Goal: Task Accomplishment & Management: Manage account settings

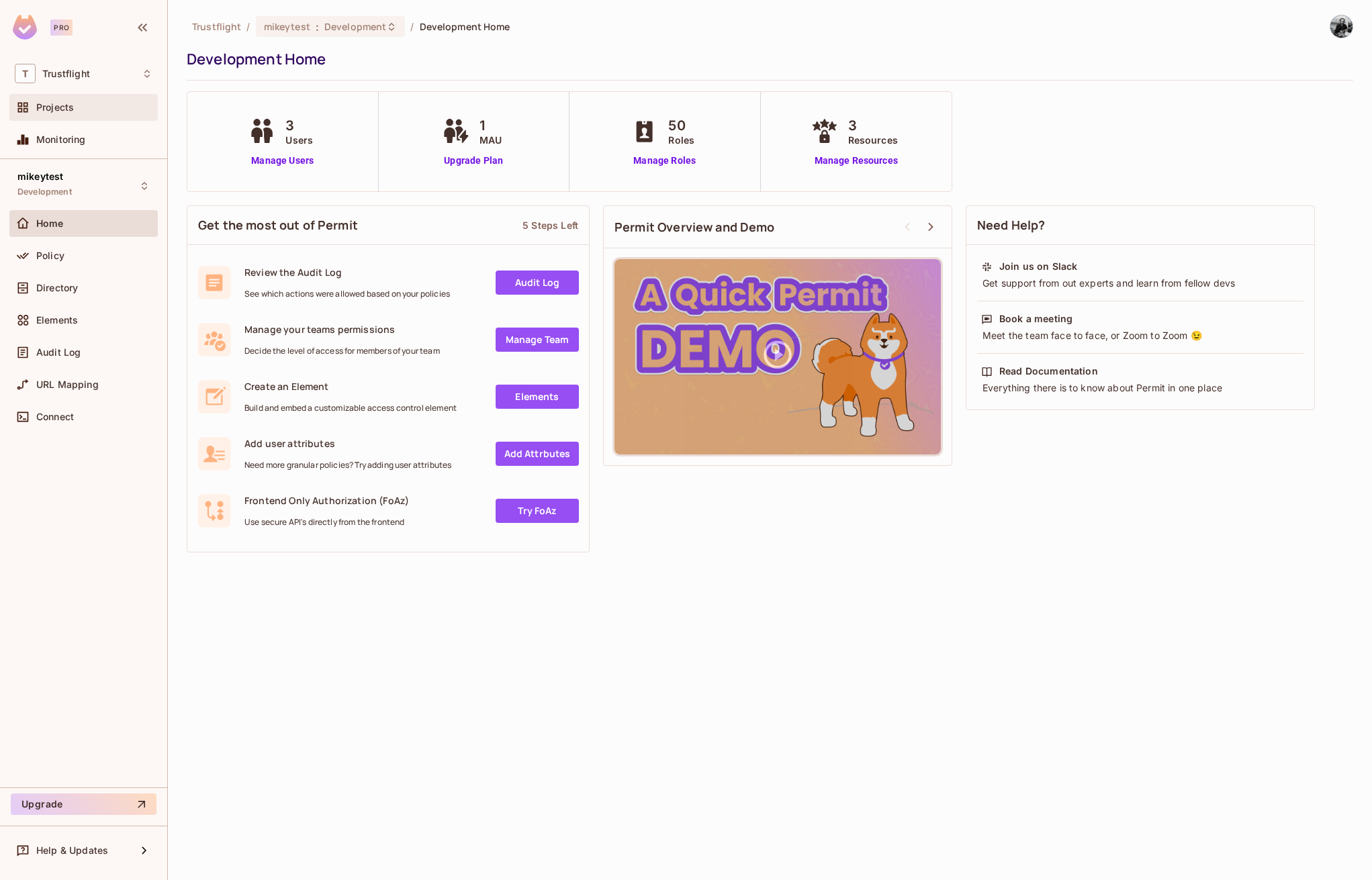
click at [138, 100] on div "Projects" at bounding box center [83, 107] width 138 height 16
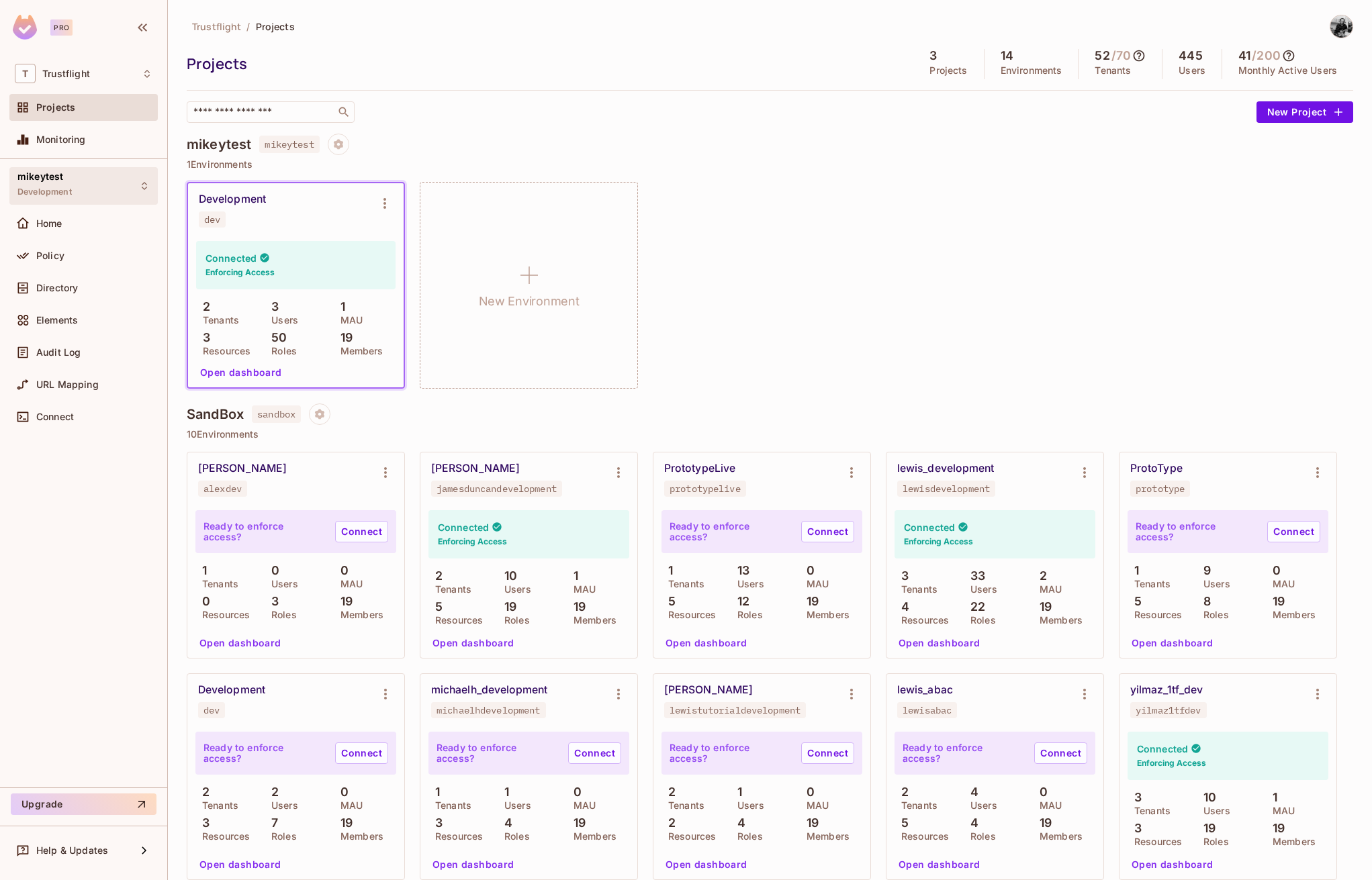
click at [140, 183] on icon at bounding box center [144, 186] width 11 height 11
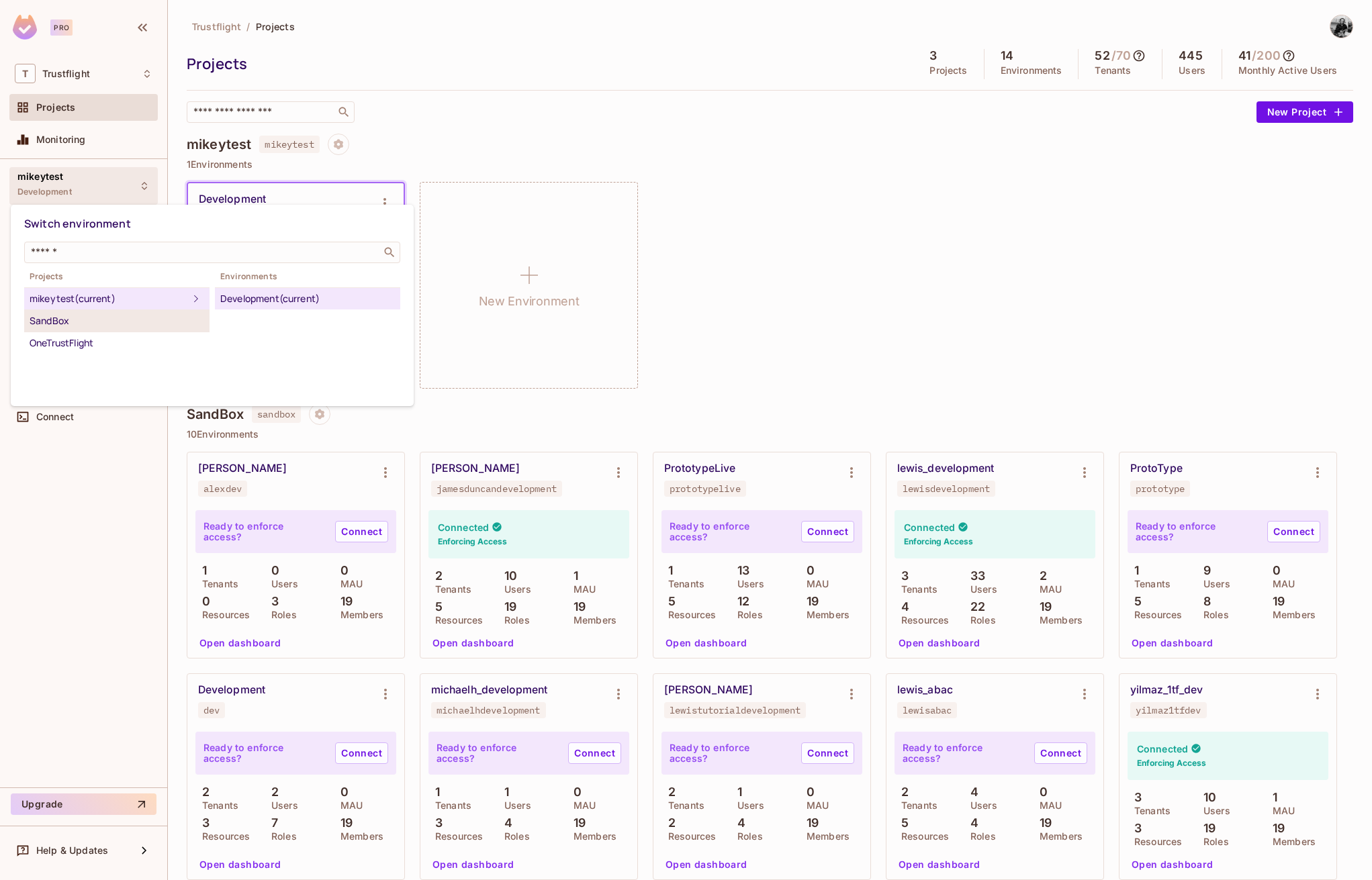
click at [112, 318] on div "SandBox" at bounding box center [117, 320] width 175 height 16
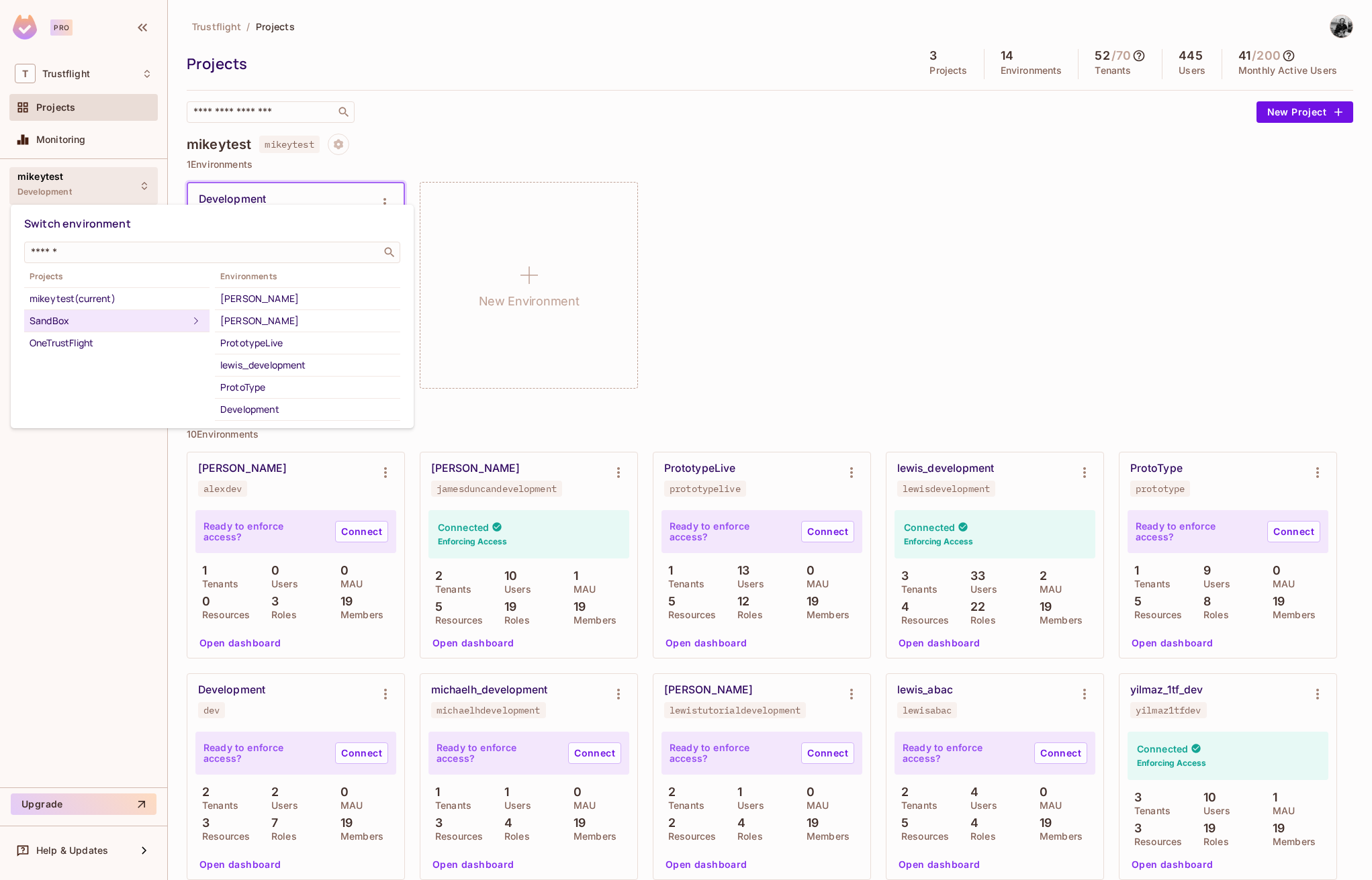
click at [606, 140] on div at bounding box center [686, 440] width 1372 height 880
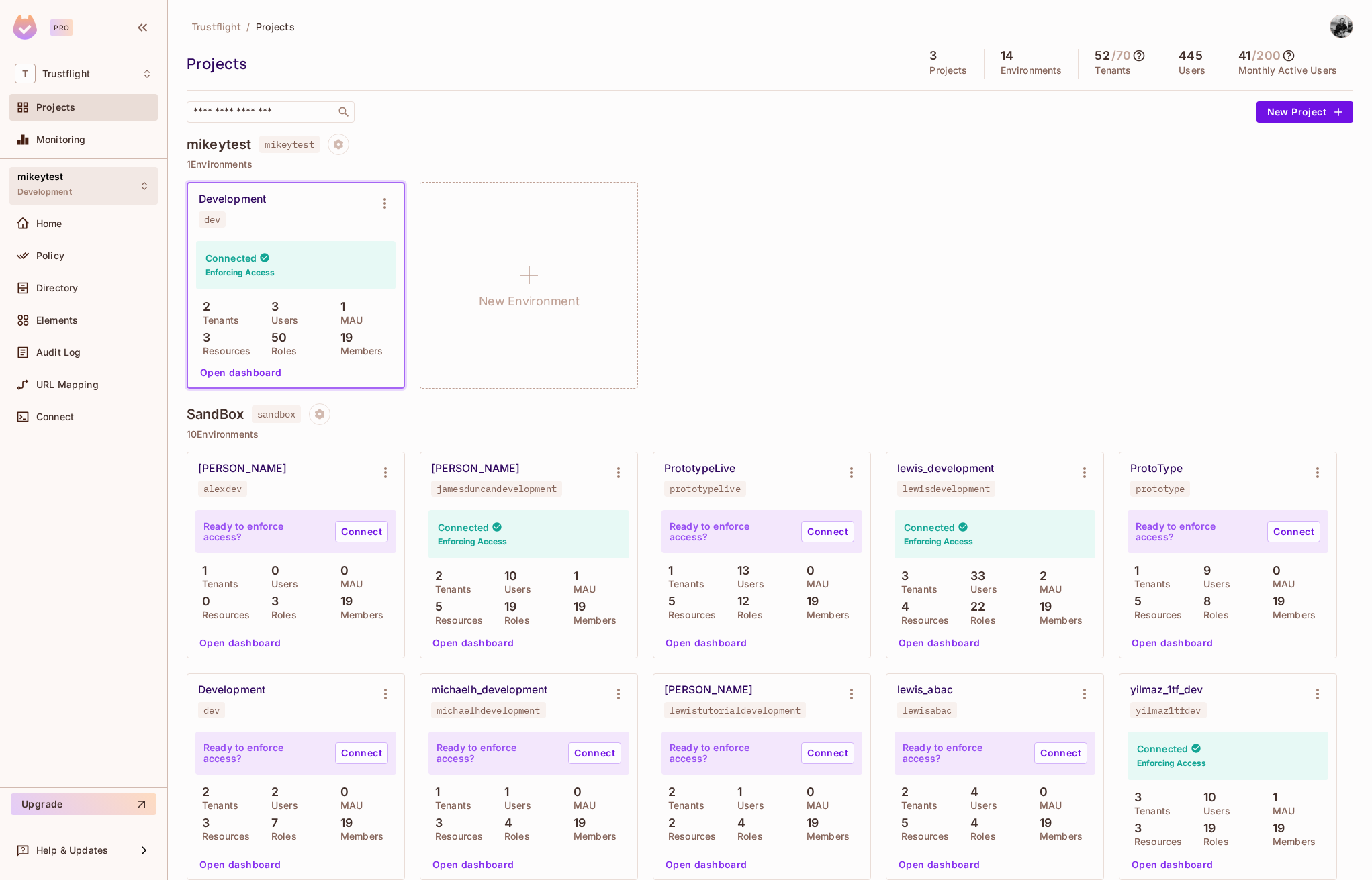
click at [153, 186] on div "mikeytest Development" at bounding box center [84, 186] width 149 height 37
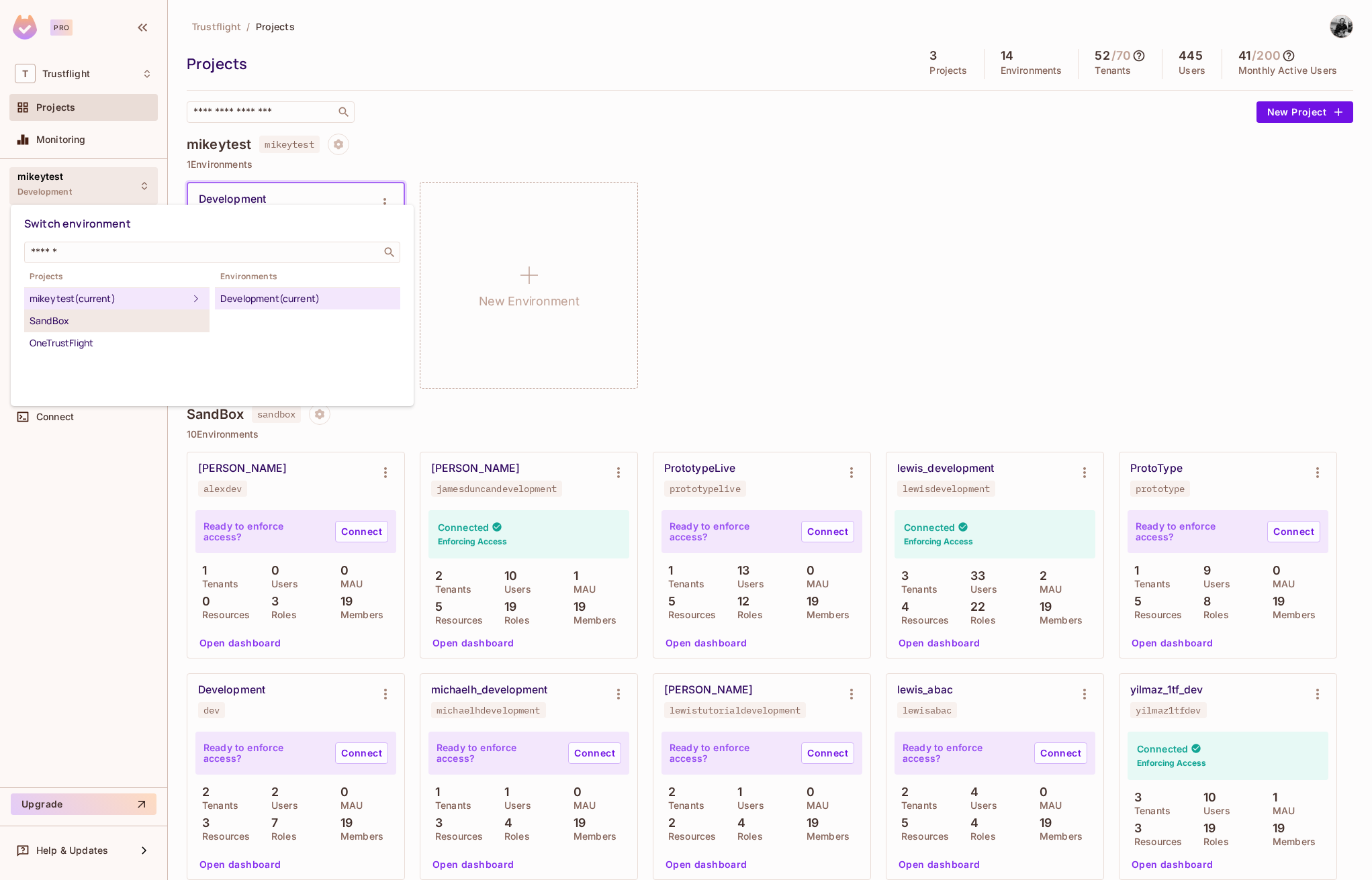
click at [141, 324] on div "SandBox" at bounding box center [117, 320] width 175 height 16
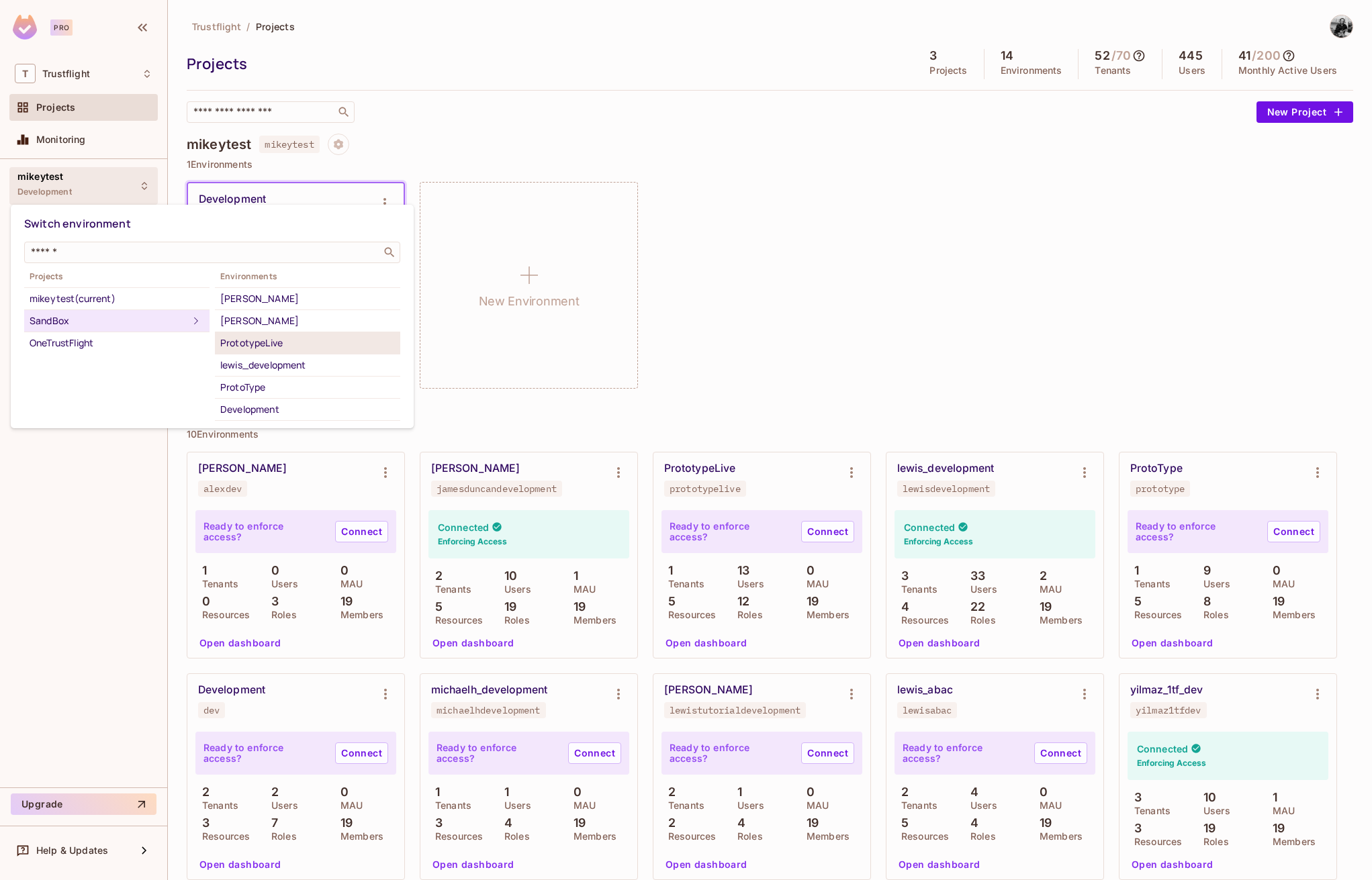
scroll to position [23, 0]
click at [320, 334] on div "lewis_development" at bounding box center [307, 341] width 175 height 16
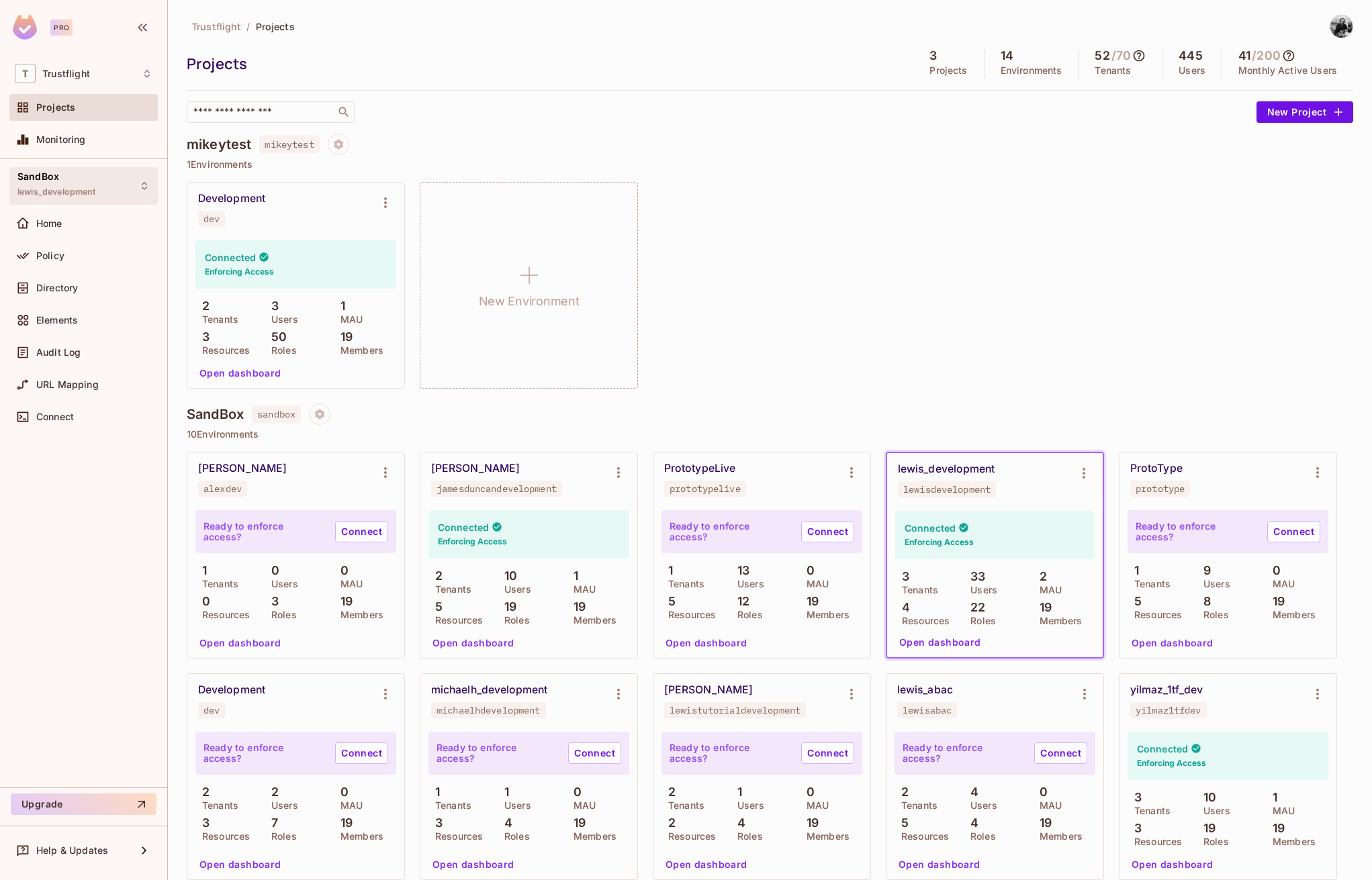
click at [144, 185] on icon at bounding box center [144, 186] width 11 height 11
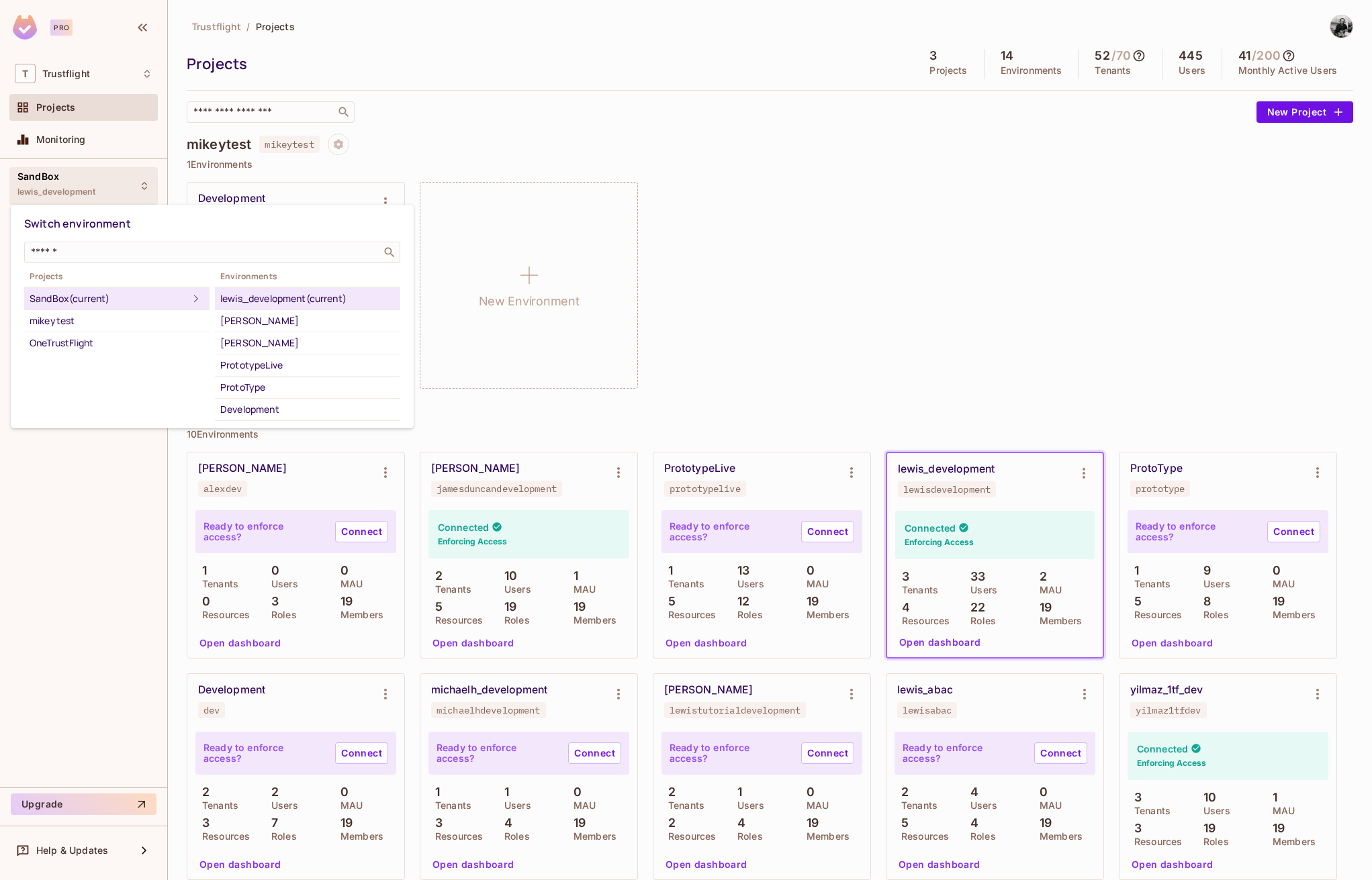
click at [481, 126] on div at bounding box center [686, 440] width 1372 height 880
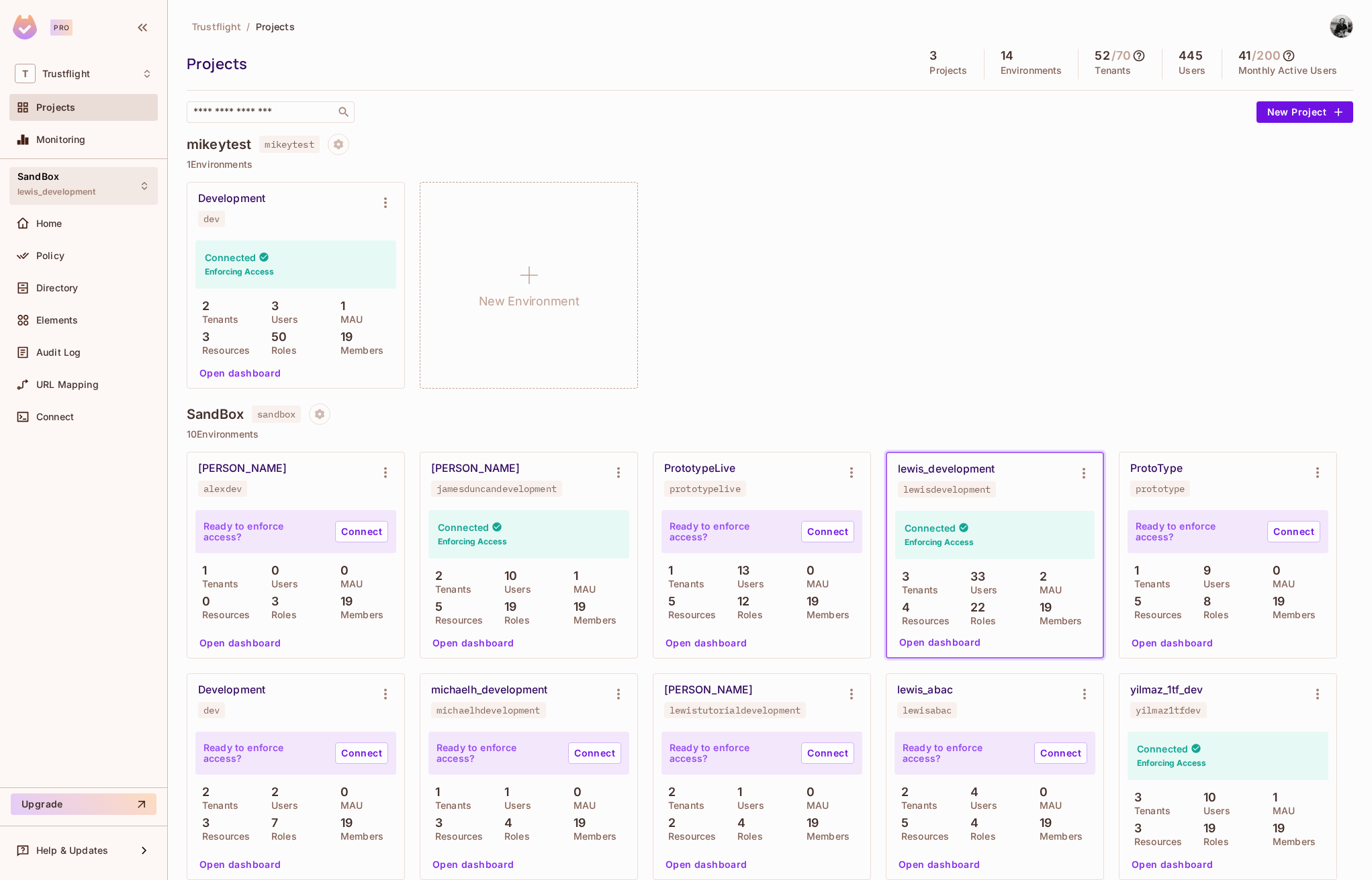
click at [131, 190] on div "SandBox lewis_development" at bounding box center [84, 186] width 149 height 37
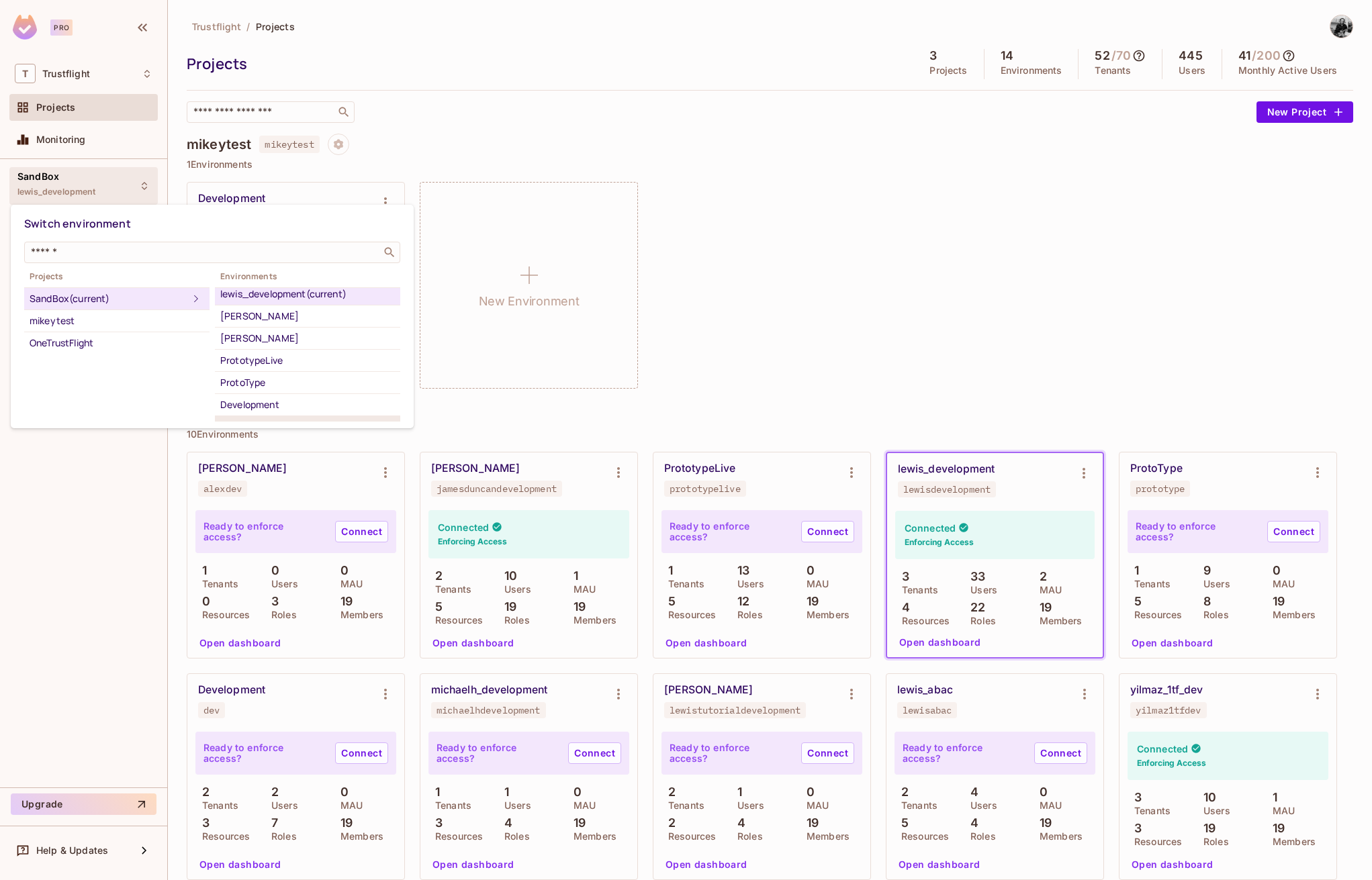
scroll to position [0, 0]
click at [505, 114] on div at bounding box center [686, 440] width 1372 height 880
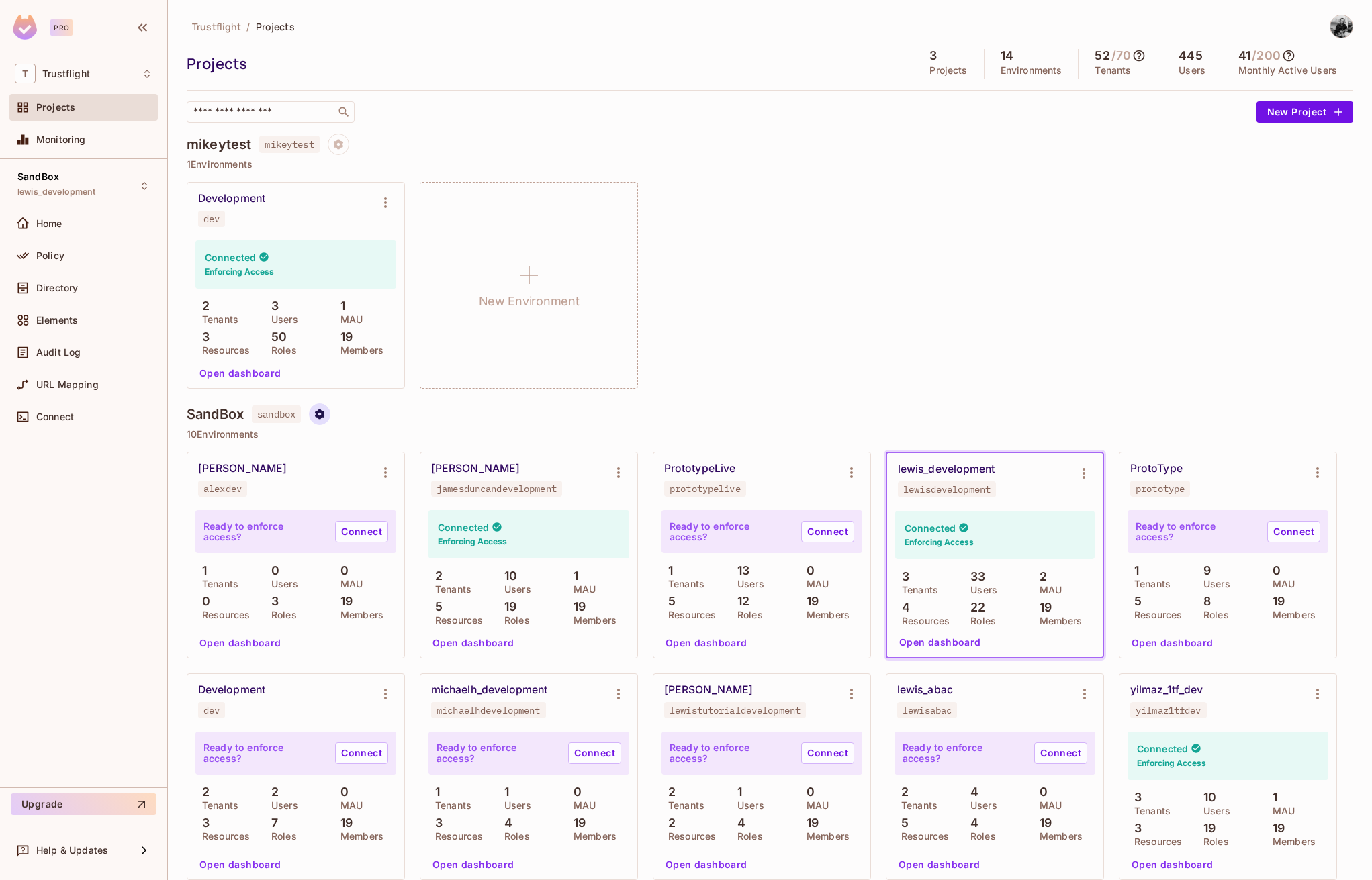
click at [323, 416] on icon "Project settings" at bounding box center [320, 414] width 10 height 10
click at [508, 435] on div at bounding box center [686, 440] width 1372 height 880
click at [278, 414] on span "sandbox" at bounding box center [276, 414] width 49 height 17
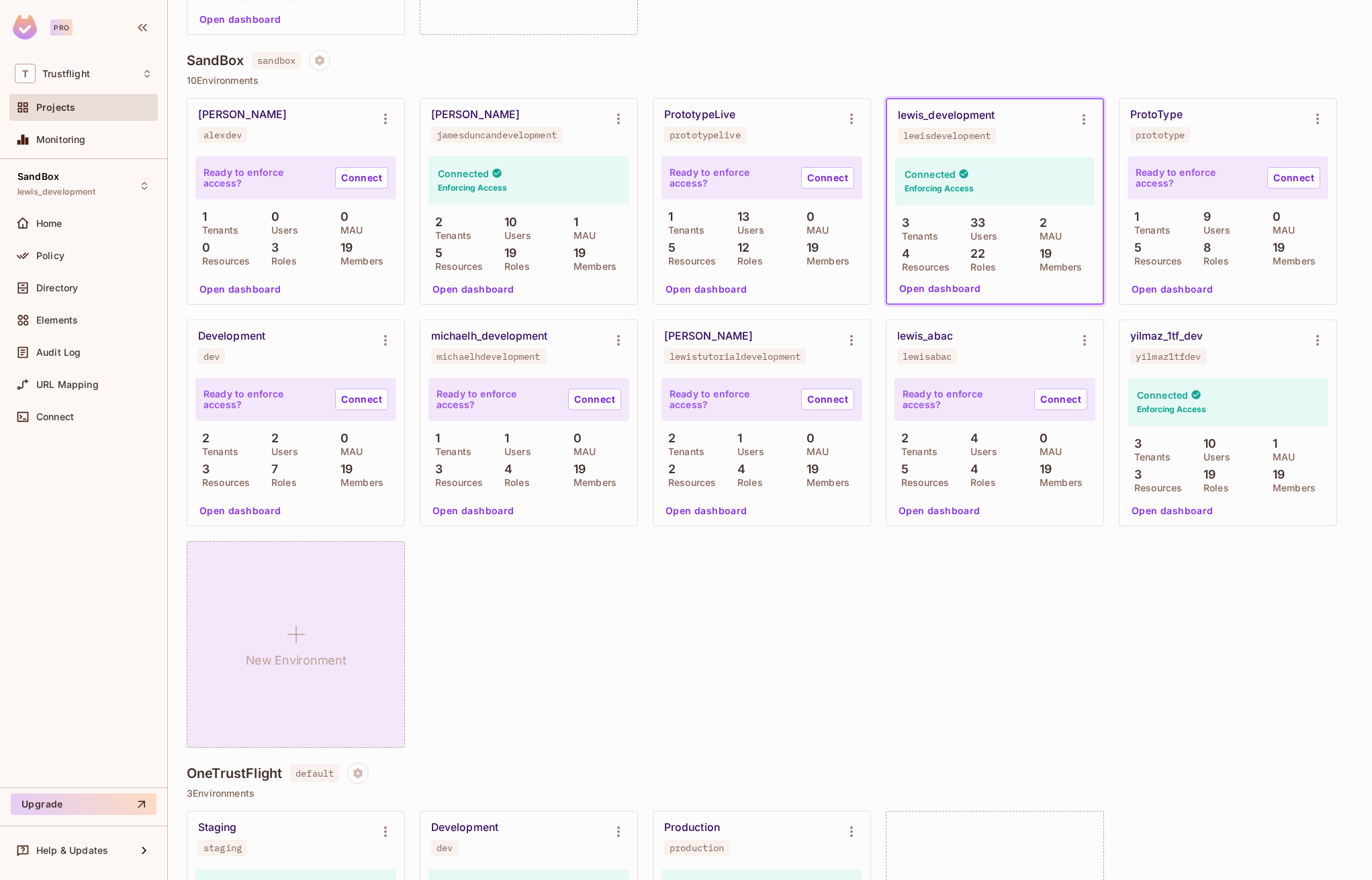
scroll to position [418, 0]
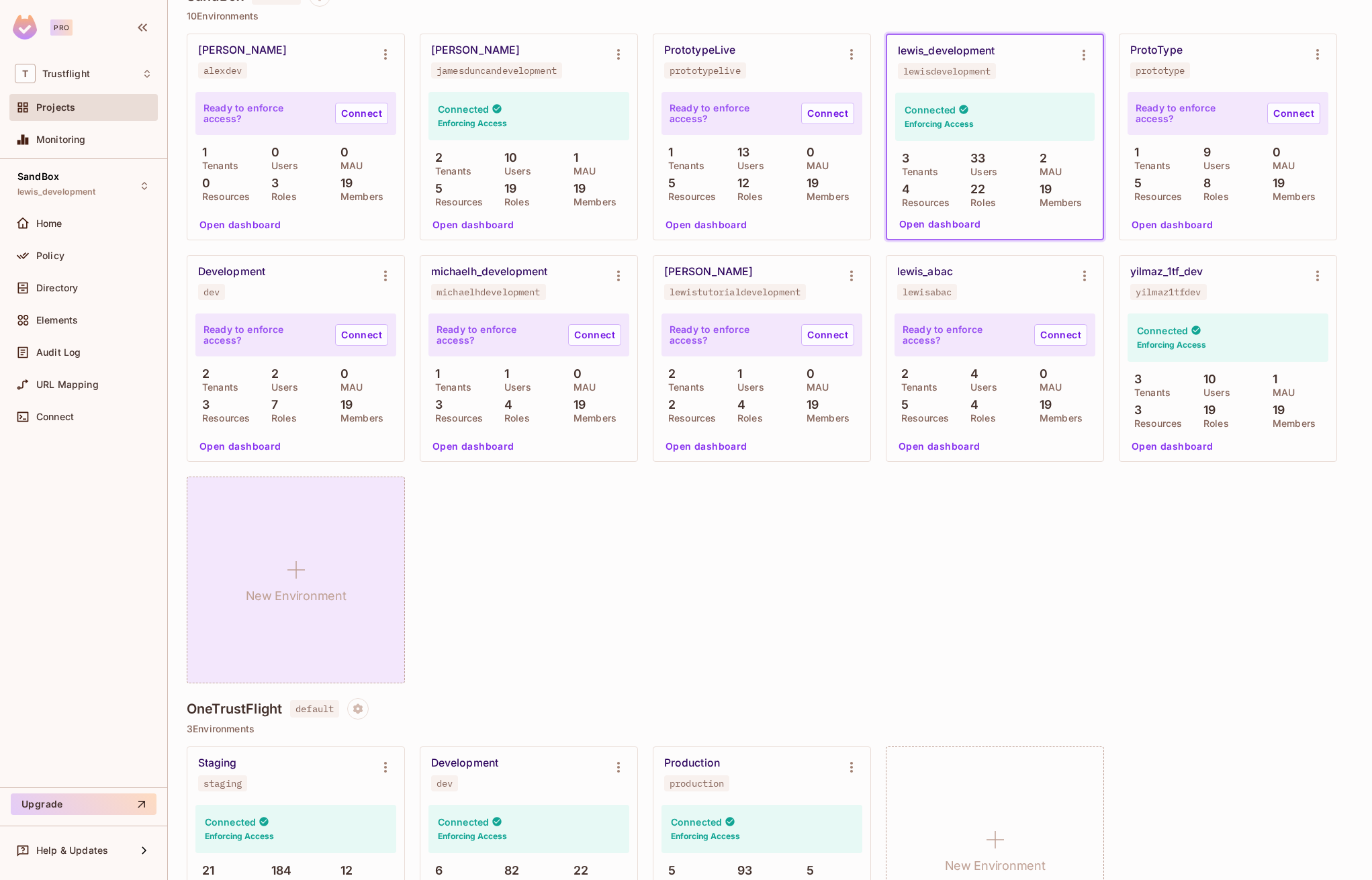
click at [324, 563] on div "New Environment" at bounding box center [295, 580] width 218 height 207
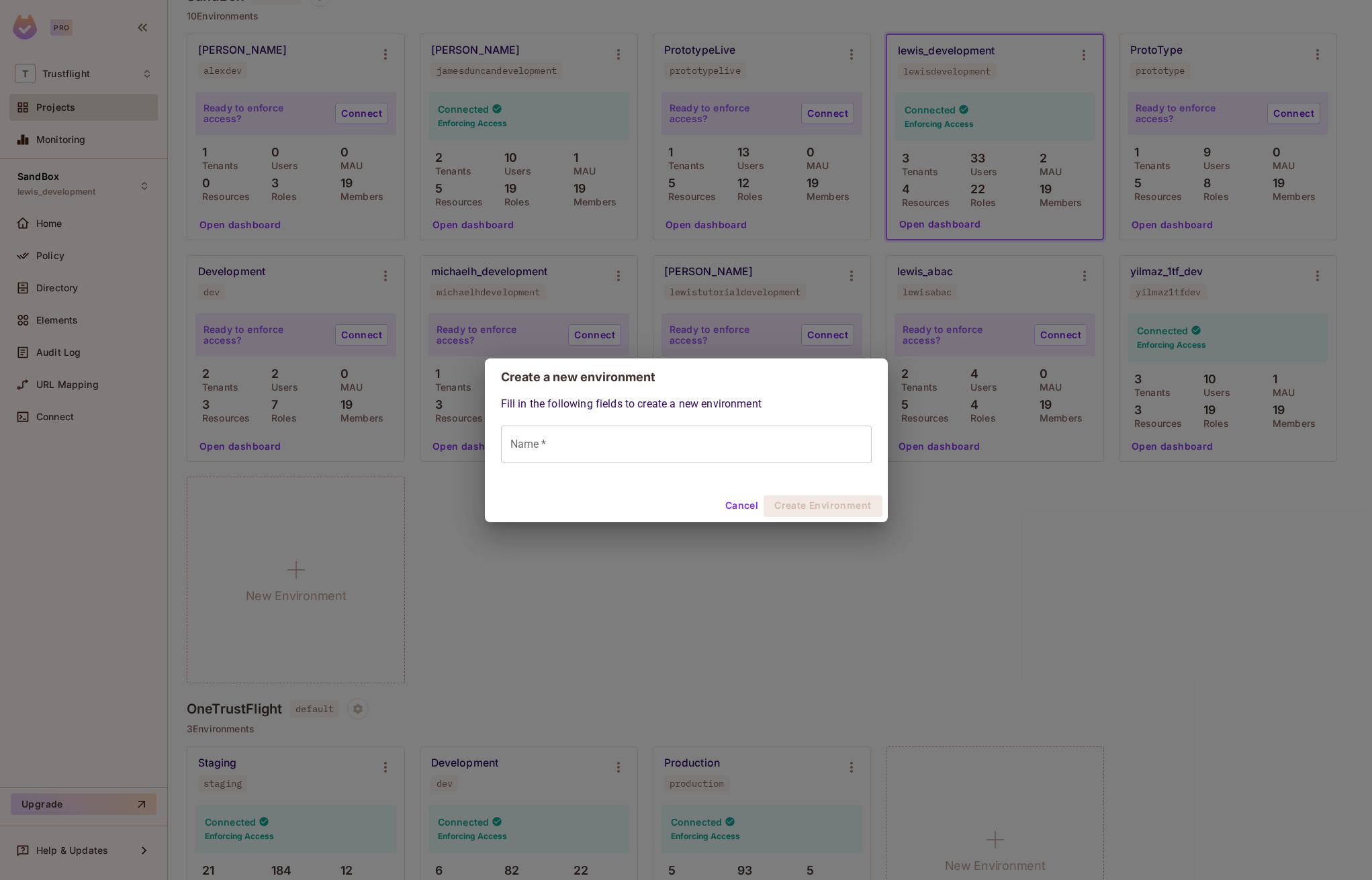
click at [536, 434] on div "Name * Name *" at bounding box center [686, 444] width 371 height 38
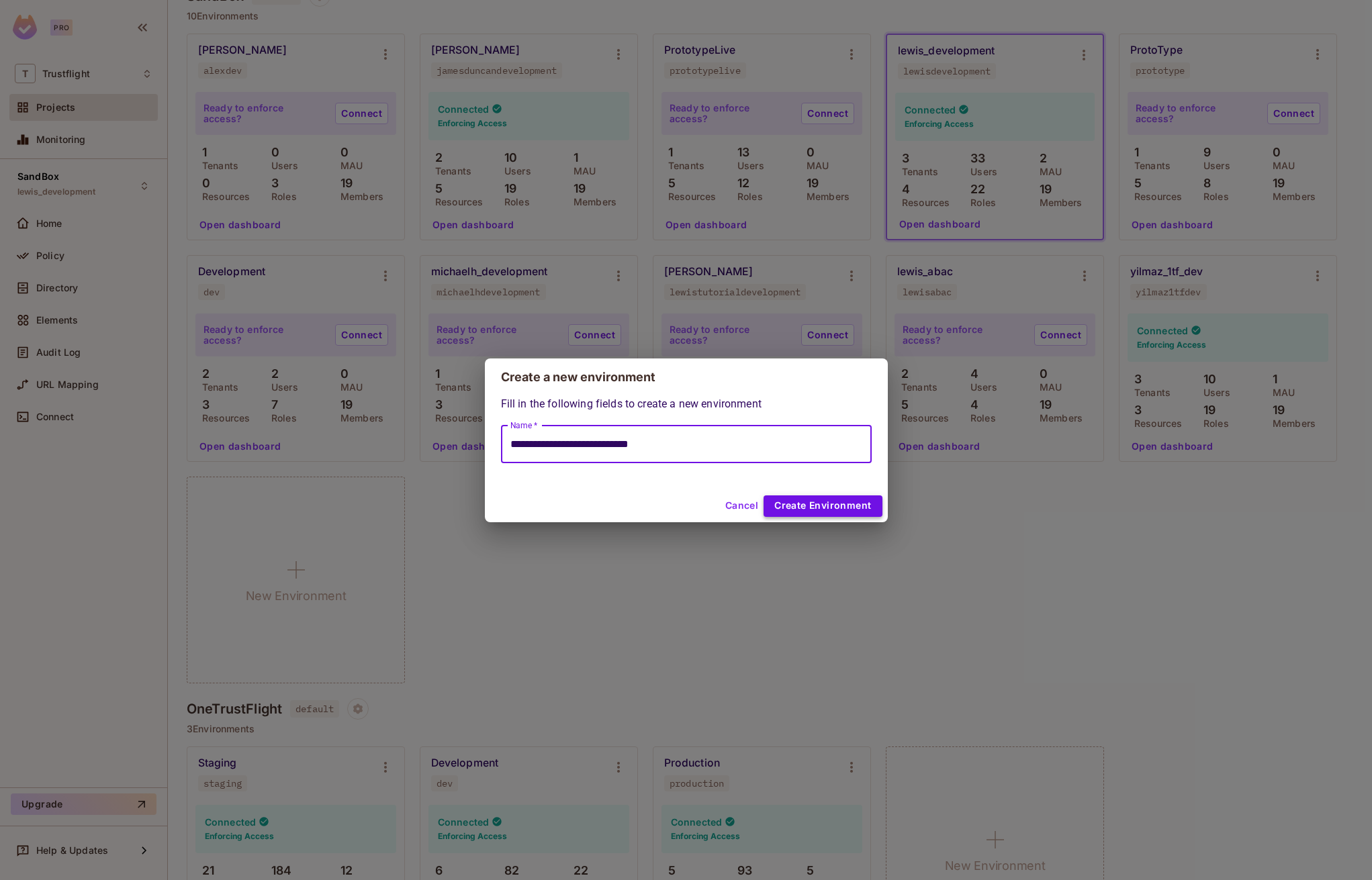
type input "**********"
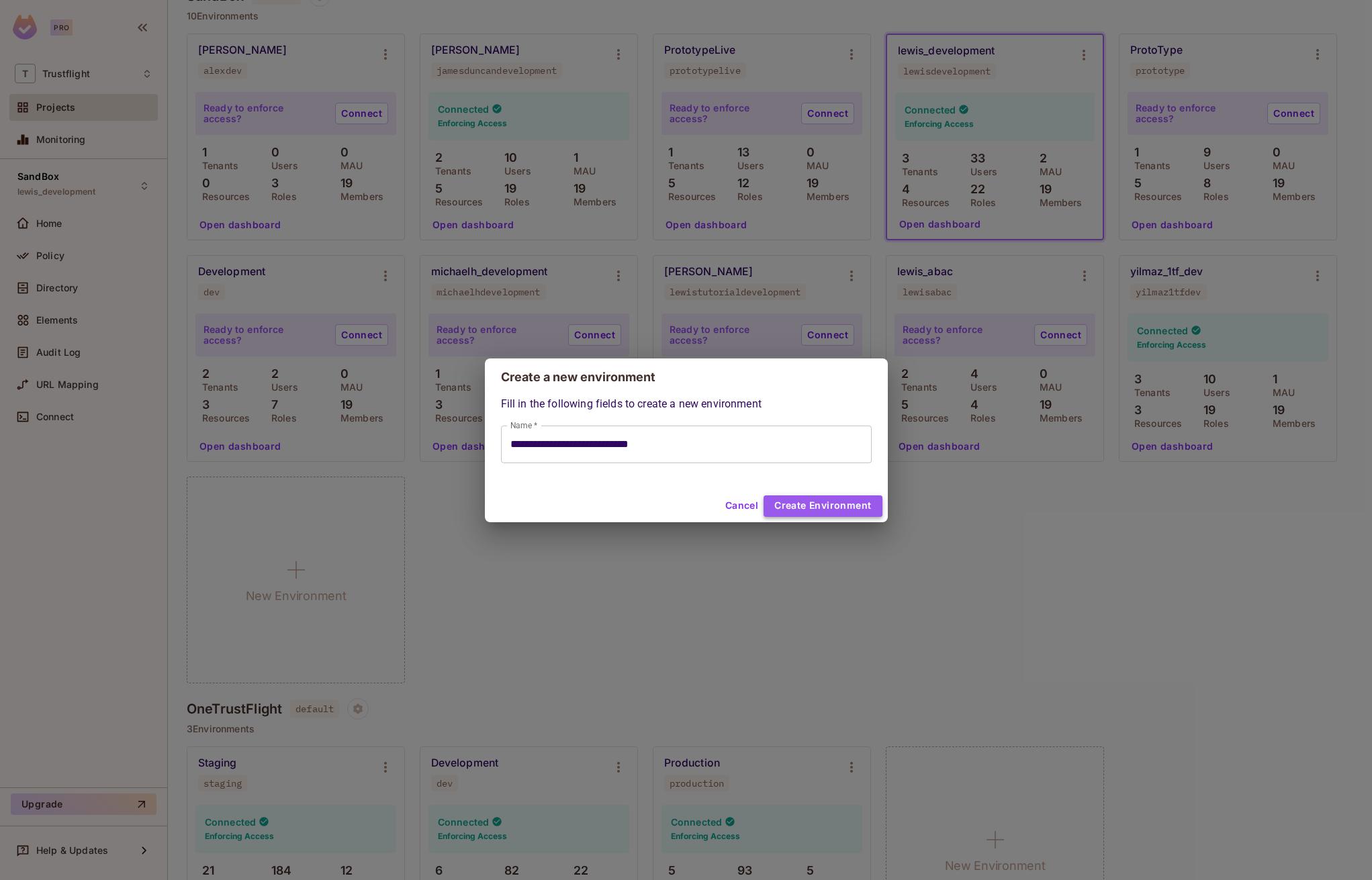
click at [838, 496] on button "Create Environment" at bounding box center [823, 506] width 118 height 21
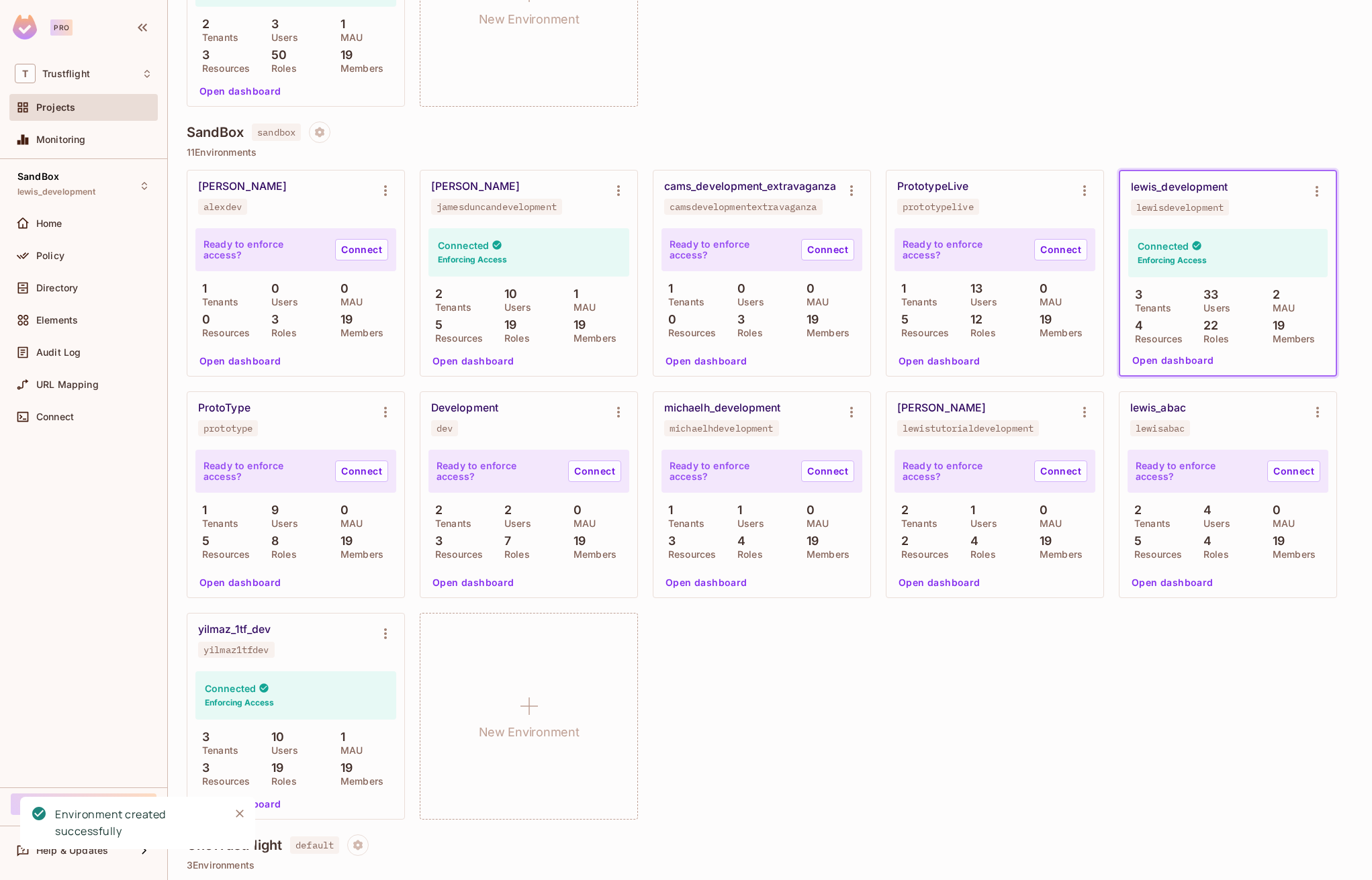
scroll to position [281, 0]
click at [131, 188] on div "SandBox lewis_development" at bounding box center [84, 186] width 149 height 37
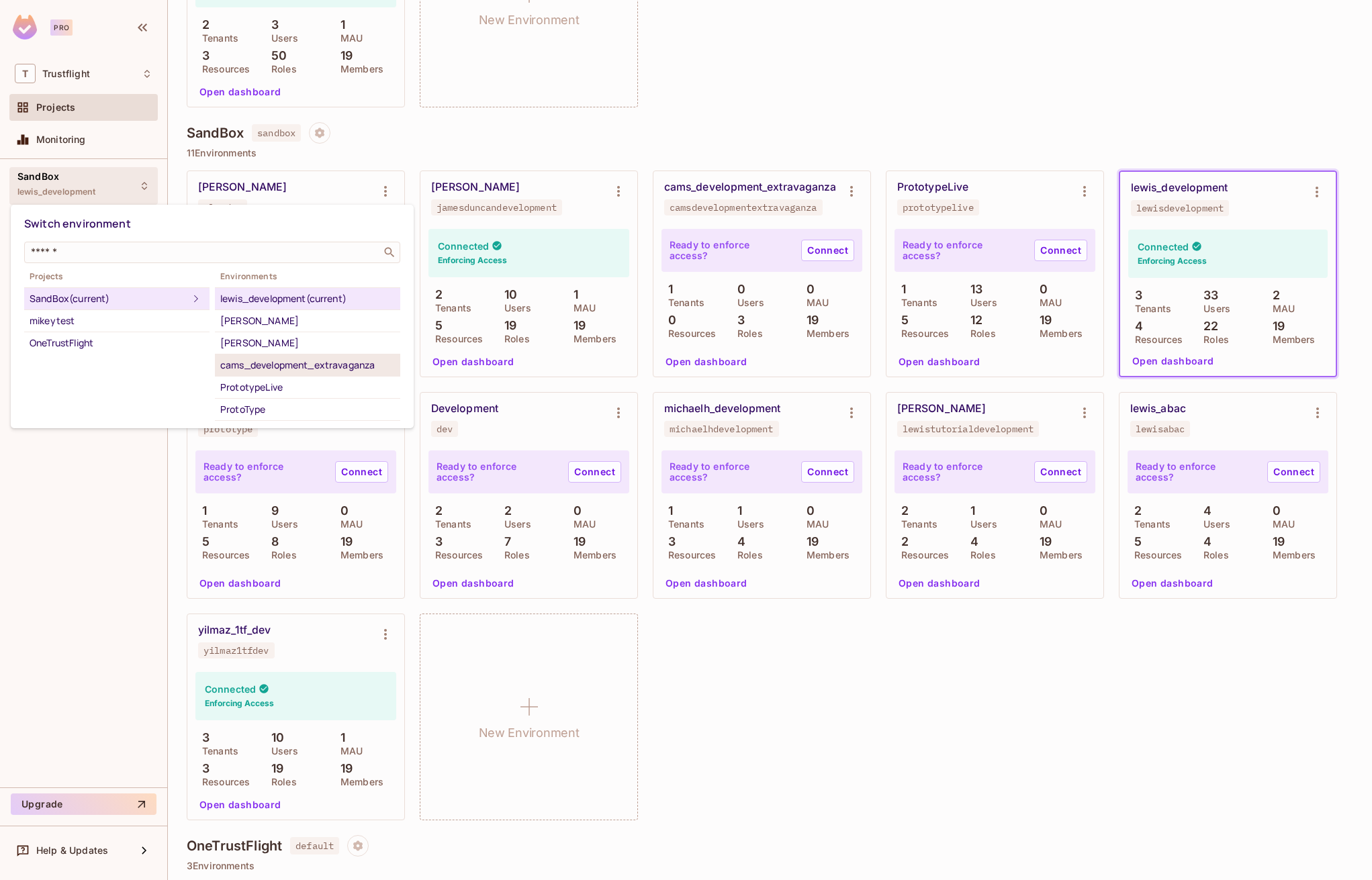
click at [310, 372] on div "cams_development_extravaganza" at bounding box center [307, 365] width 175 height 16
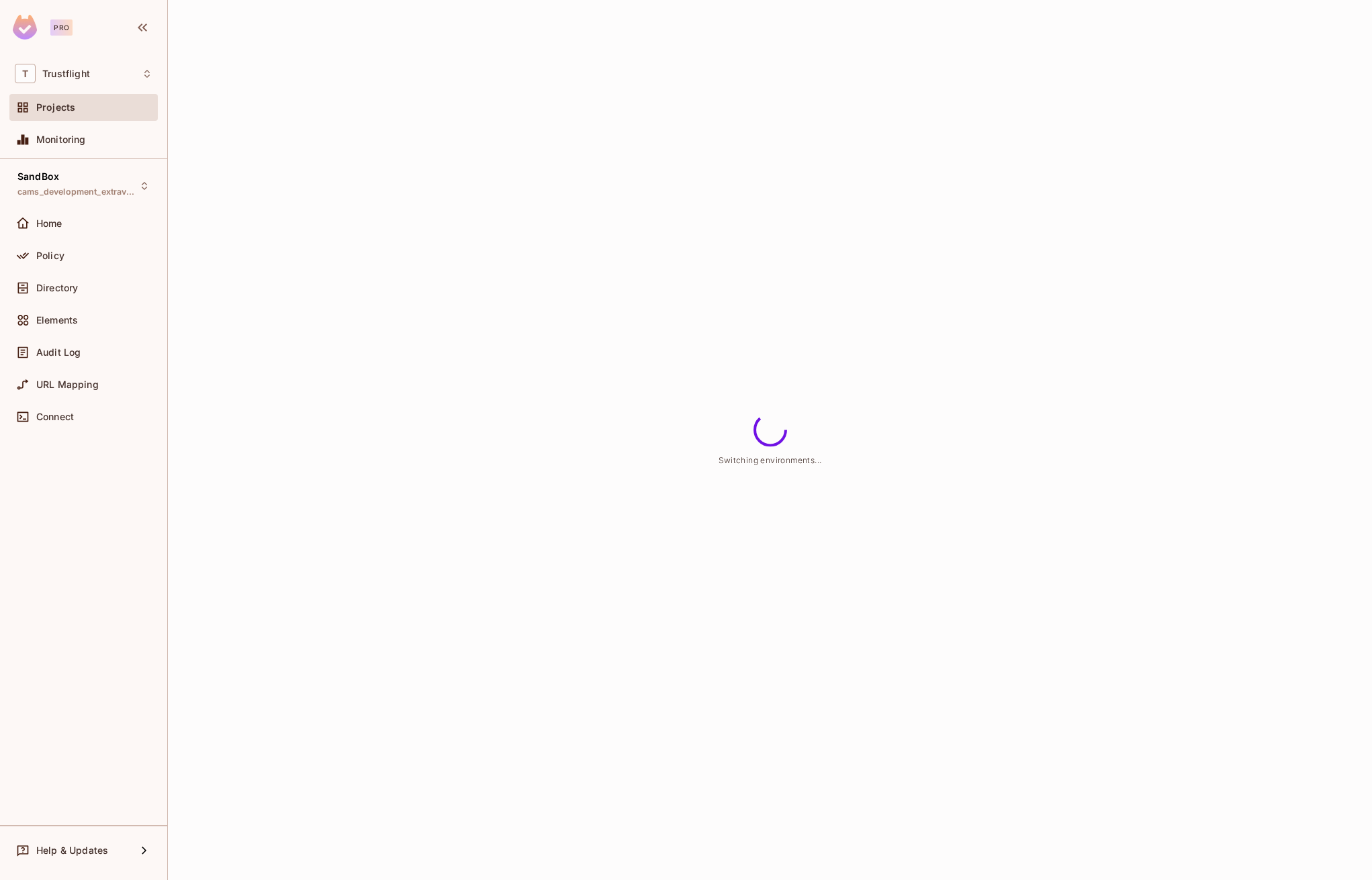
scroll to position [0, 0]
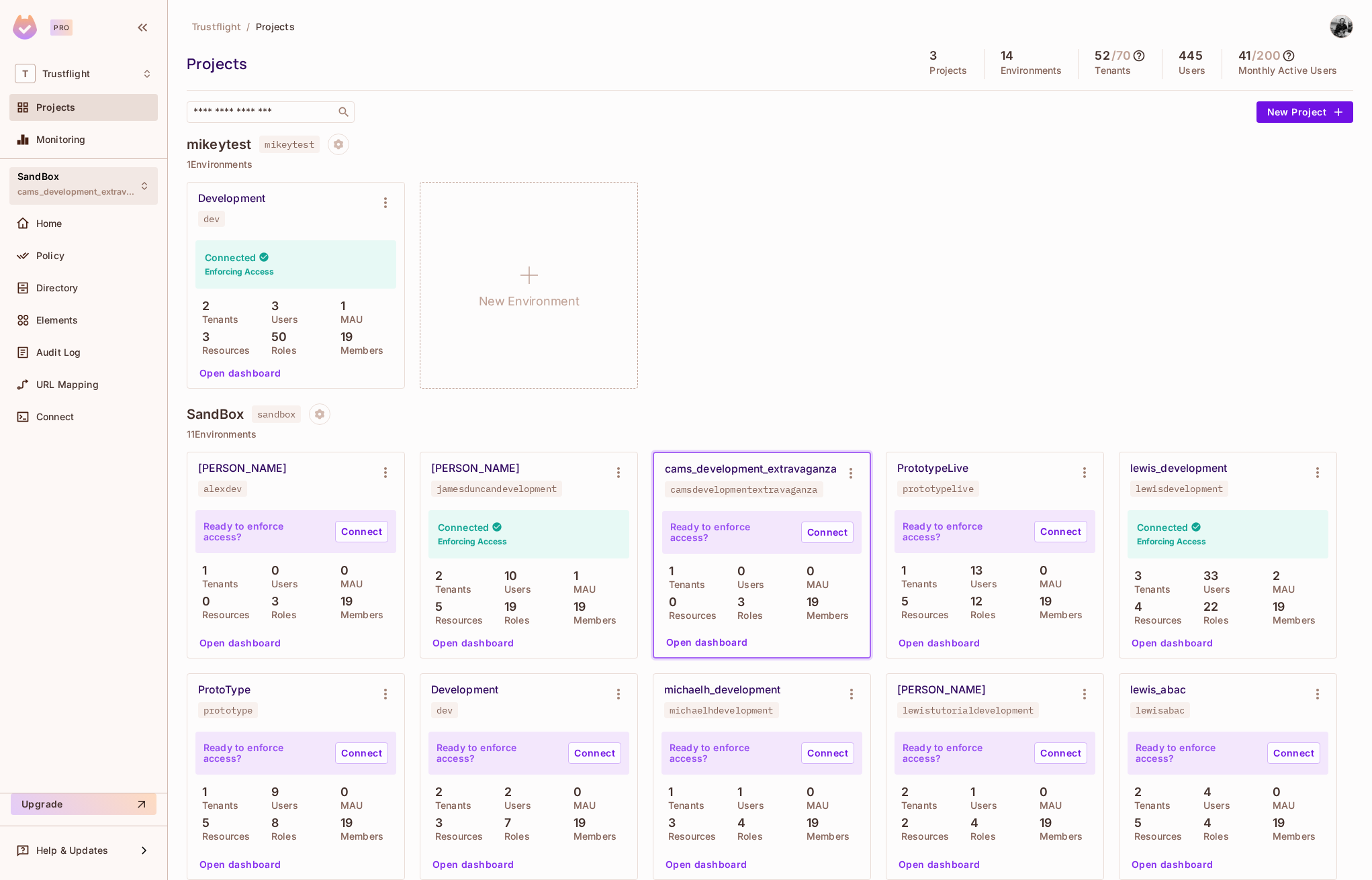
click at [144, 179] on div "SandBox cams_development_extravaganza" at bounding box center [84, 186] width 149 height 37
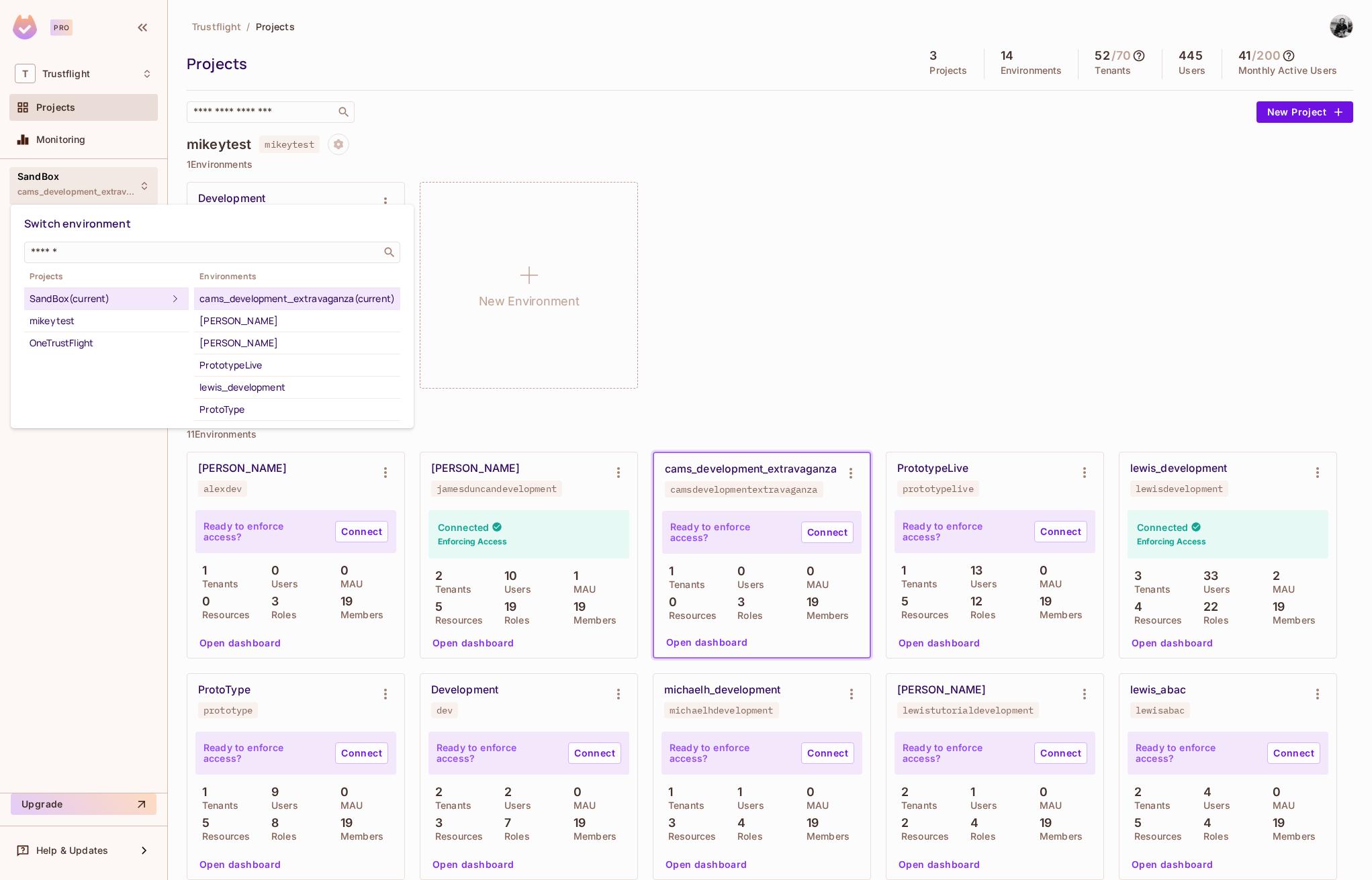
click at [317, 299] on div "cams_development_extravaganza (current)" at bounding box center [297, 298] width 195 height 16
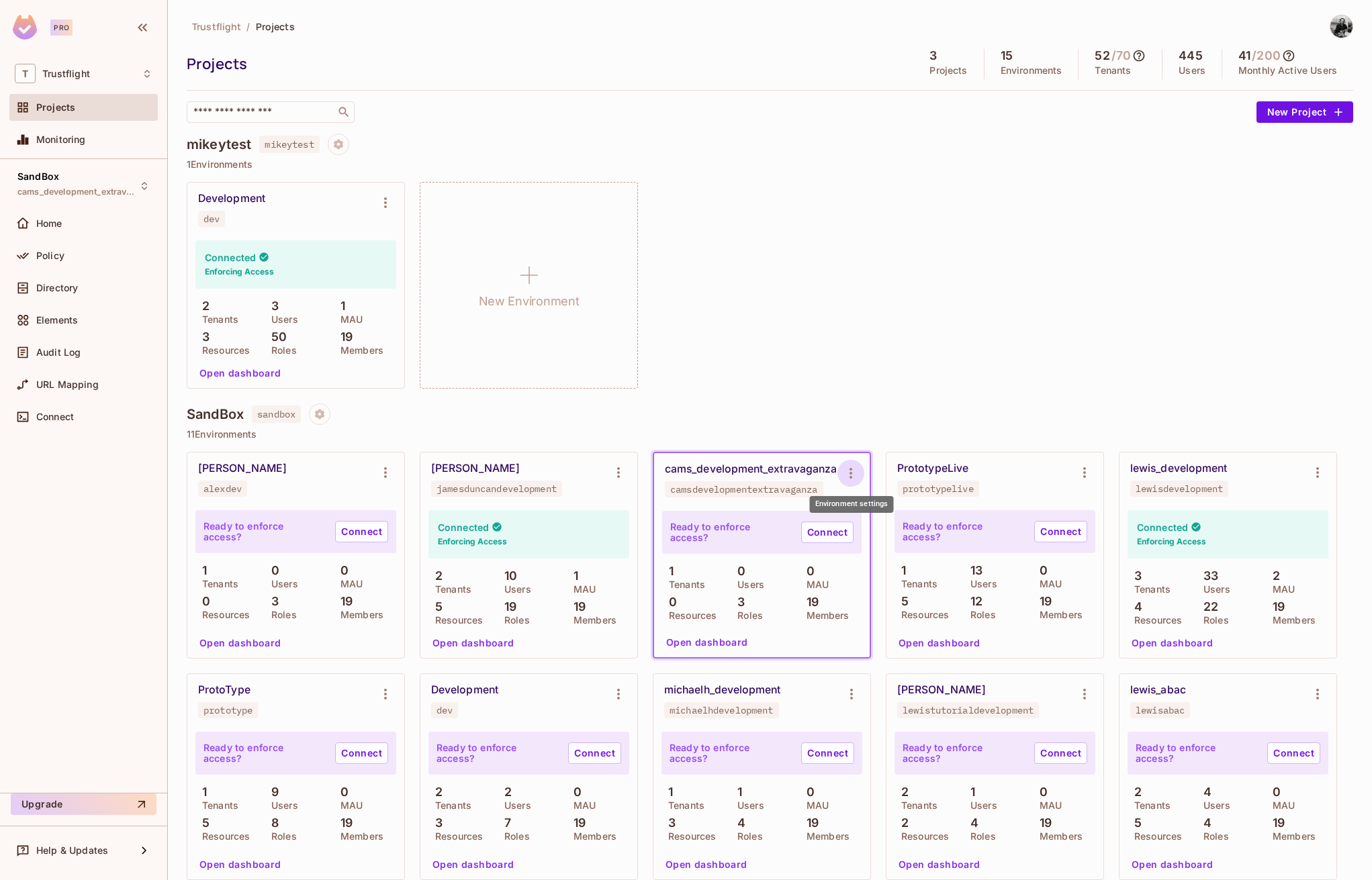
click at [854, 473] on icon "Environment settings" at bounding box center [851, 473] width 16 height 16
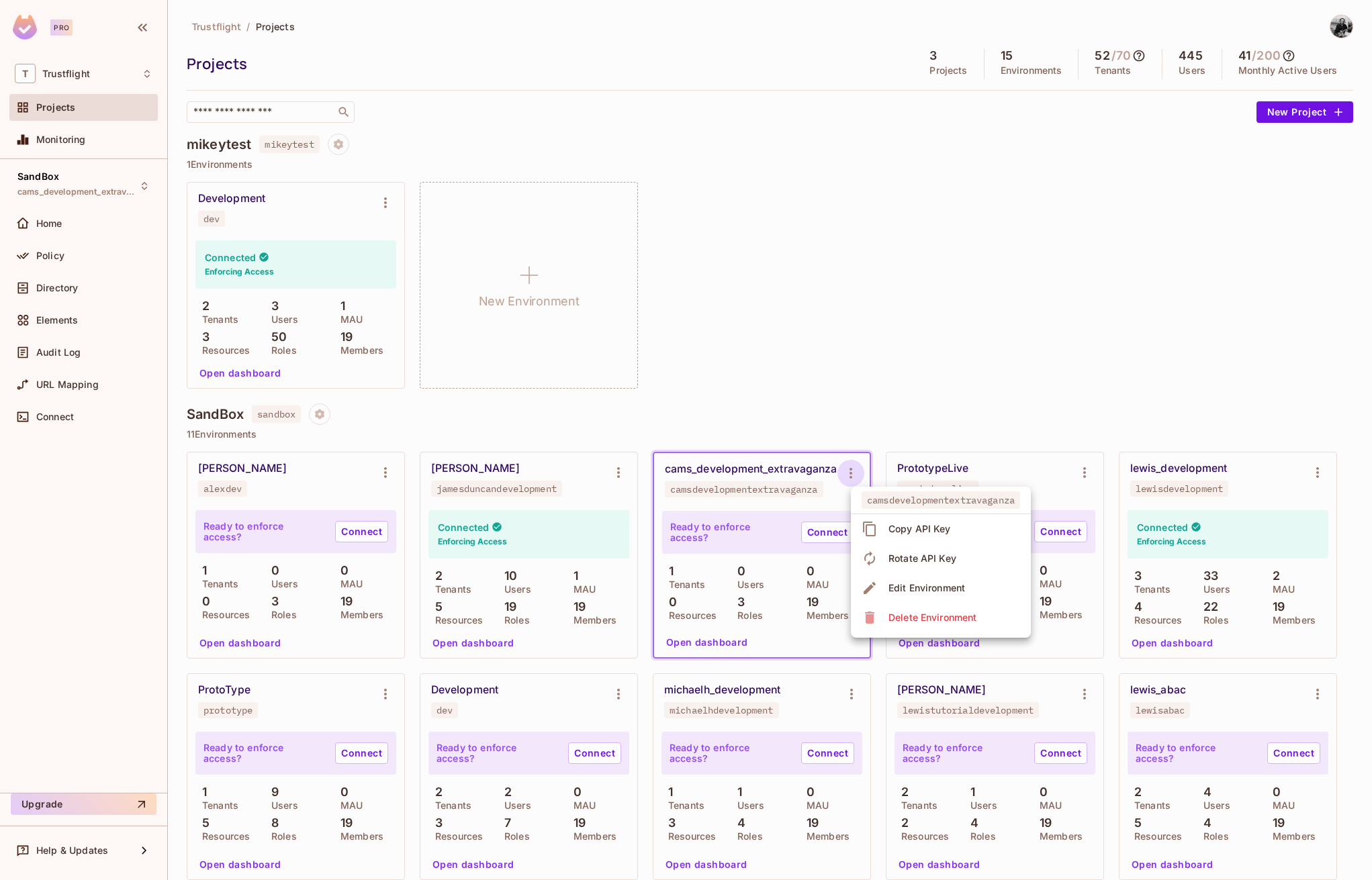
click at [924, 519] on span "Copy API Key" at bounding box center [919, 529] width 71 height 21
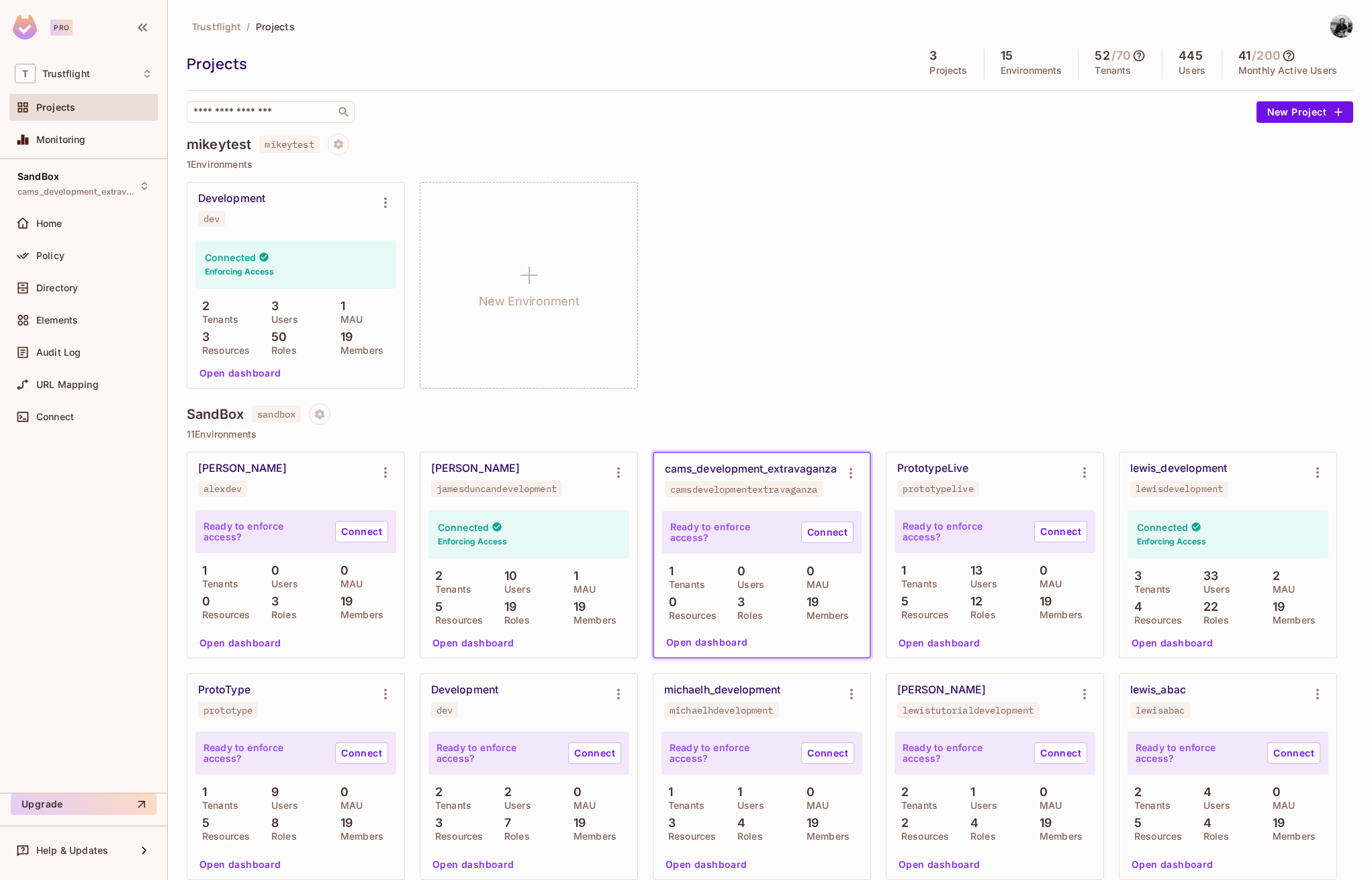
click at [748, 478] on div "cams_development_extravaganza camsdevelopmentextravaganza" at bounding box center [751, 480] width 173 height 35
click at [819, 538] on link "Connect" at bounding box center [827, 532] width 52 height 21
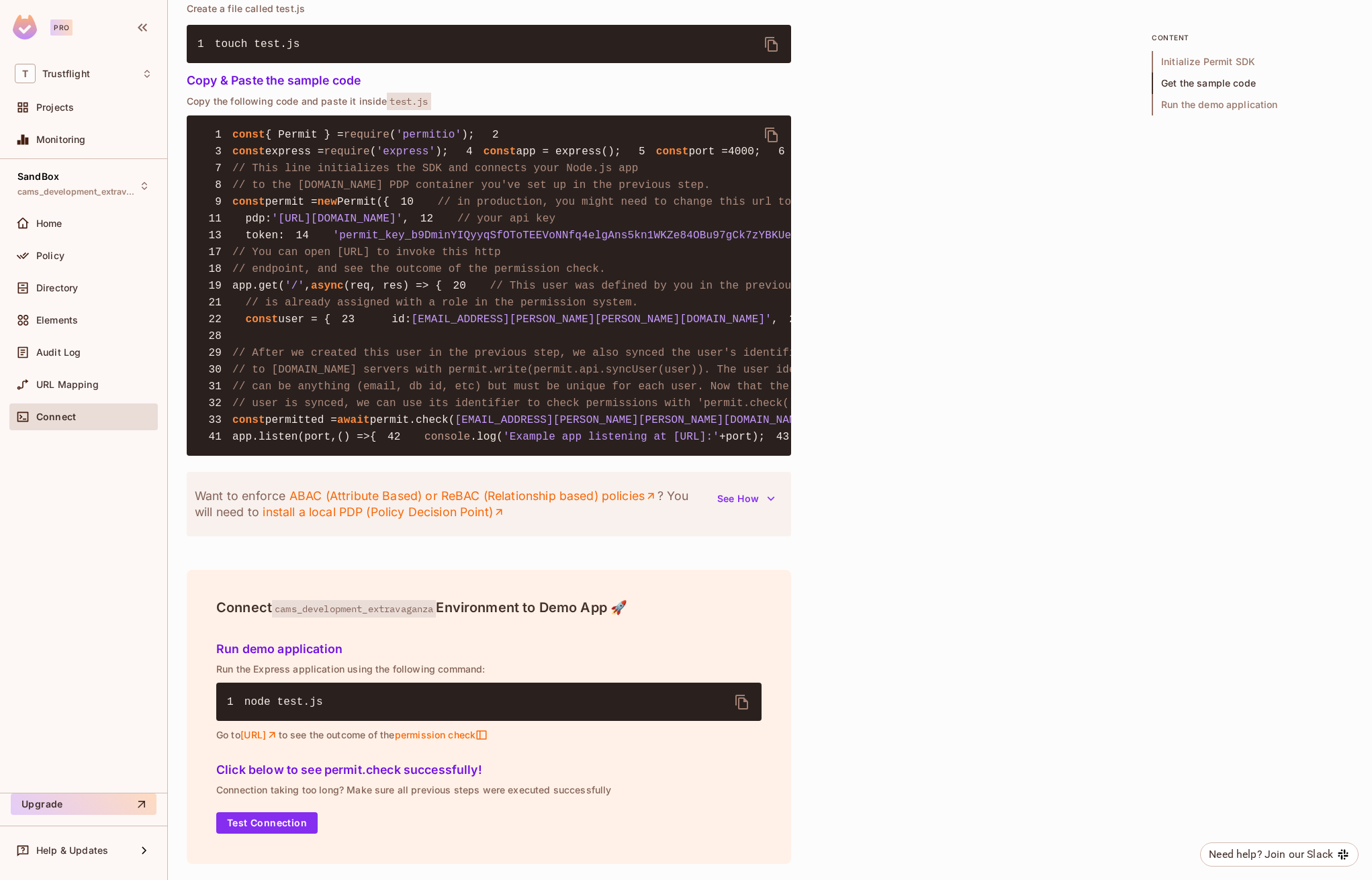
scroll to position [1340, 0]
click at [108, 255] on div "Policy" at bounding box center [94, 256] width 116 height 11
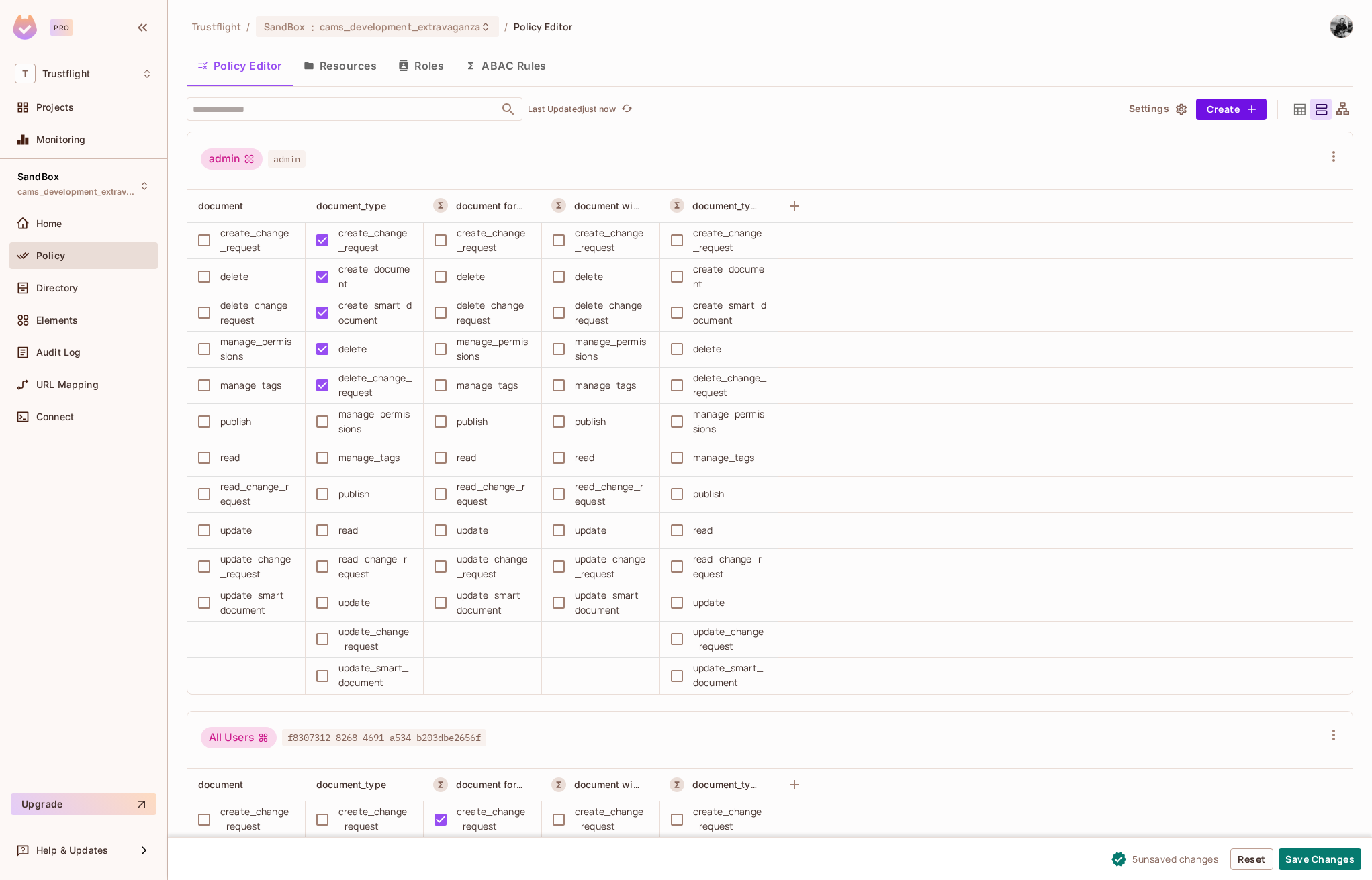
click at [322, 439] on td "manage_permissions" at bounding box center [364, 422] width 118 height 36
click at [337, 492] on div "publish" at bounding box center [360, 494] width 104 height 28
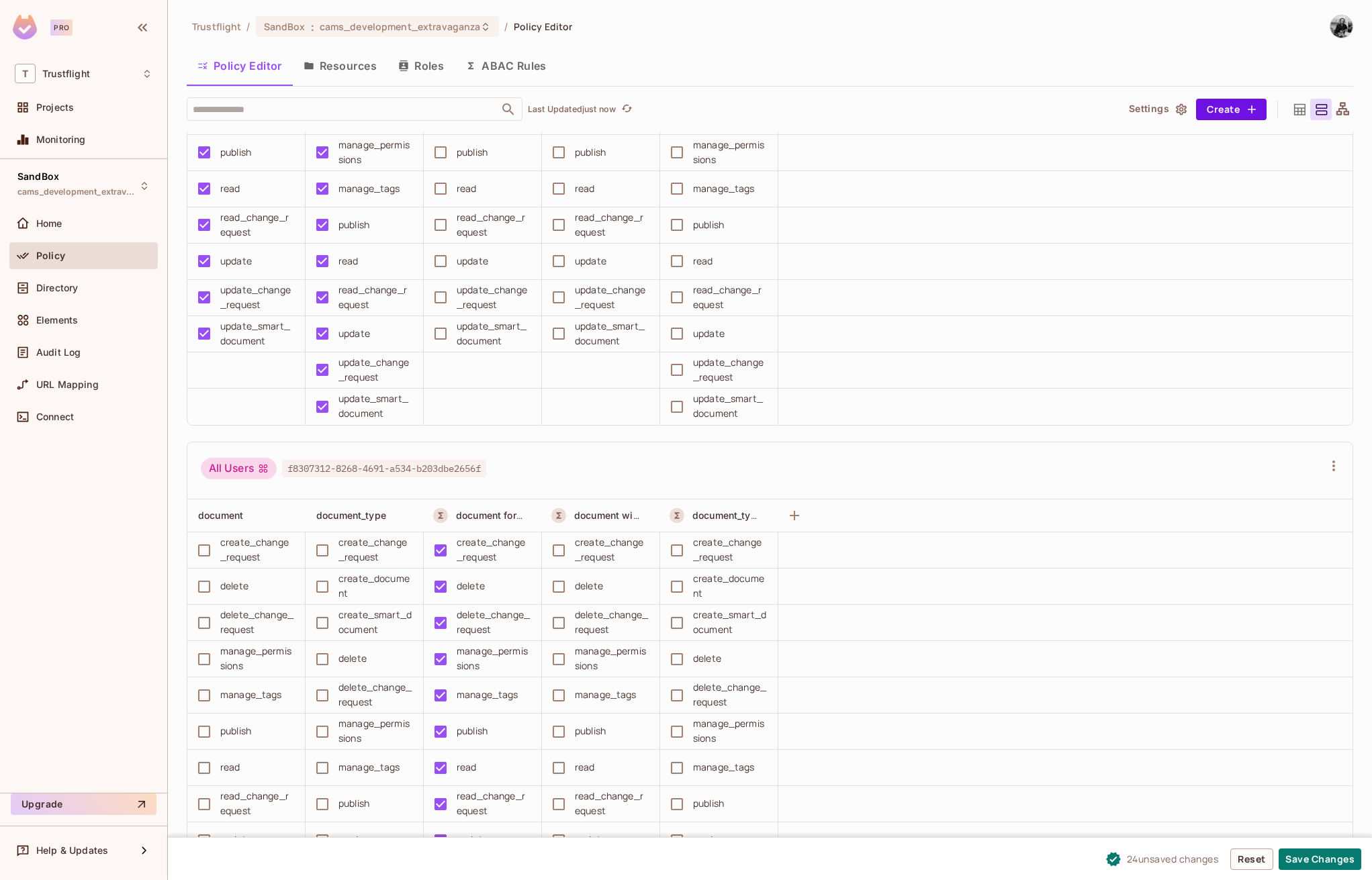
scroll to position [720, 0]
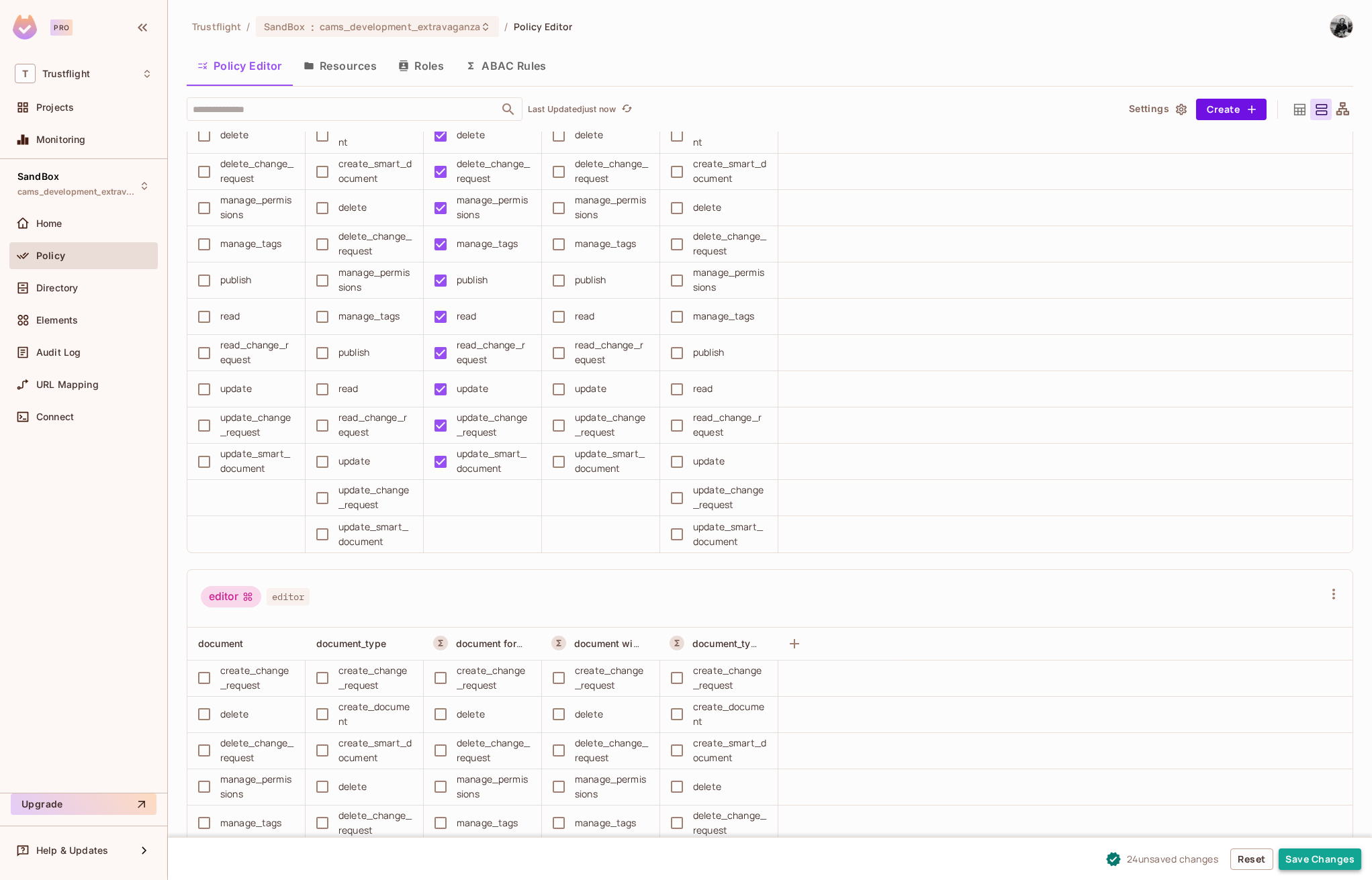
click at [1314, 860] on button "Save Changes" at bounding box center [1320, 859] width 83 height 21
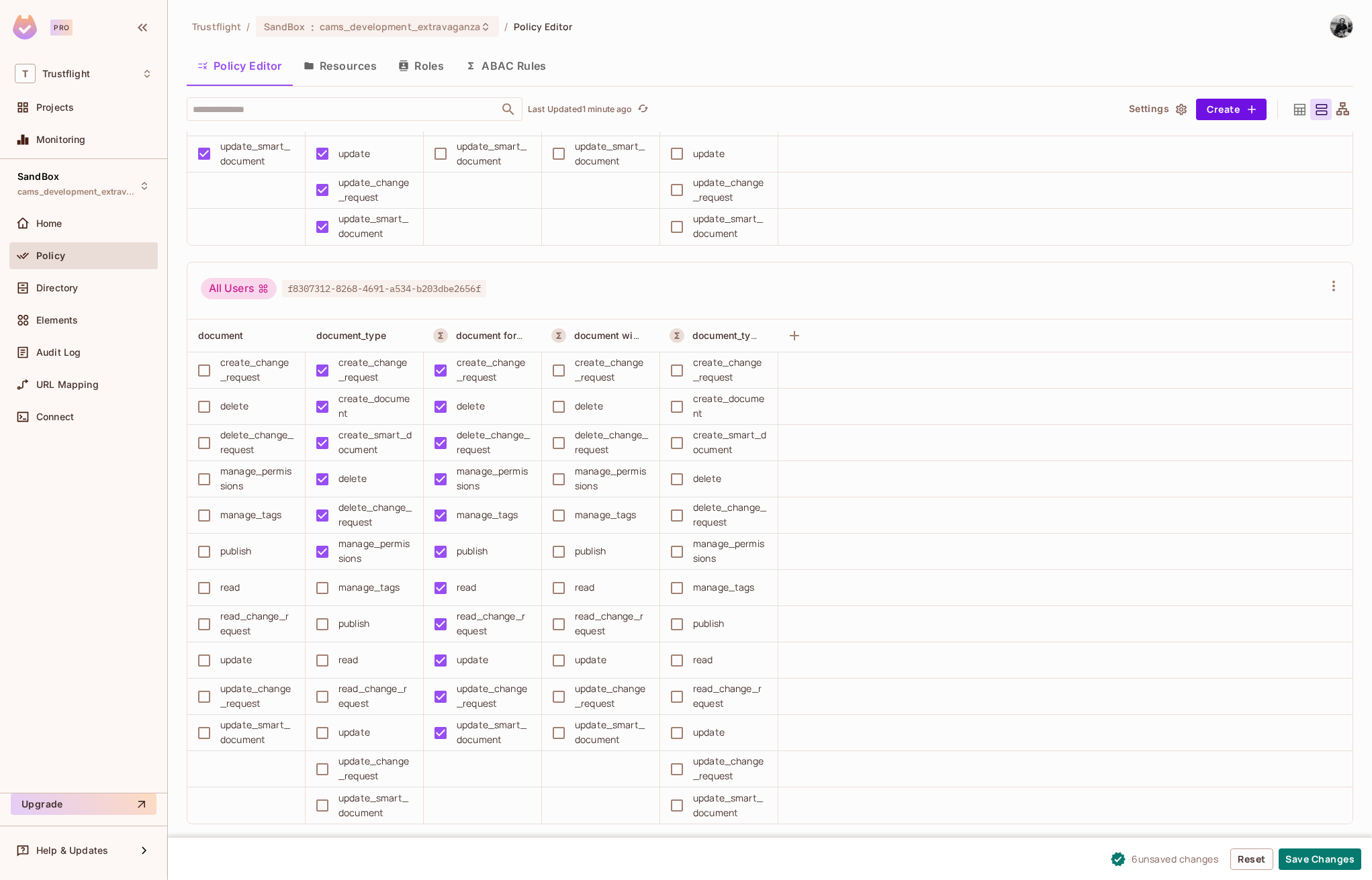
scroll to position [473, 0]
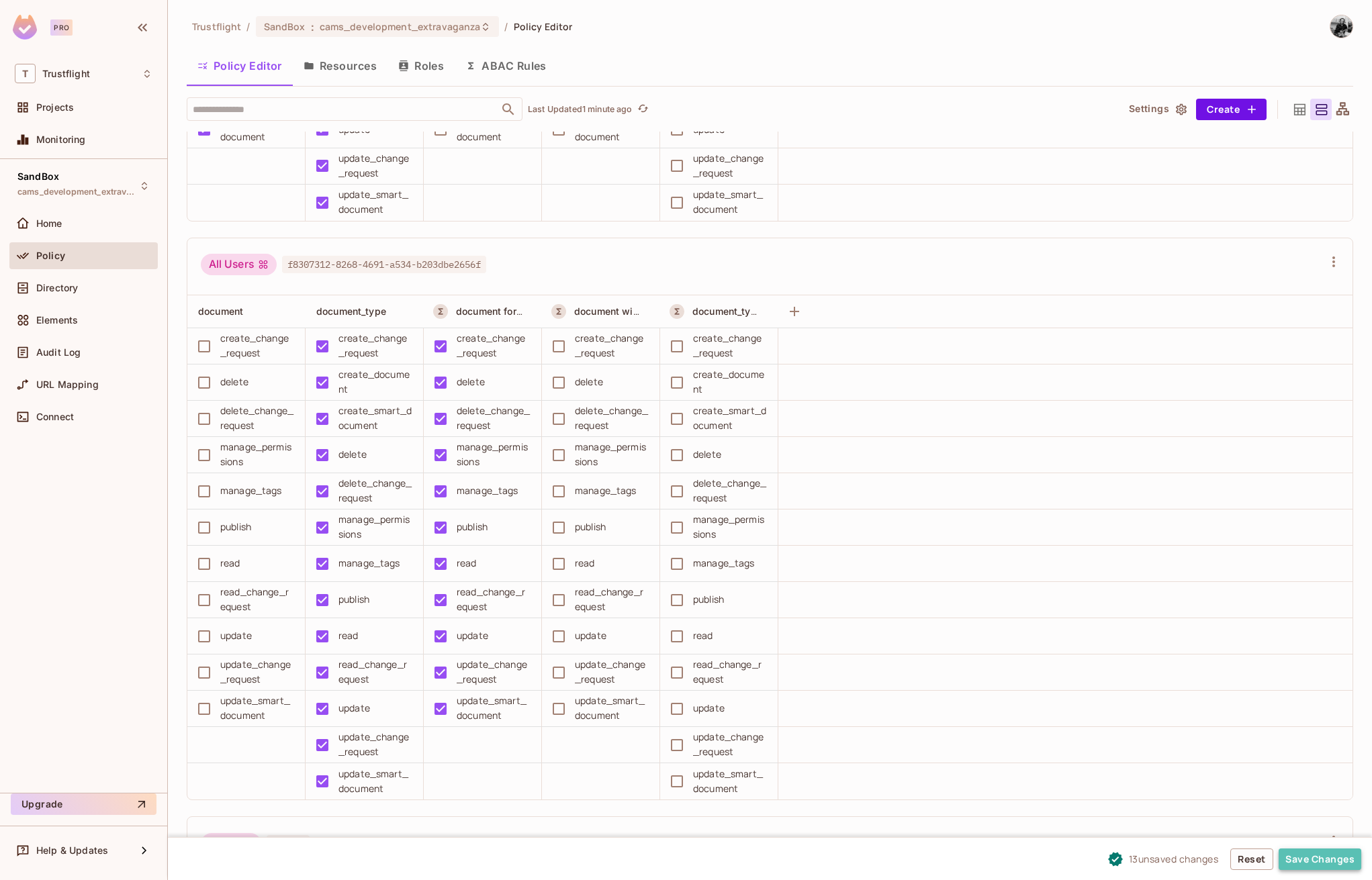
click at [1311, 862] on button "Save Changes" at bounding box center [1320, 859] width 83 height 21
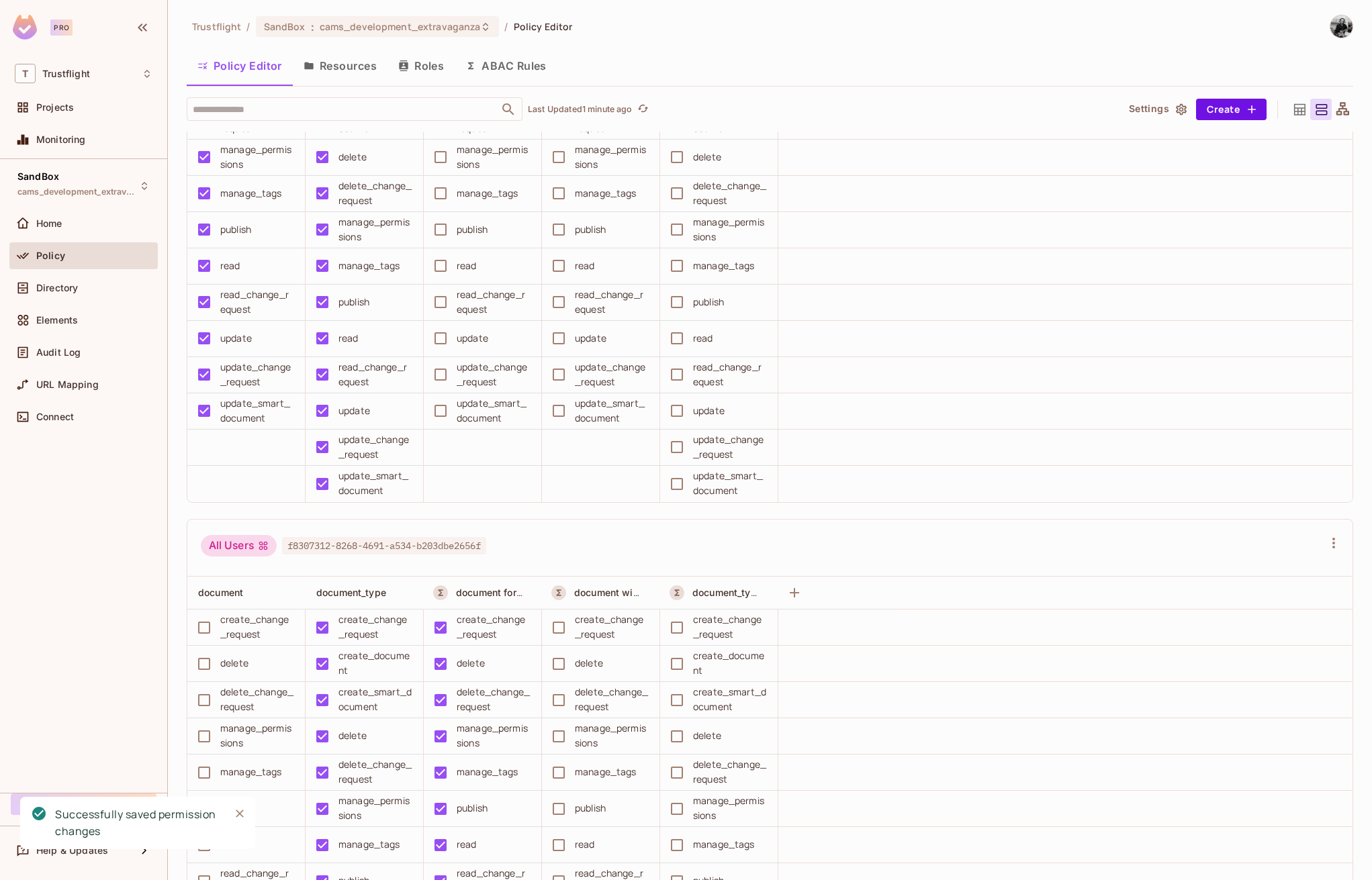
click at [435, 71] on button "Roles" at bounding box center [421, 65] width 67 height 34
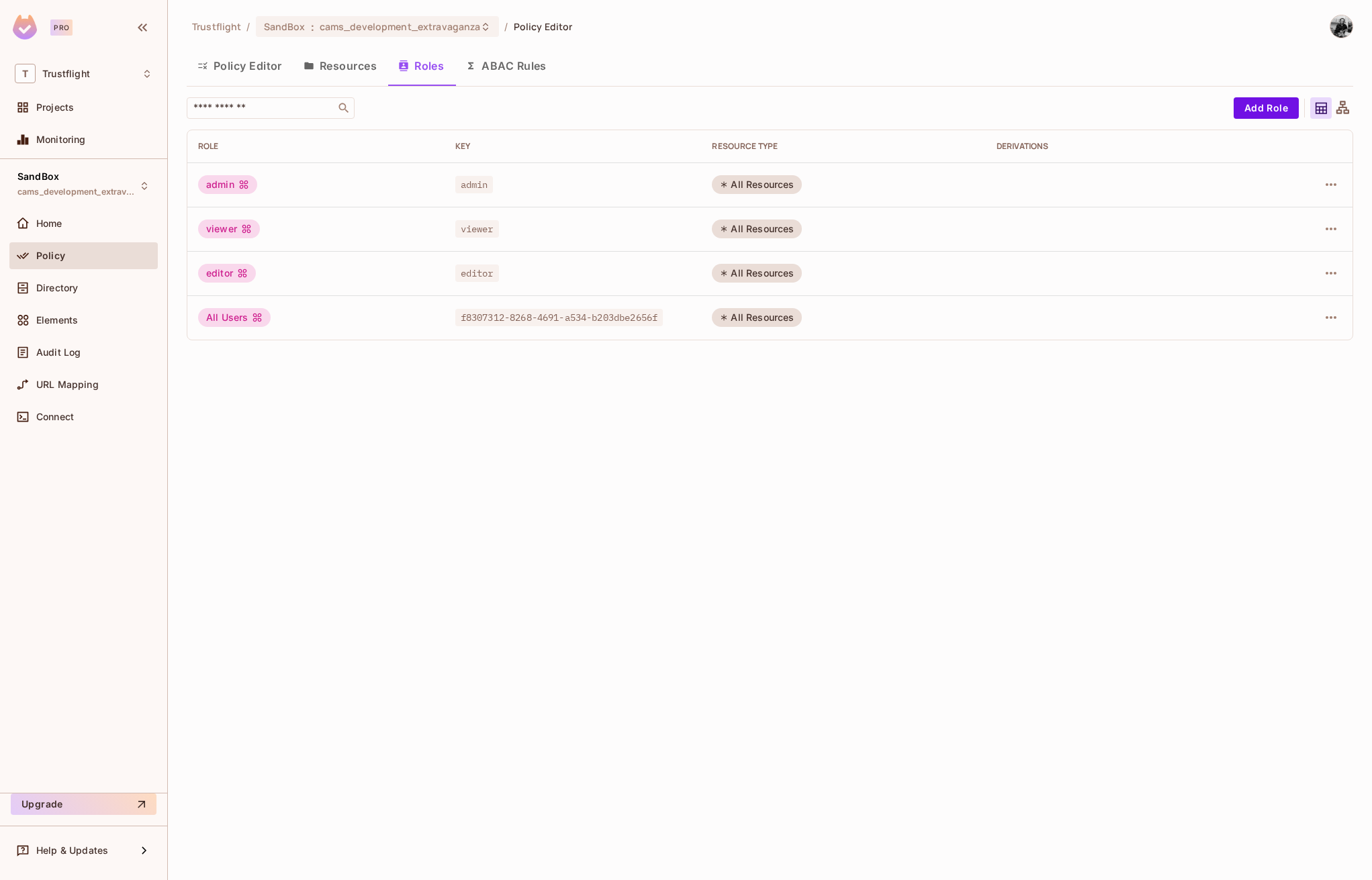
click at [241, 69] on button "Policy Editor" at bounding box center [239, 65] width 106 height 34
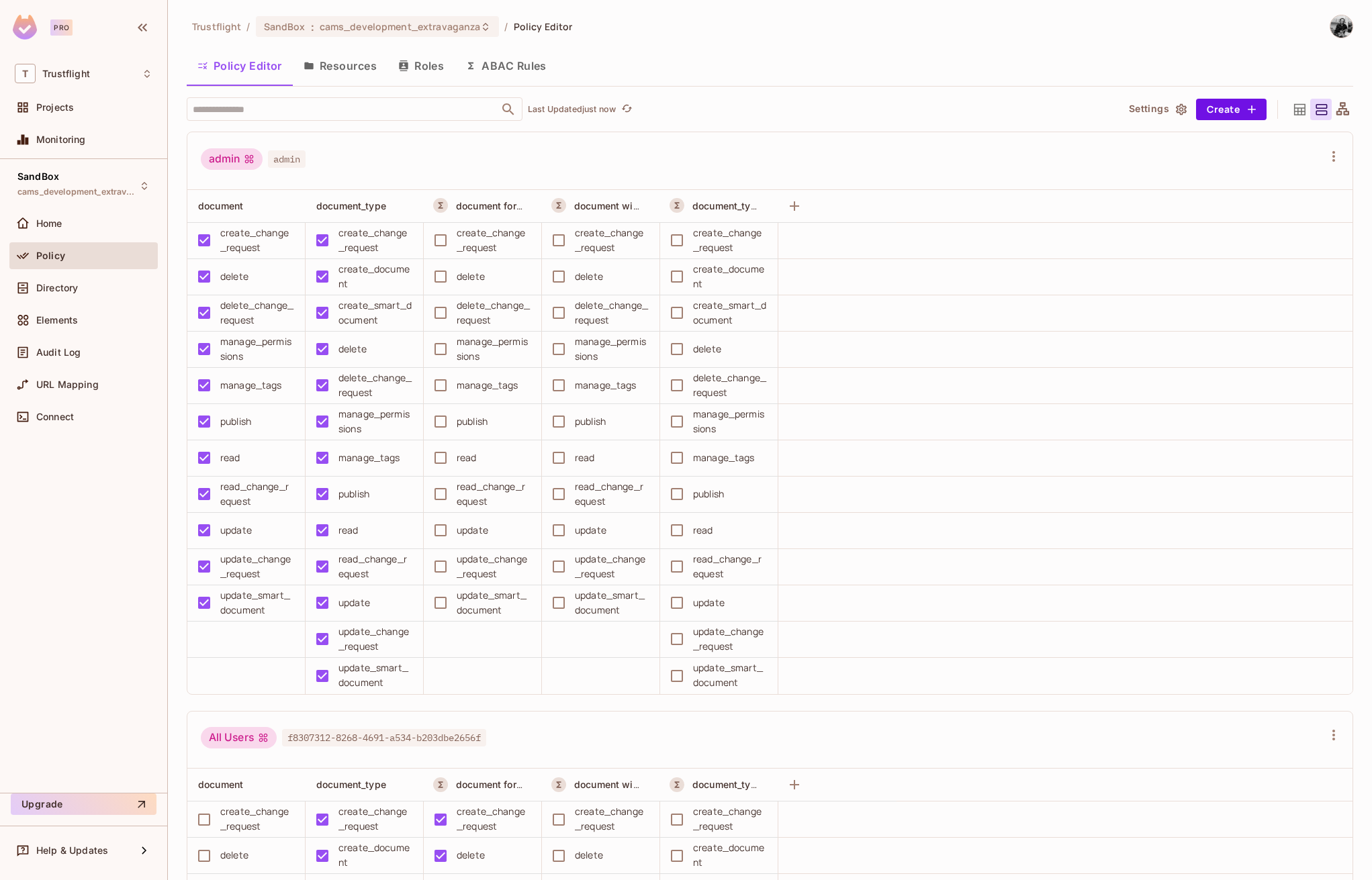
click at [353, 74] on button "Resources" at bounding box center [340, 65] width 95 height 34
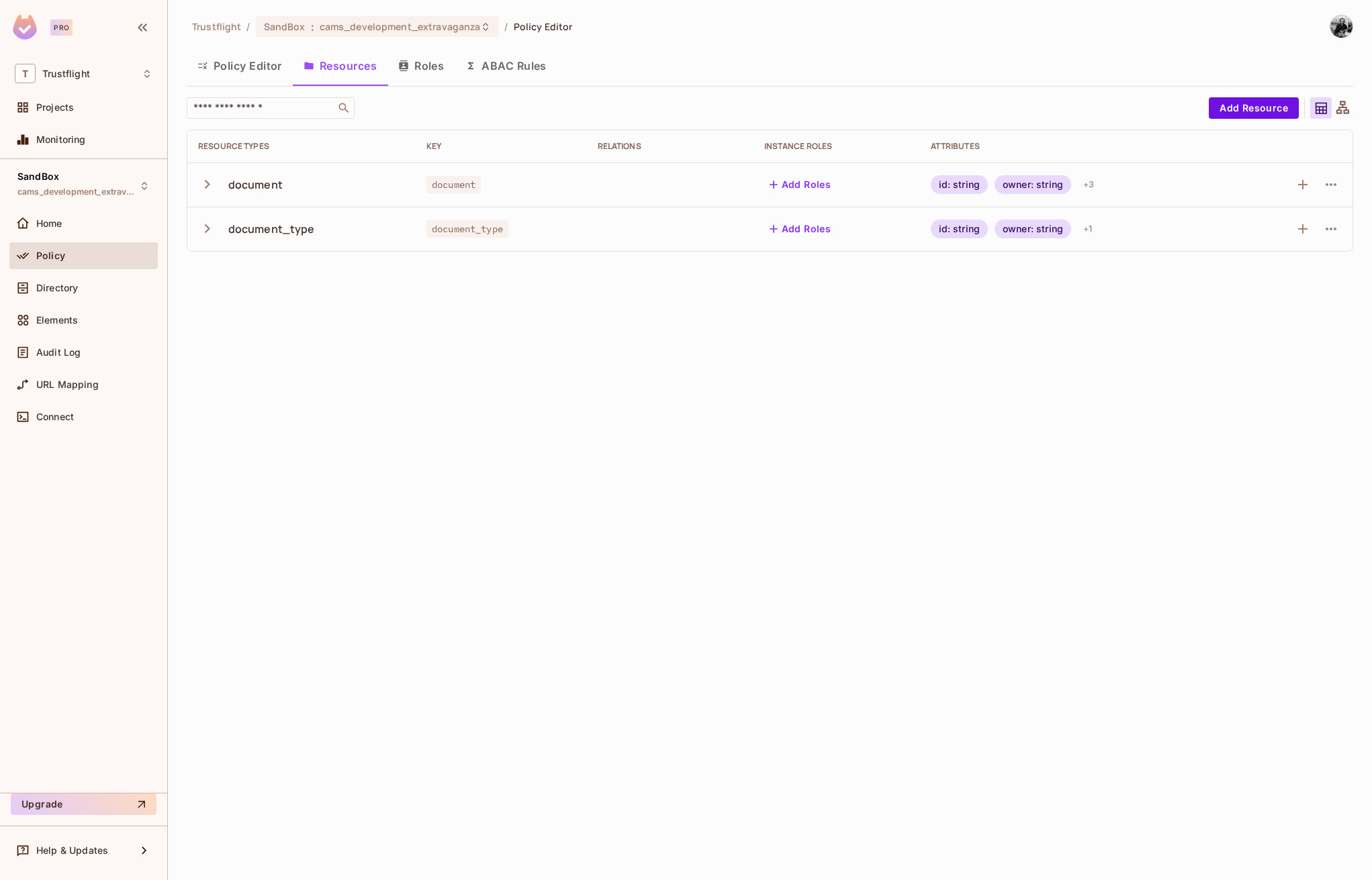
click at [206, 220] on icon "button" at bounding box center [207, 228] width 18 height 18
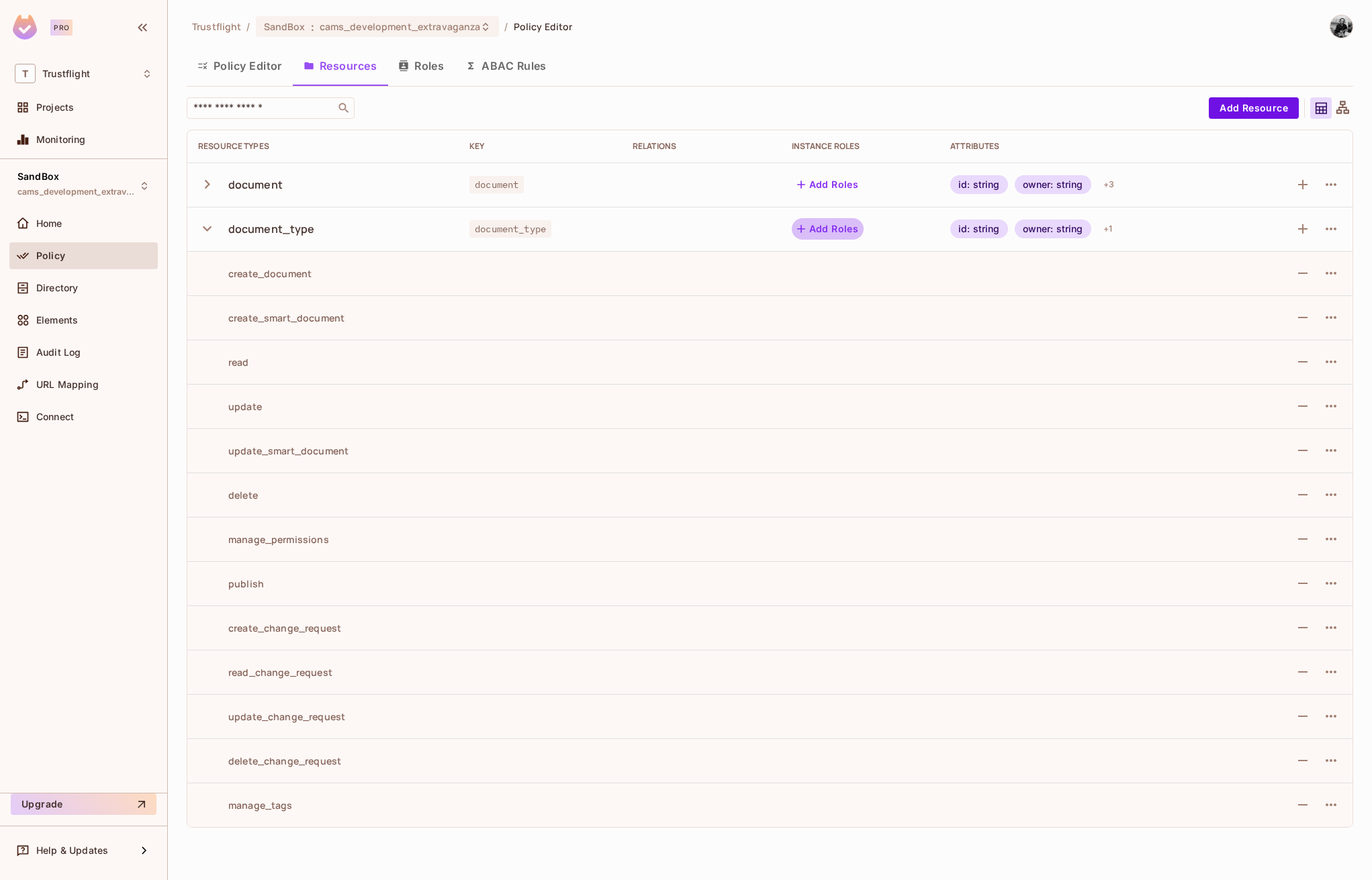
click at [823, 235] on button "Add Roles" at bounding box center [827, 228] width 72 height 21
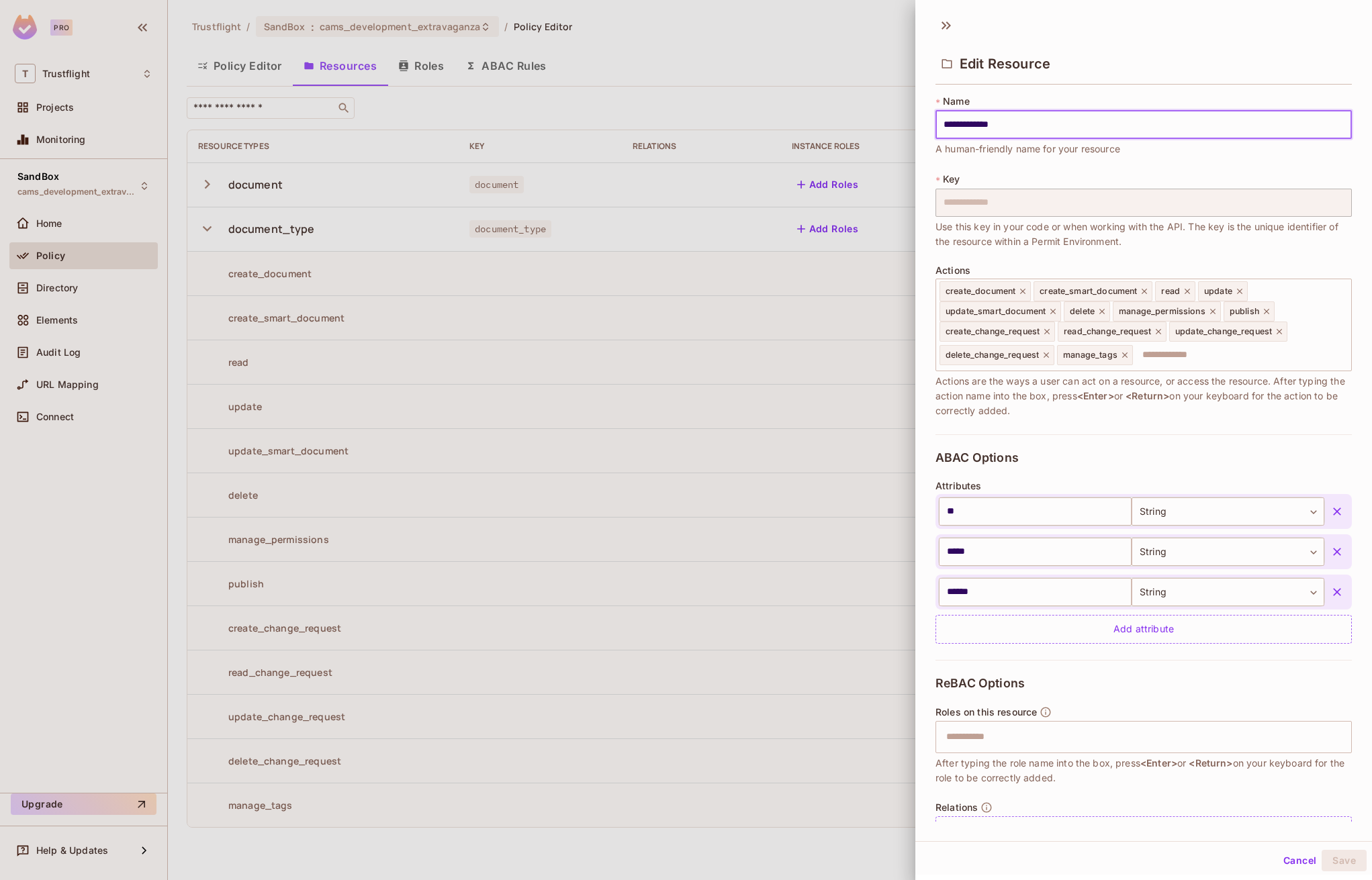
click at [1040, 129] on input "**********" at bounding box center [1143, 124] width 416 height 28
click at [735, 100] on div at bounding box center [686, 440] width 1372 height 880
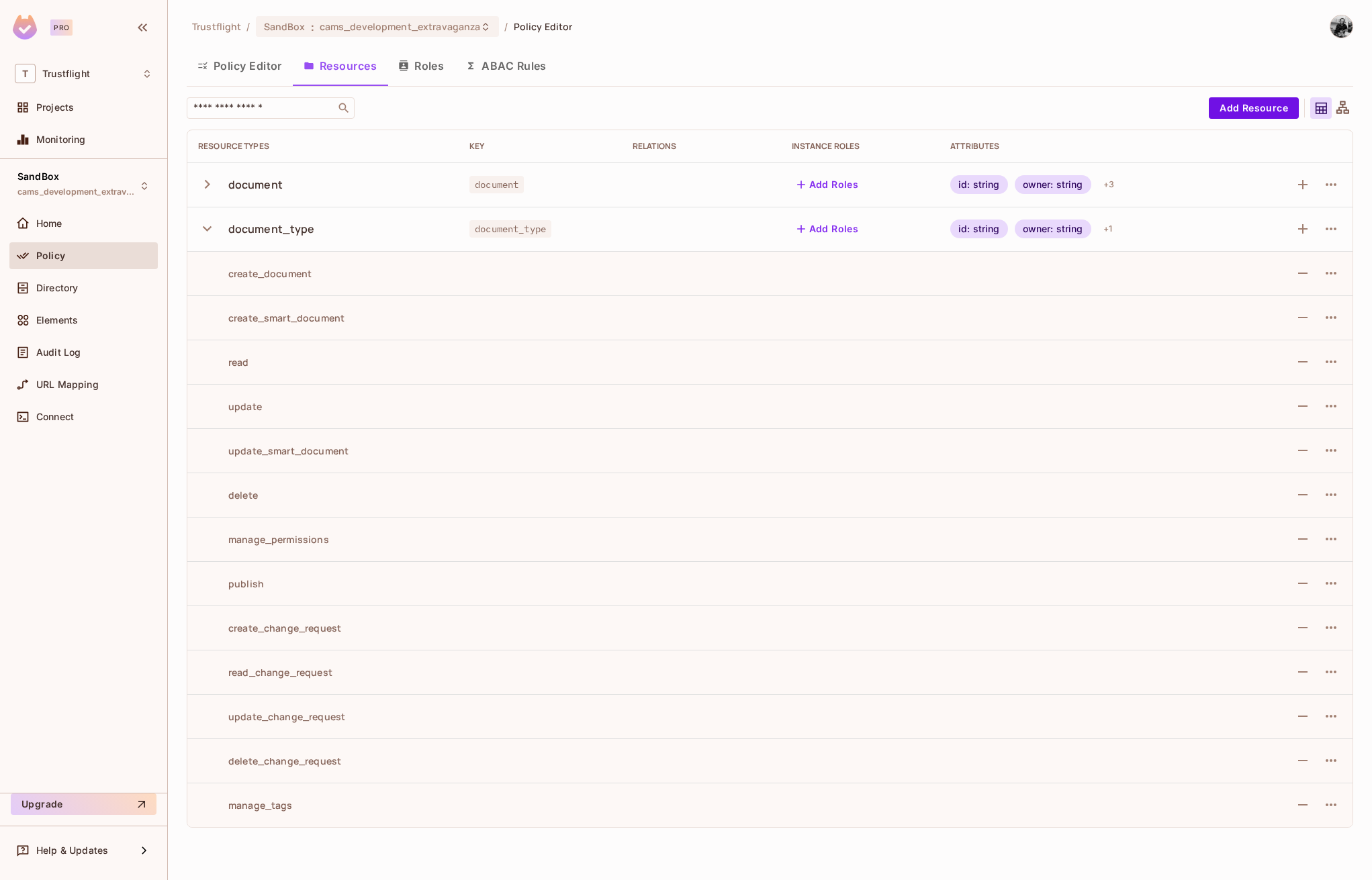
click at [215, 228] on icon "button" at bounding box center [207, 228] width 18 height 18
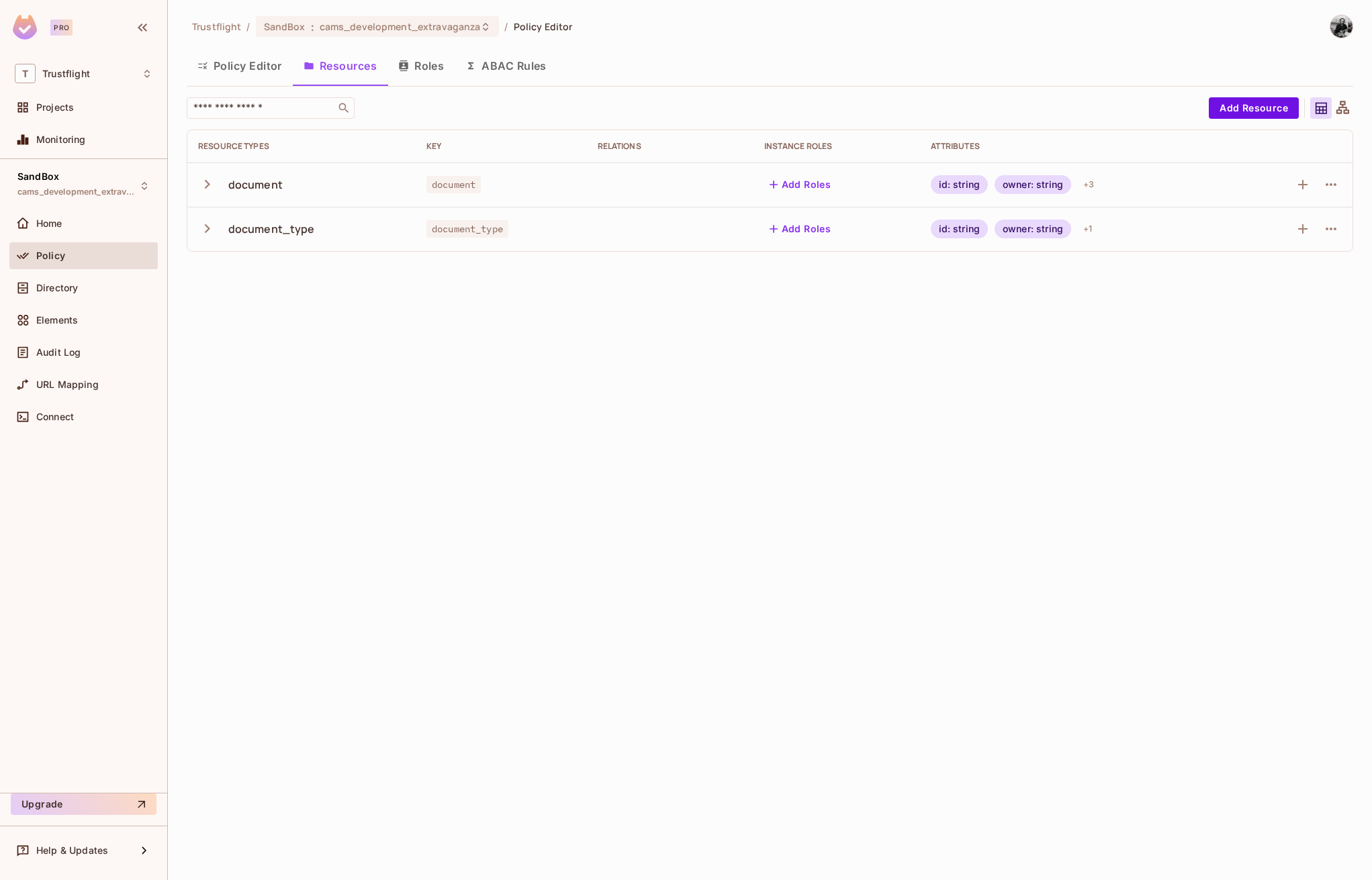
click at [446, 68] on button "Roles" at bounding box center [421, 65] width 67 height 34
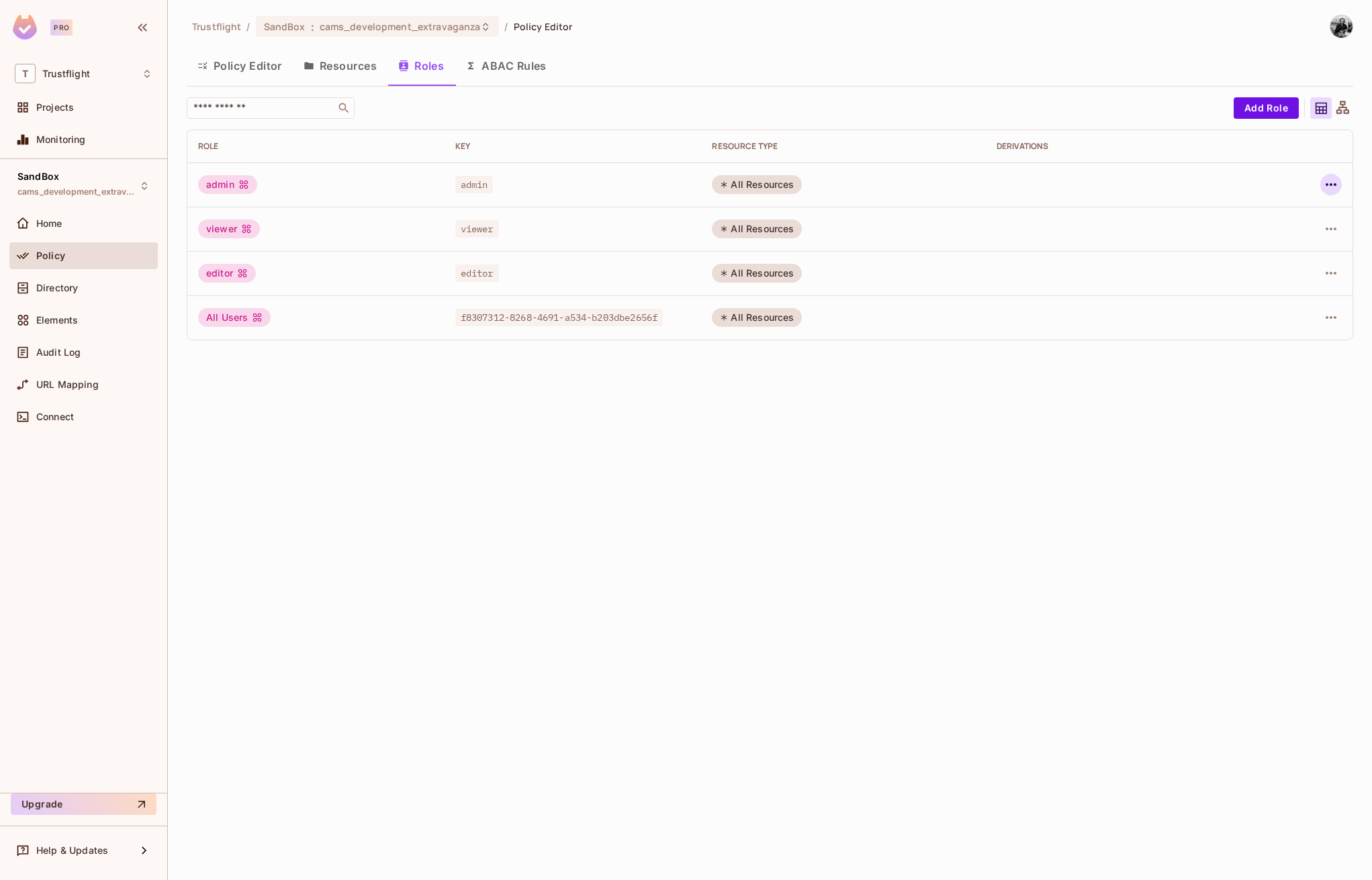
click at [1323, 185] on icon "button" at bounding box center [1331, 184] width 16 height 16
click at [1275, 214] on div "Edit Role" at bounding box center [1271, 216] width 41 height 14
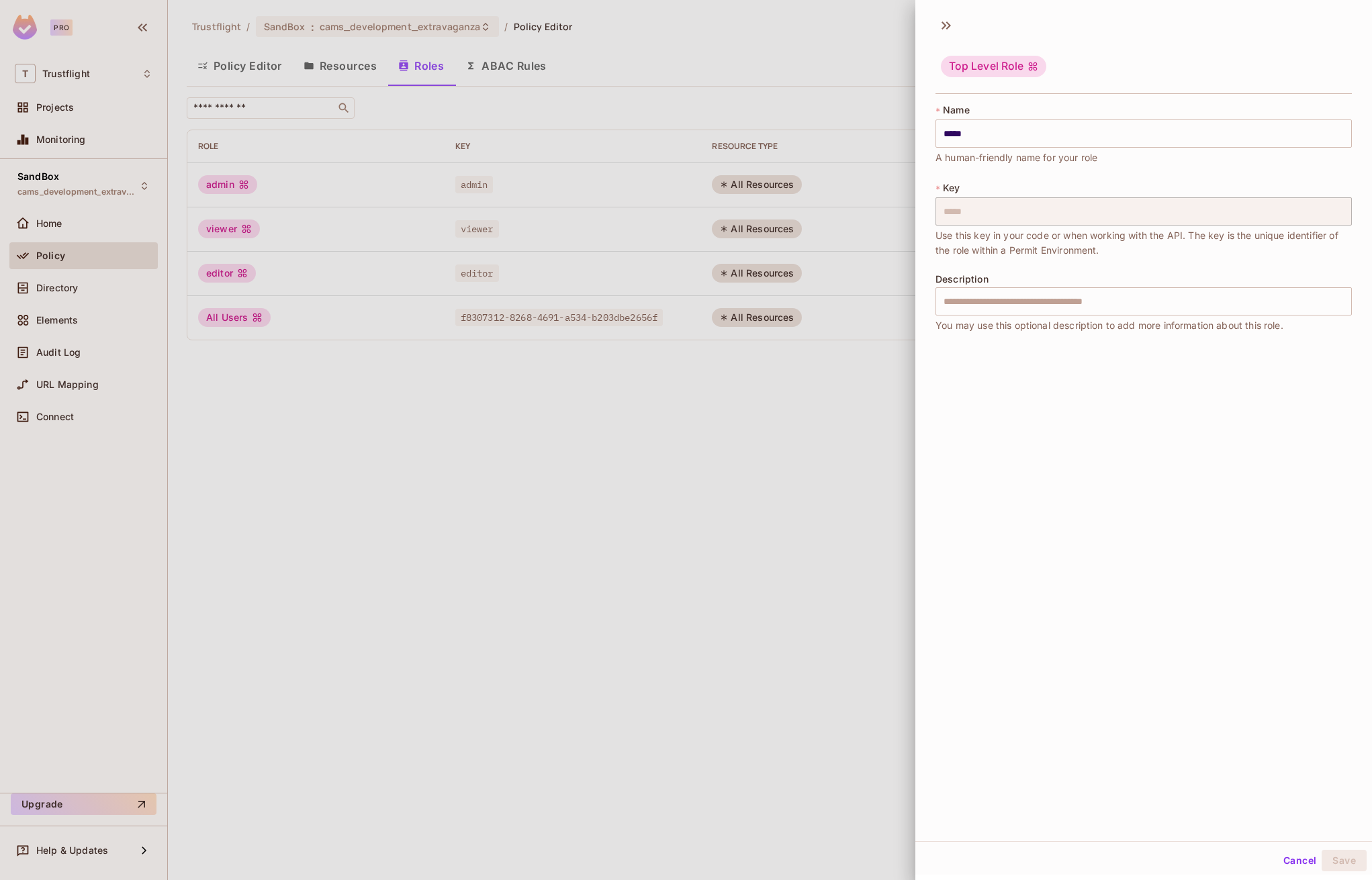
click at [868, 397] on div at bounding box center [686, 440] width 1372 height 880
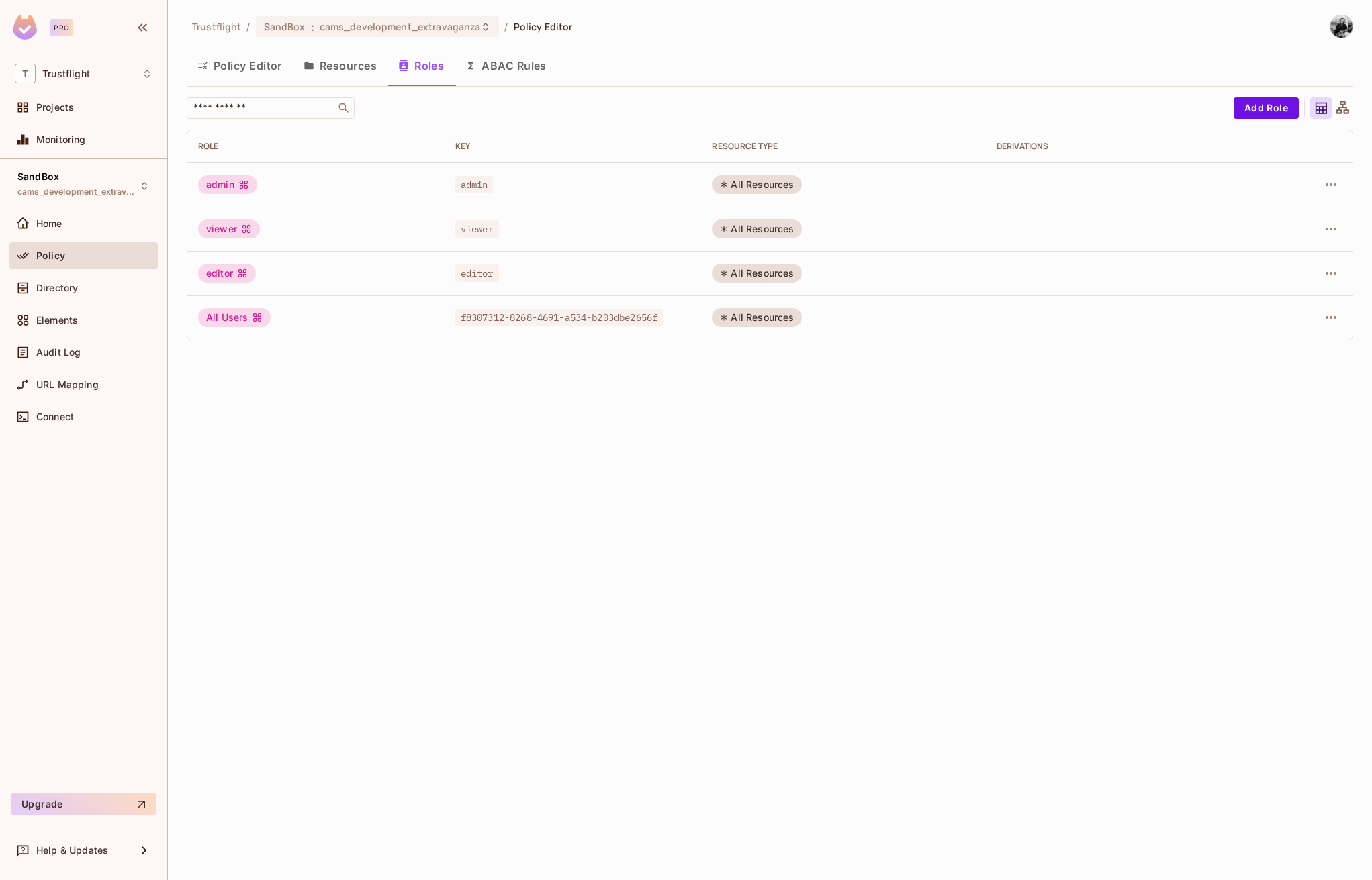
click at [360, 70] on button "Resources" at bounding box center [340, 65] width 95 height 34
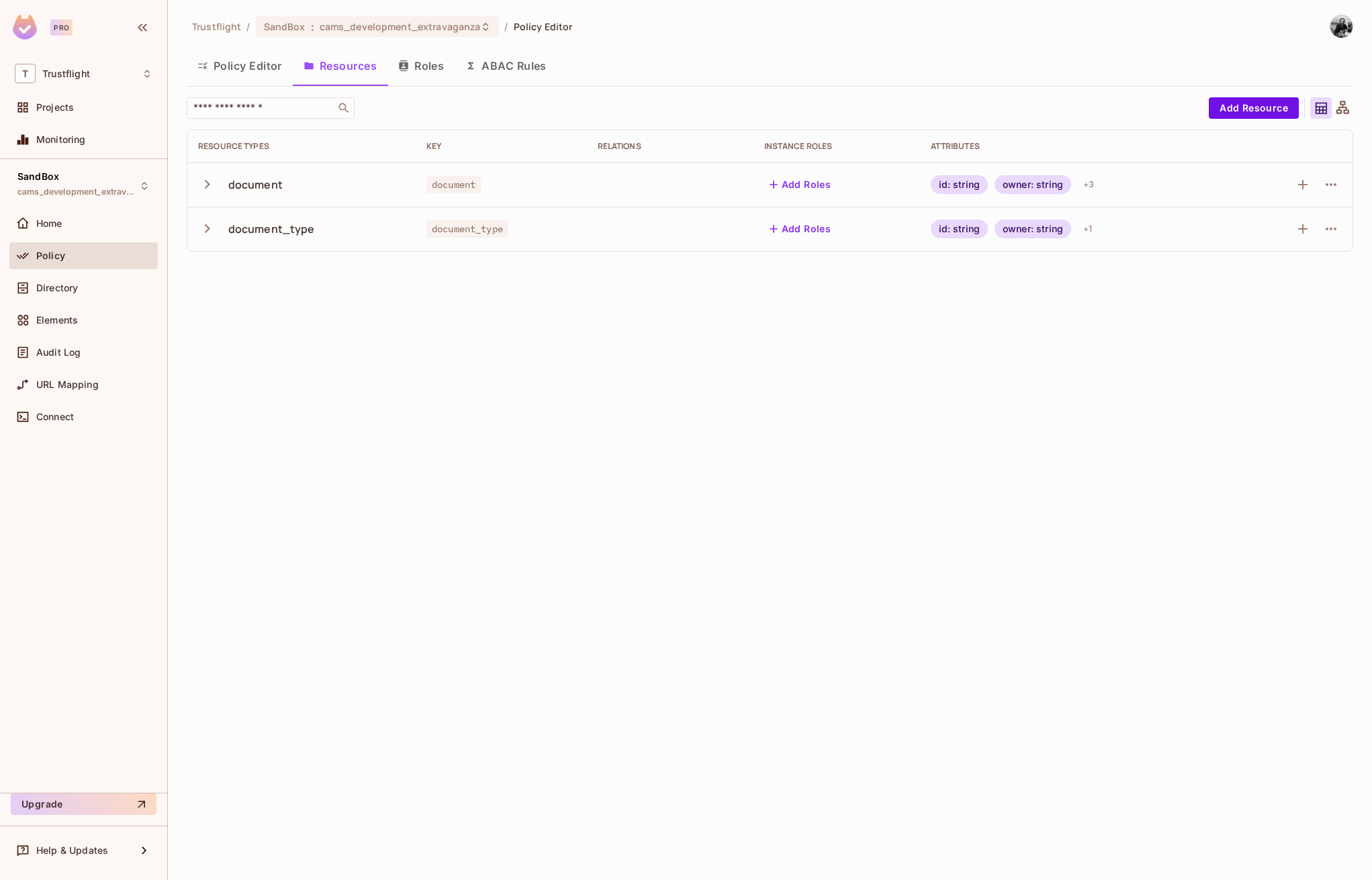
click at [248, 66] on button "Policy Editor" at bounding box center [239, 65] width 106 height 34
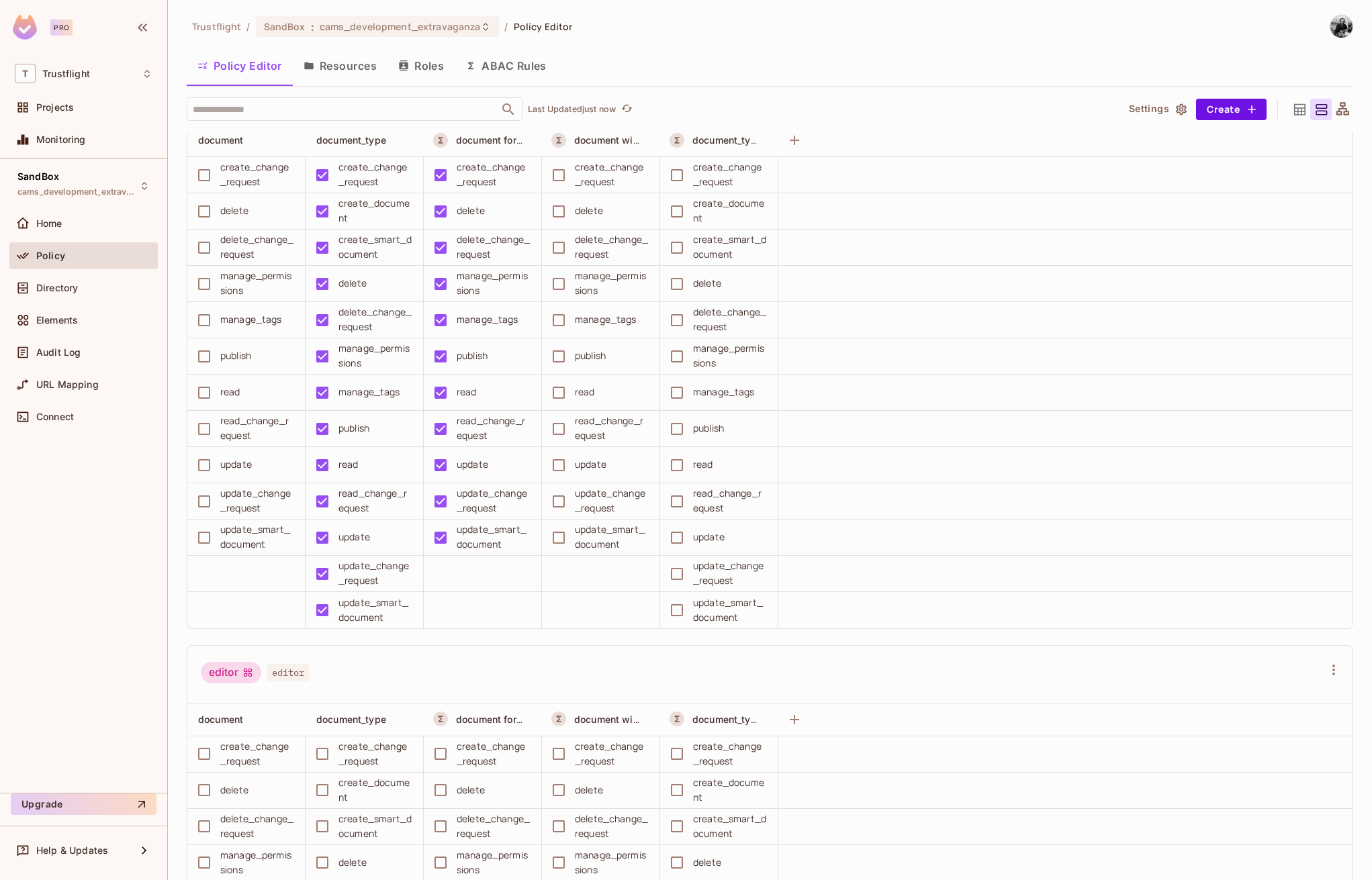
scroll to position [1080, 0]
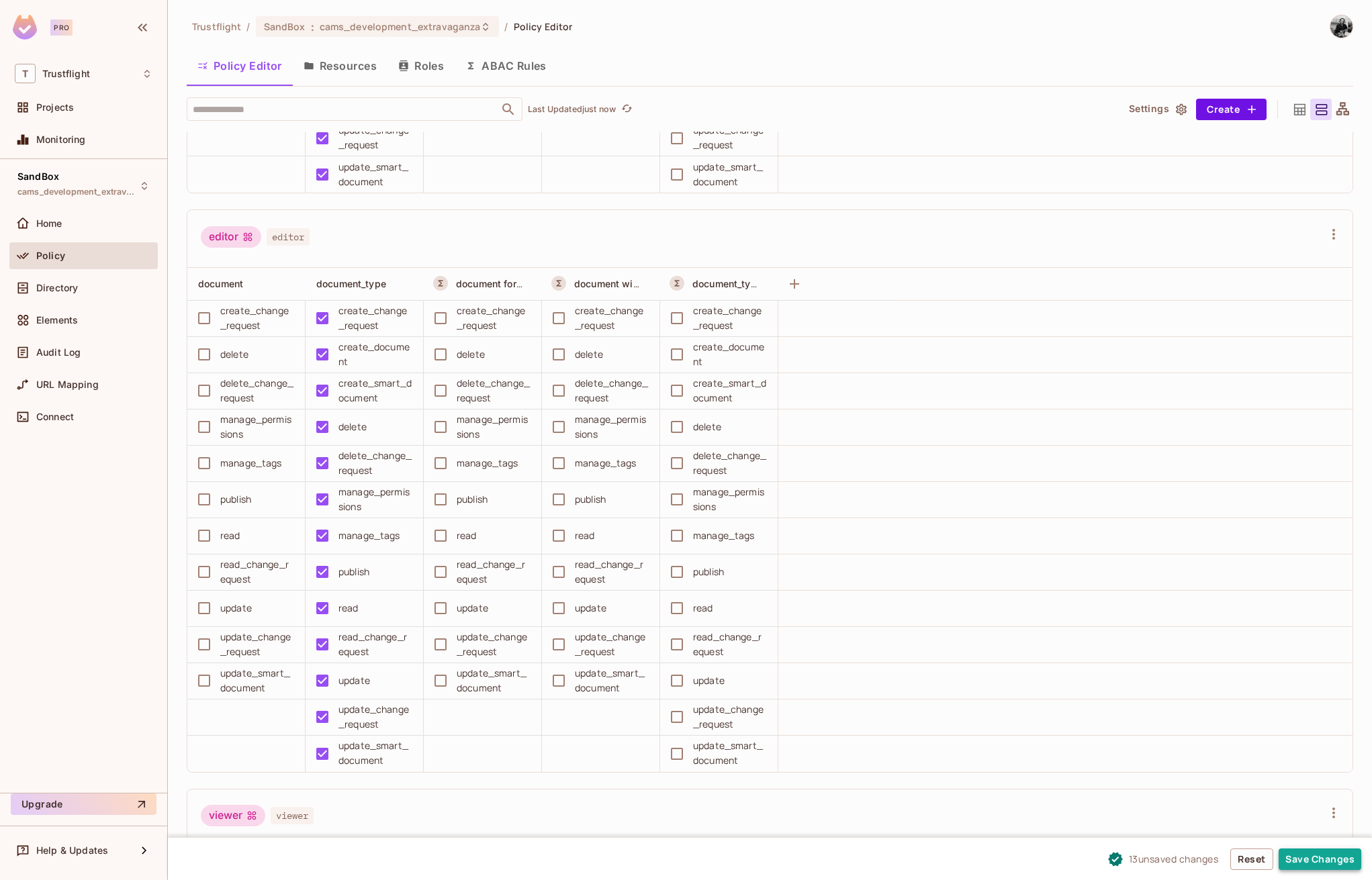
click at [1323, 857] on button "Save Changes" at bounding box center [1320, 859] width 83 height 21
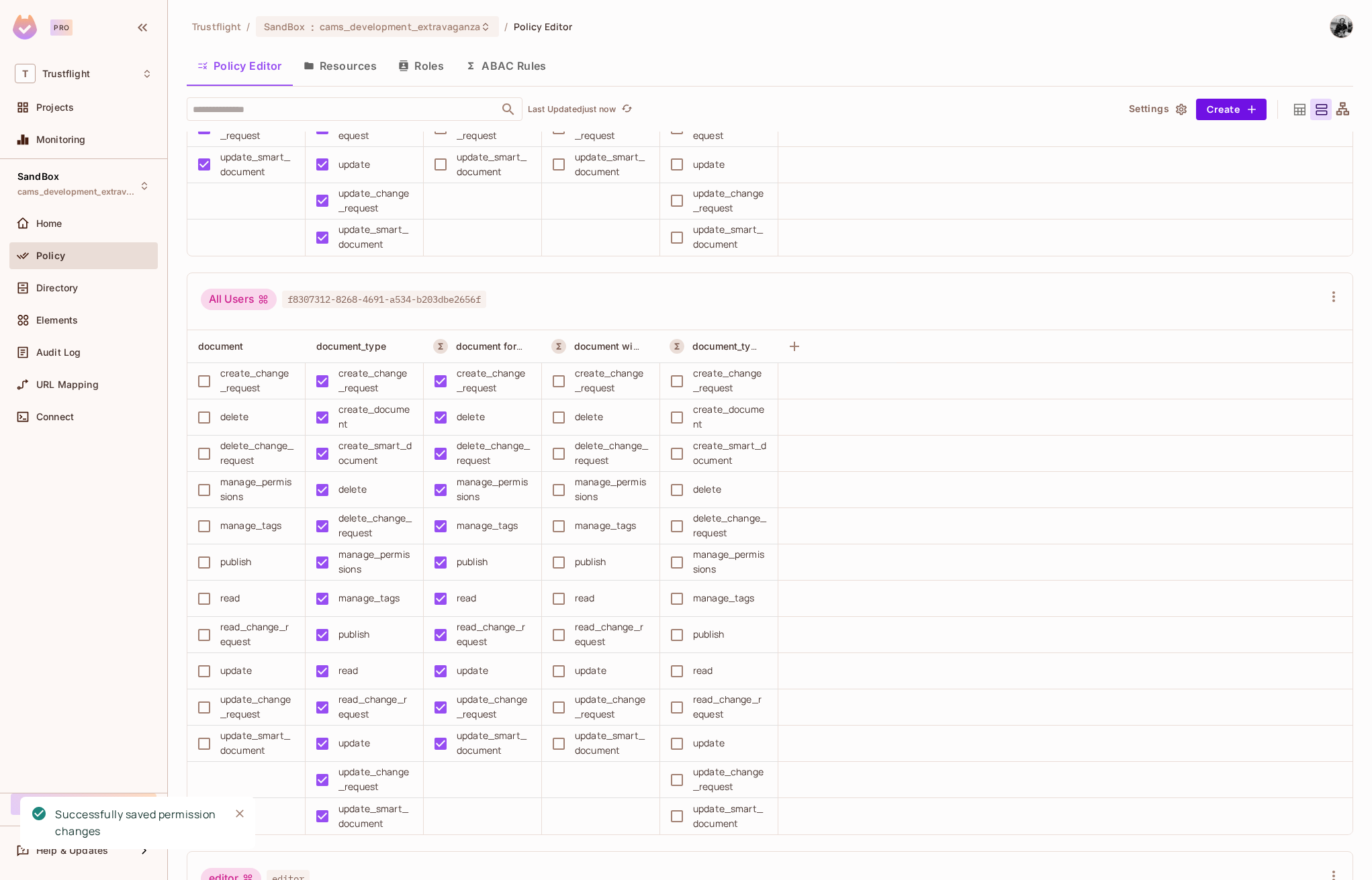
scroll to position [0, 0]
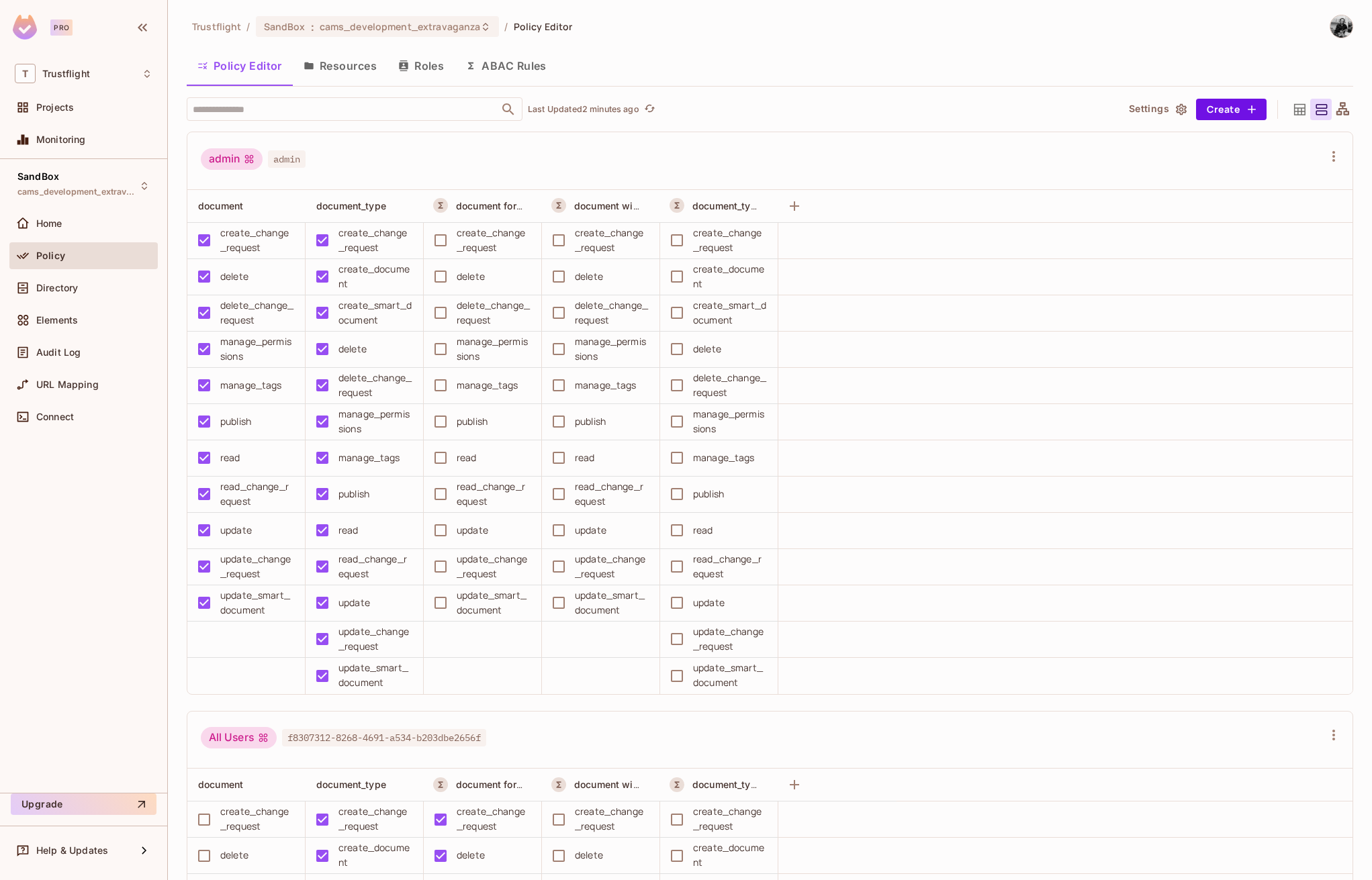
click at [356, 67] on button "Resources" at bounding box center [340, 65] width 95 height 34
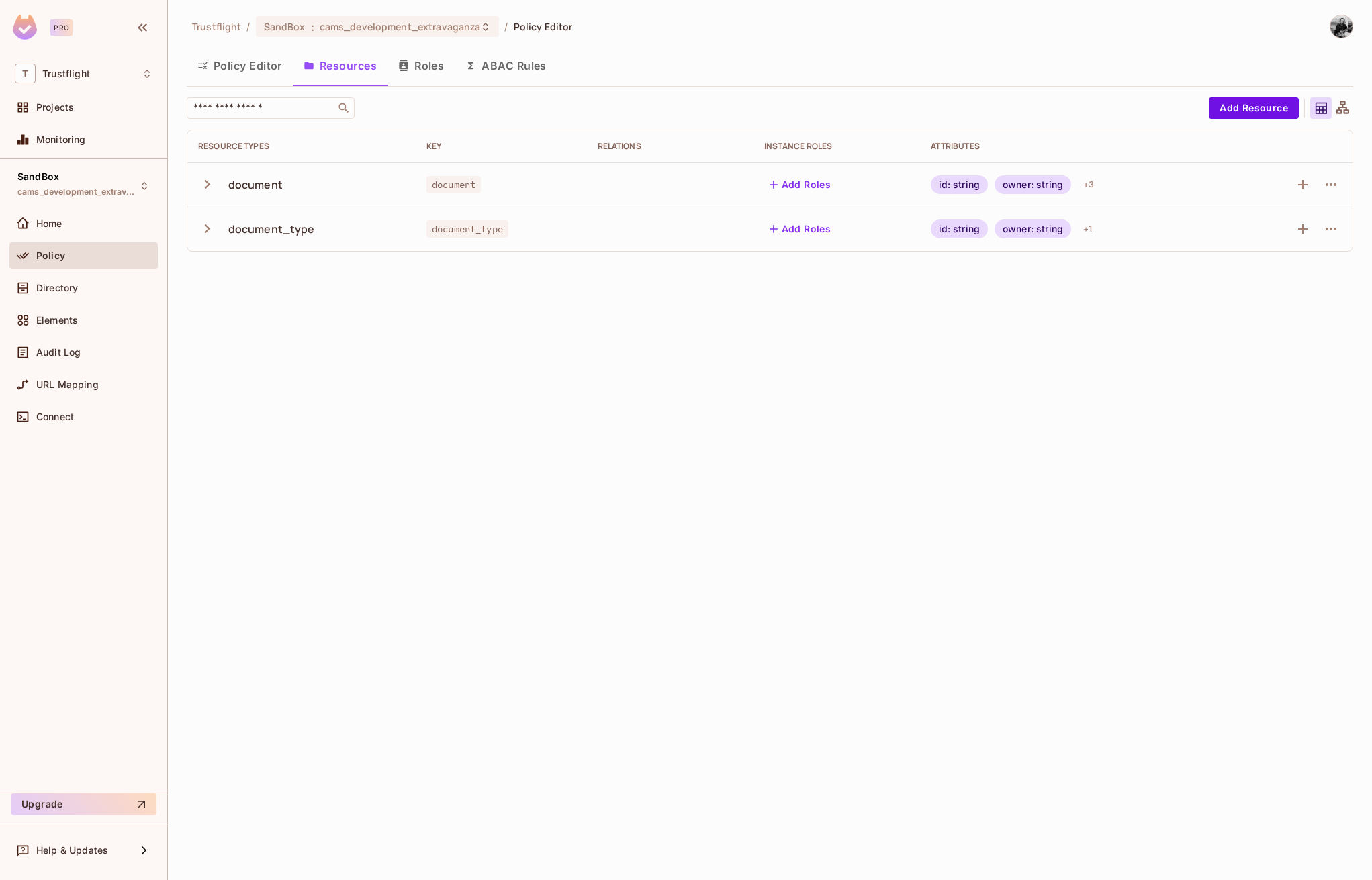
click at [267, 68] on button "Policy Editor" at bounding box center [239, 65] width 106 height 34
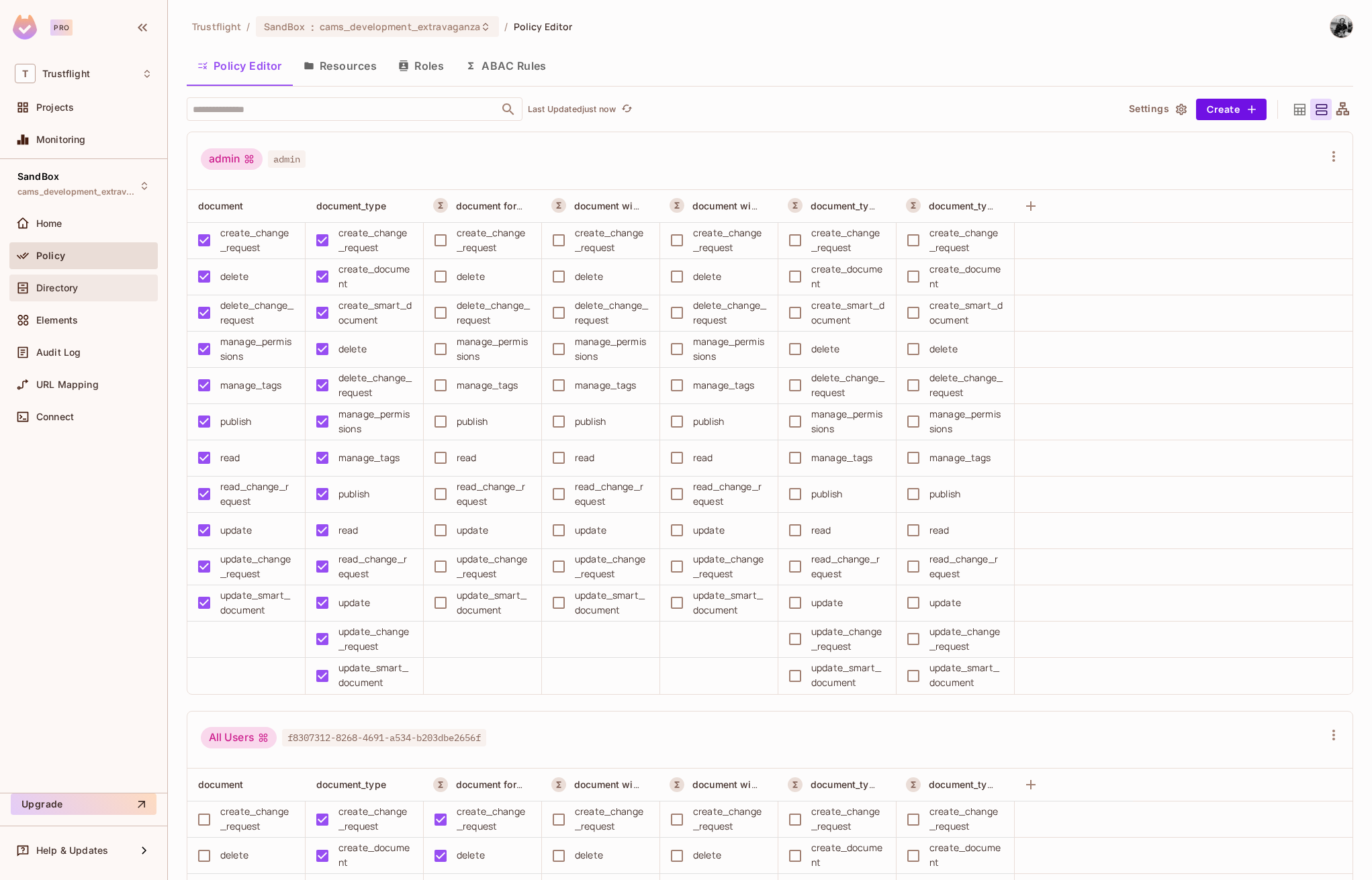
click at [89, 285] on div "Directory" at bounding box center [94, 288] width 116 height 11
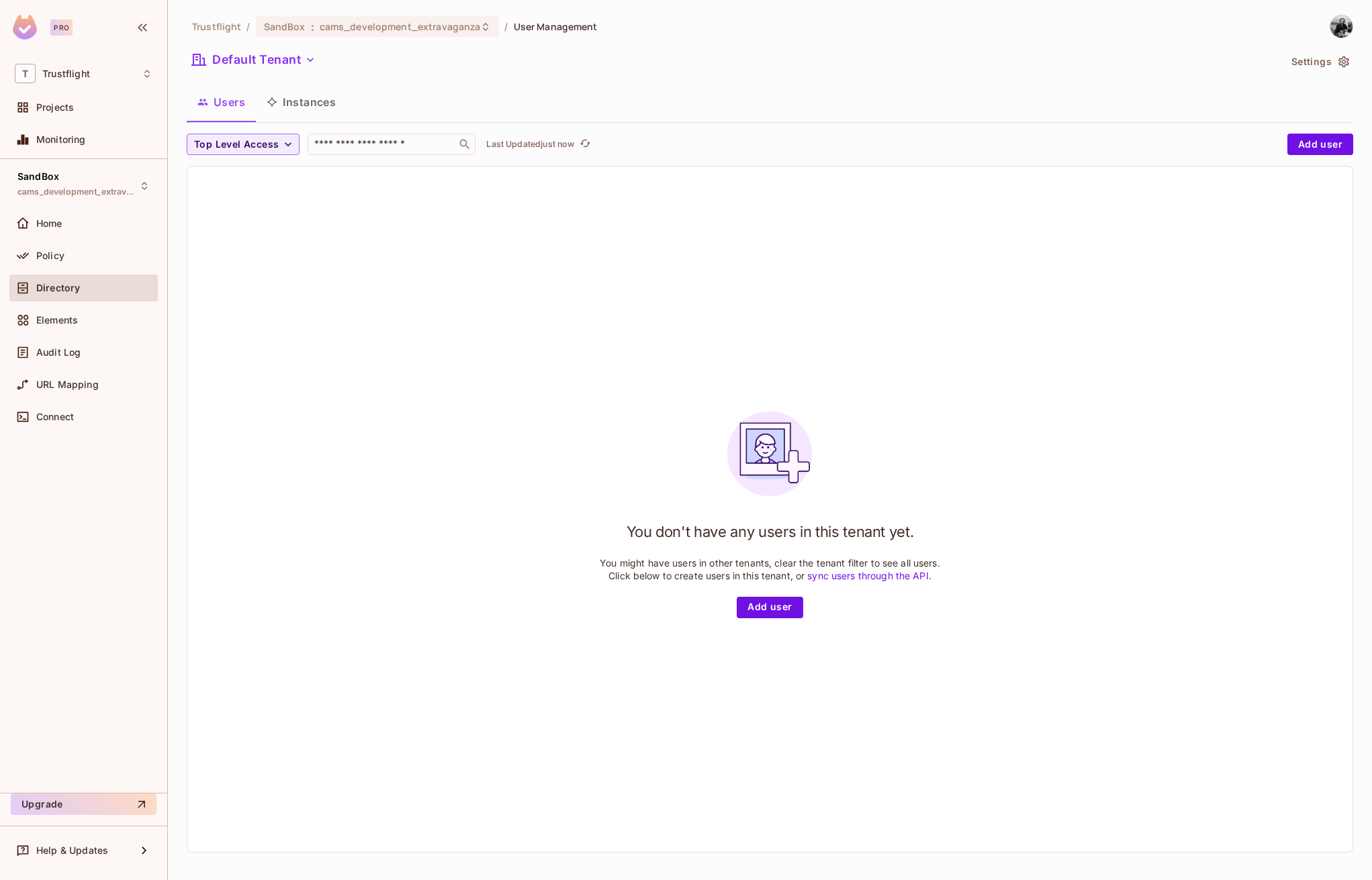
click at [322, 106] on button "Instances" at bounding box center [301, 102] width 91 height 34
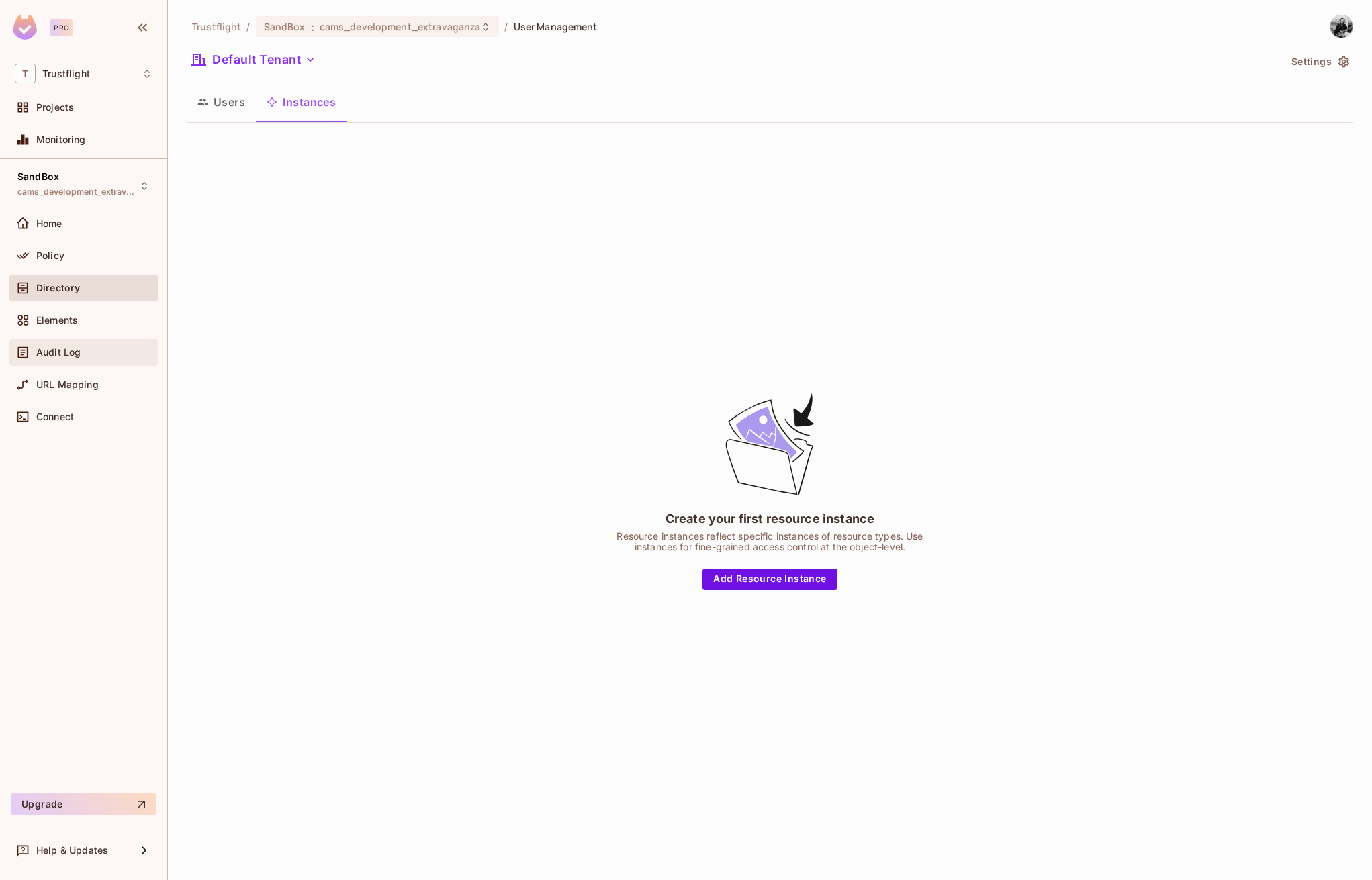
click at [81, 351] on div "Audit Log" at bounding box center [94, 353] width 116 height 11
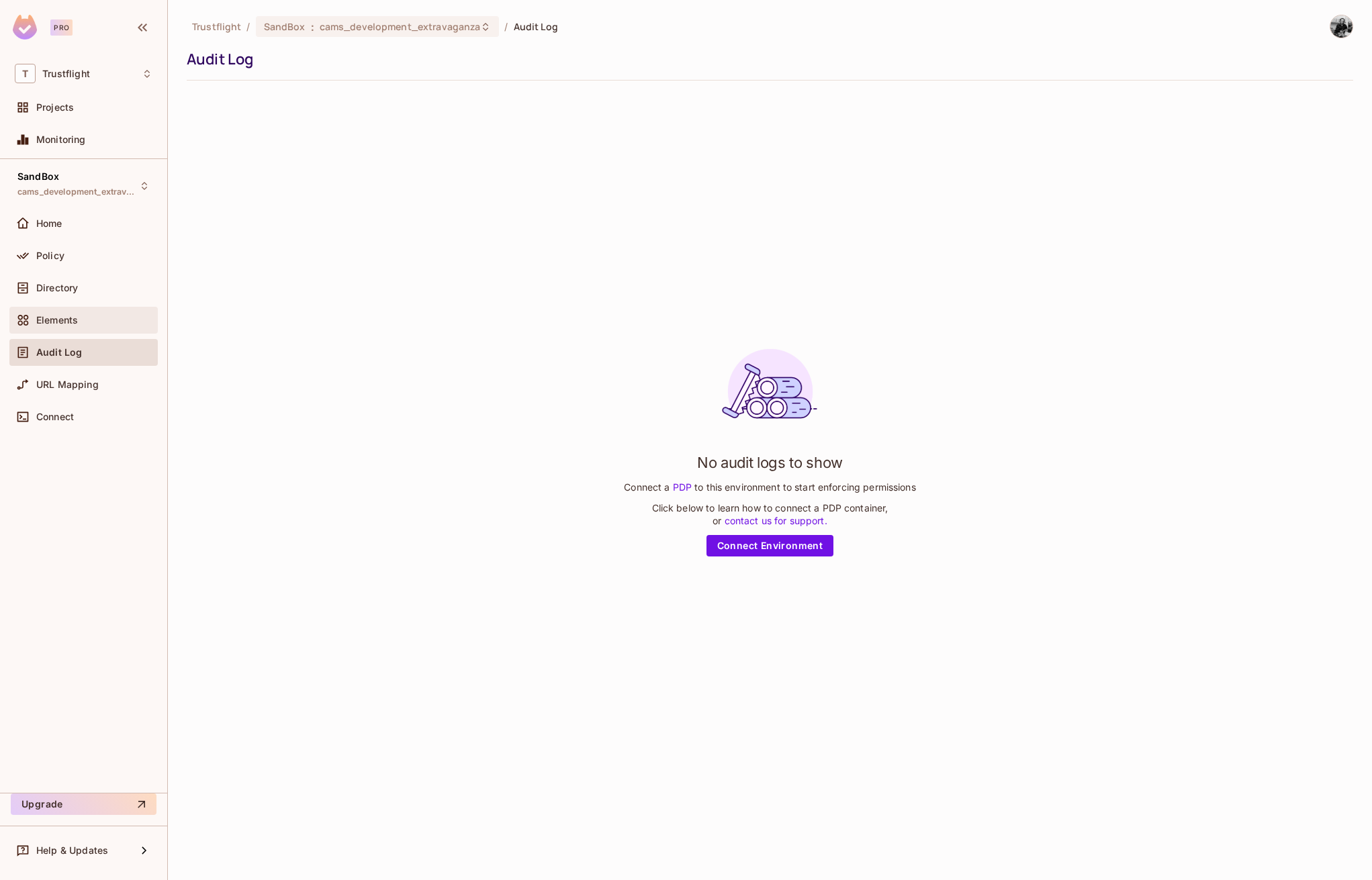
click at [64, 325] on span "Elements" at bounding box center [57, 320] width 42 height 11
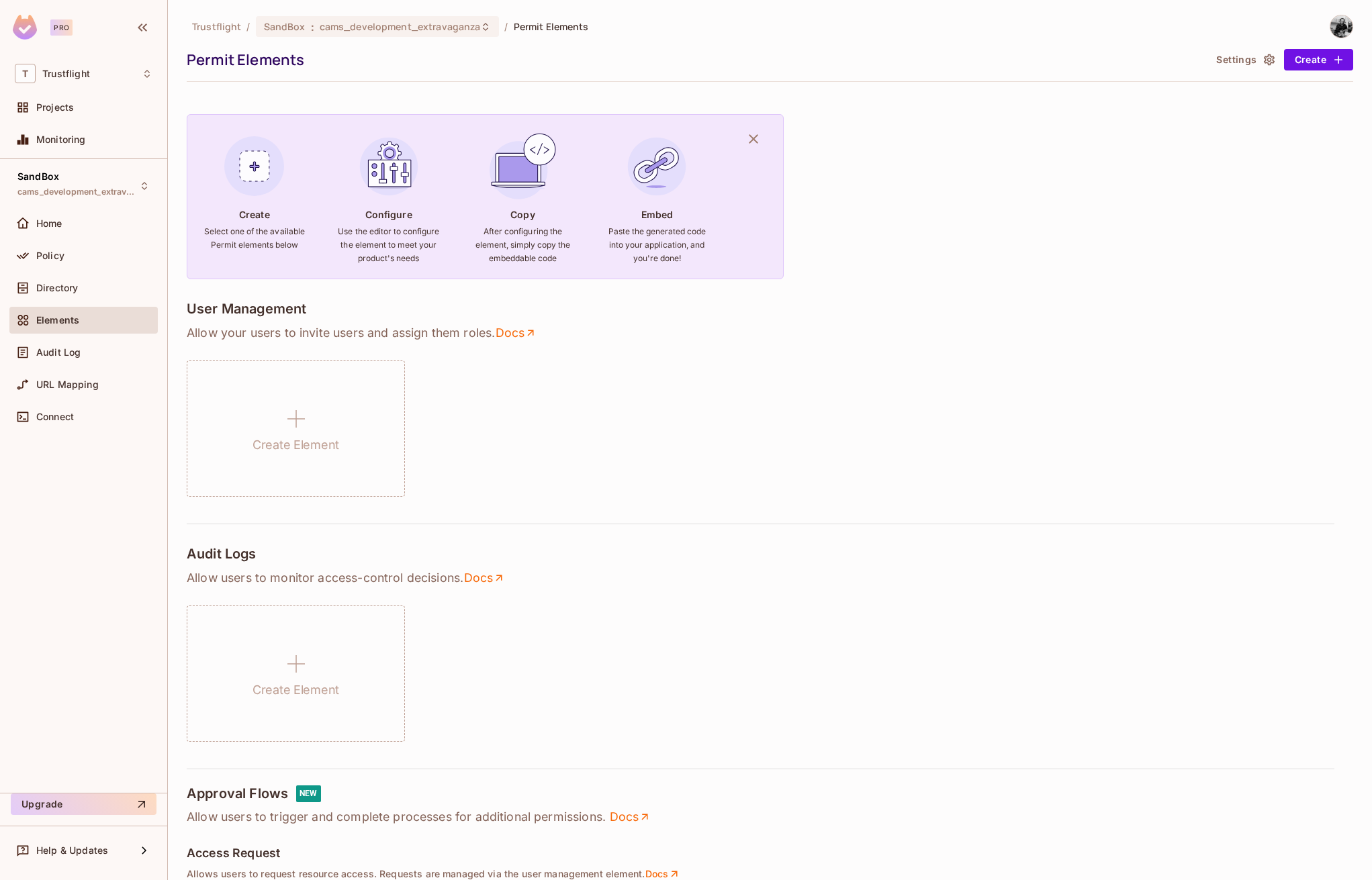
click at [83, 237] on div "Home" at bounding box center [84, 226] width 149 height 32
click at [56, 220] on span "Home" at bounding box center [50, 223] width 26 height 11
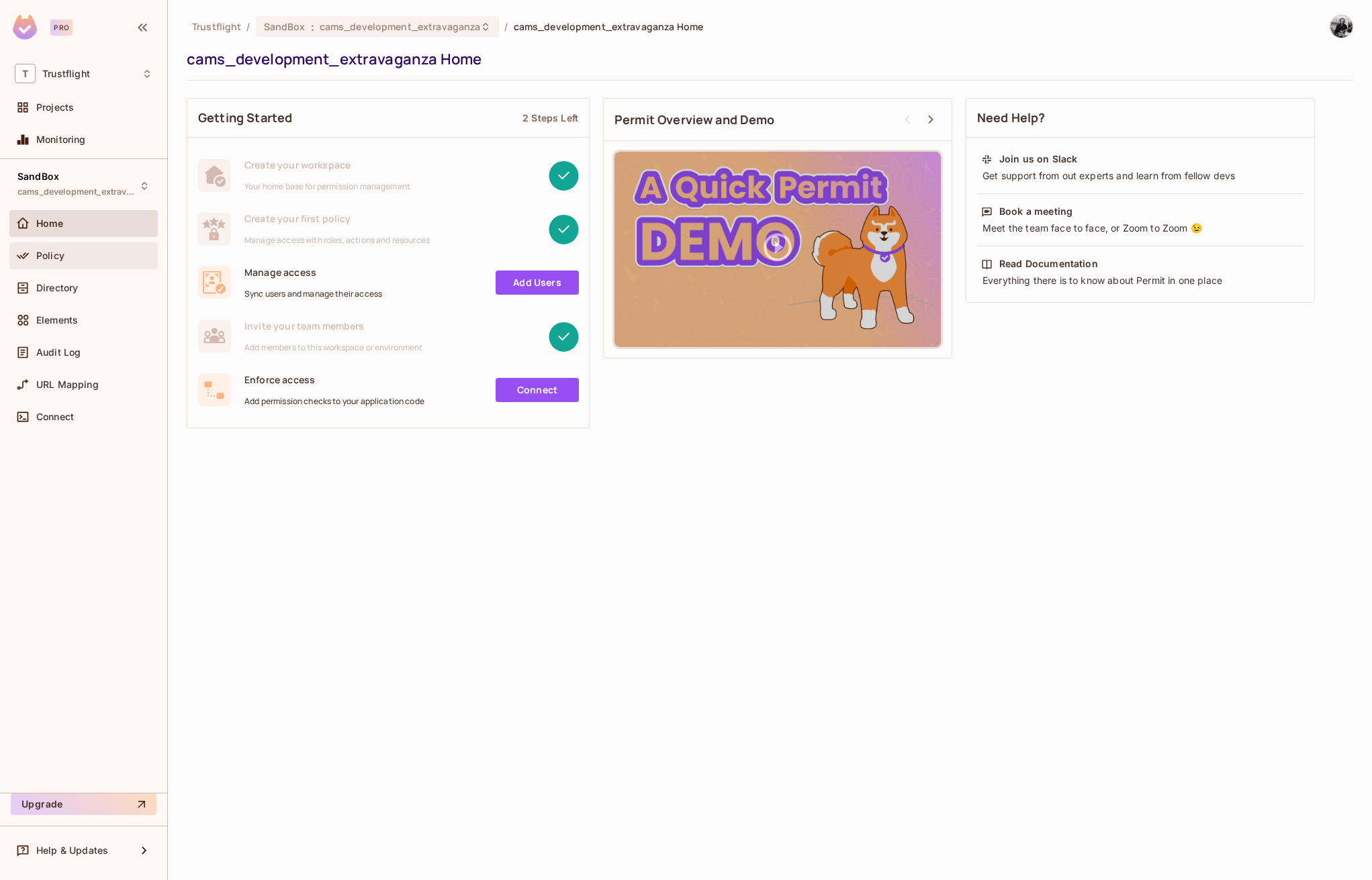
click at [77, 261] on div "Policy" at bounding box center [83, 255] width 138 height 16
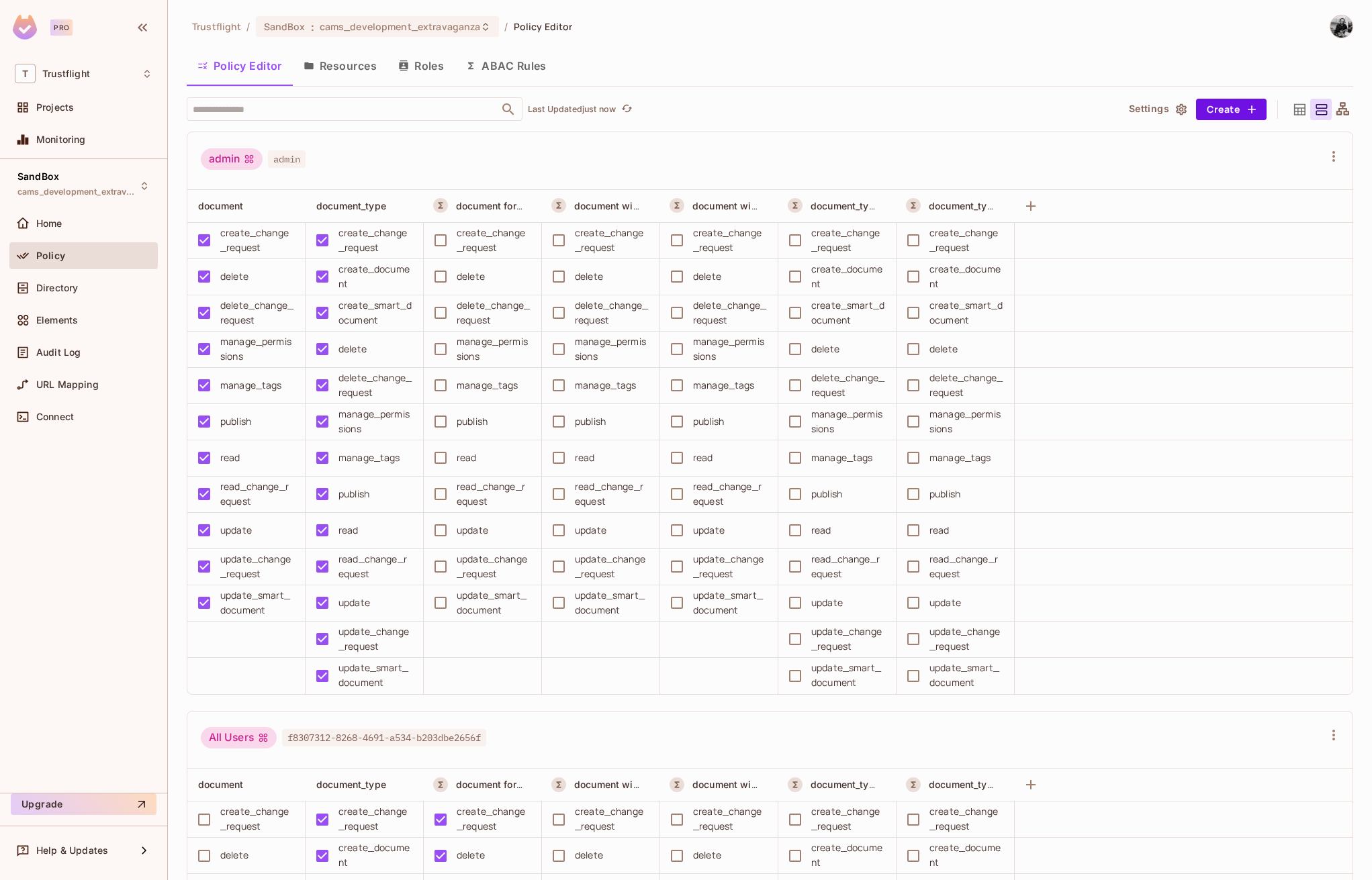
click at [338, 60] on button "Resources" at bounding box center [340, 65] width 95 height 34
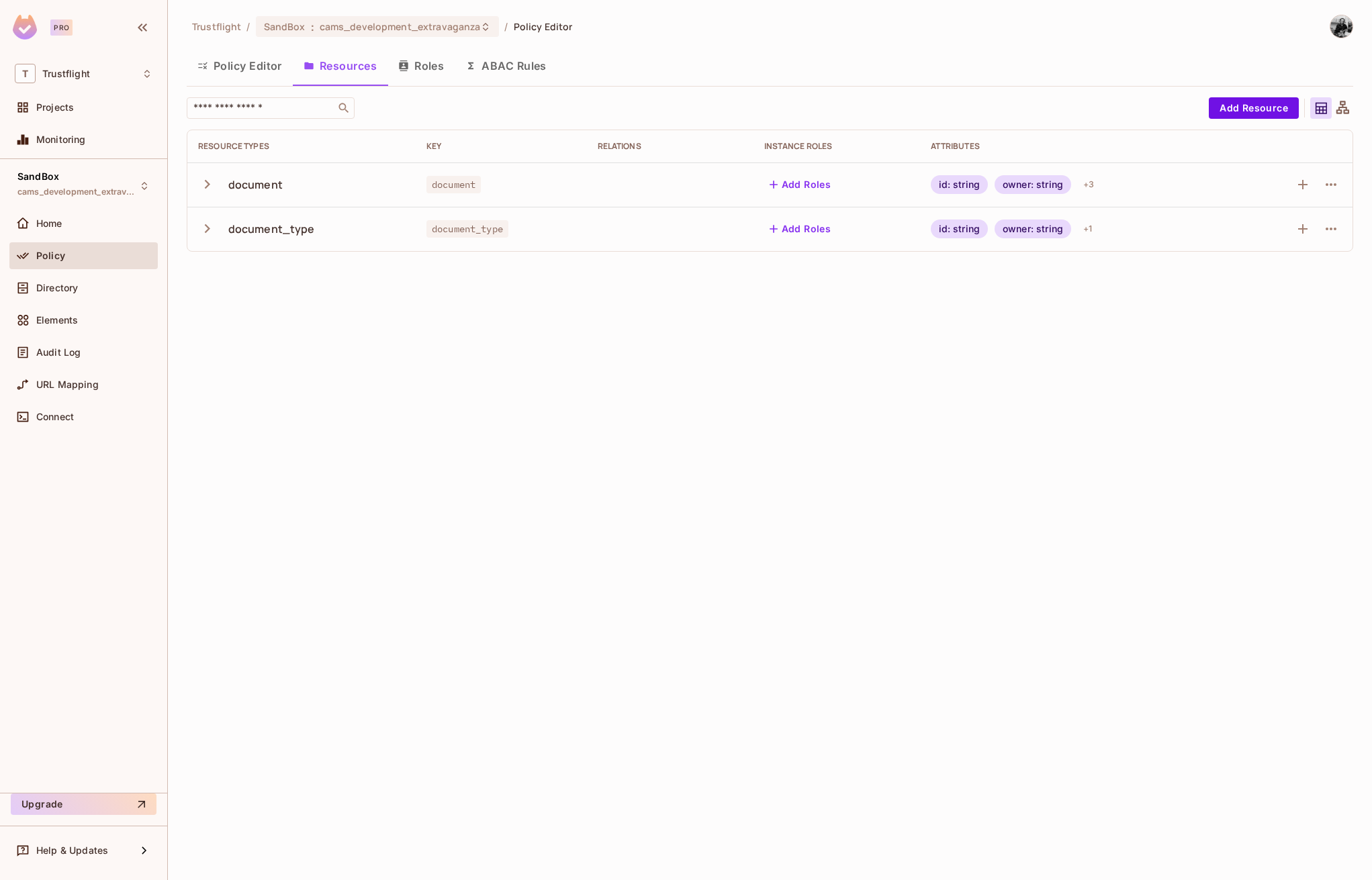
click at [422, 69] on button "Roles" at bounding box center [421, 65] width 67 height 34
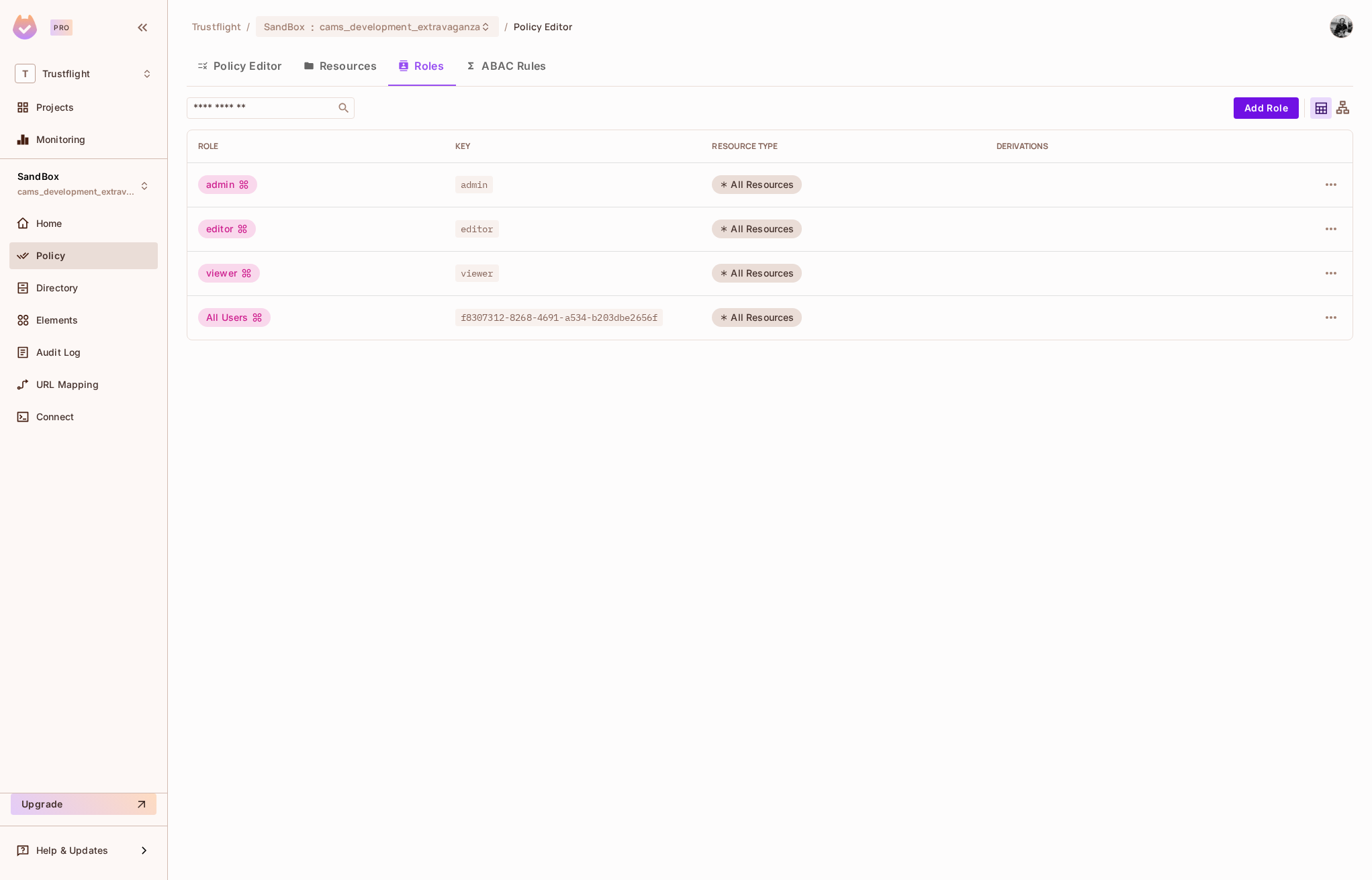
click at [516, 67] on button "ABAC Rules" at bounding box center [505, 65] width 102 height 34
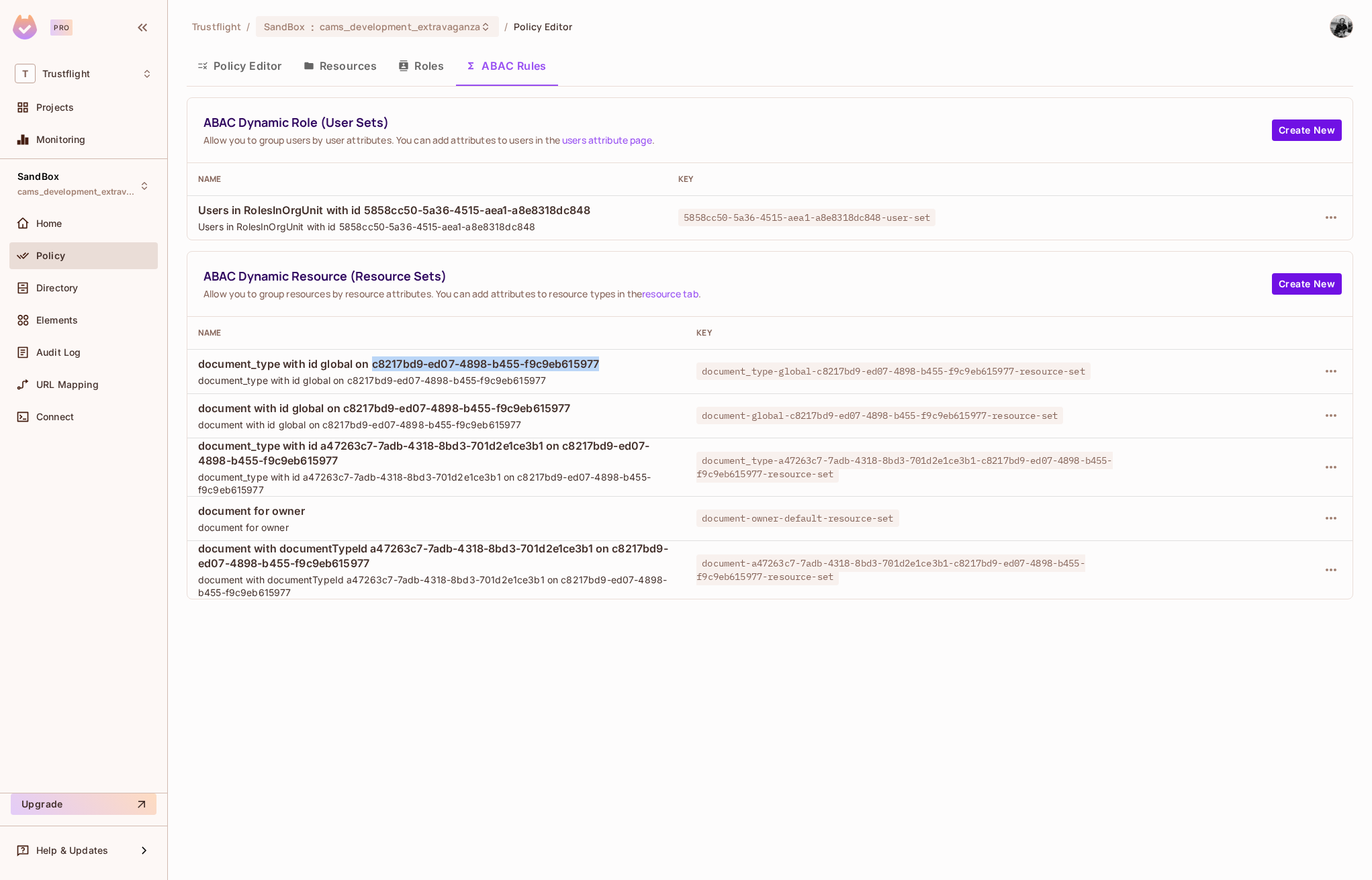
drag, startPoint x: 373, startPoint y: 364, endPoint x: 600, endPoint y: 358, distance: 227.1
click at [600, 358] on span "document_type with id global on c8217bd9-ed07-4898-b455-f9c9eb615977" at bounding box center [436, 364] width 477 height 14
copy span "c8217bd9-ed07-4898-b455-f9c9eb615977"
drag, startPoint x: 372, startPoint y: 548, endPoint x: 597, endPoint y: 552, distance: 225.0
click at [597, 552] on span "document with documentTypeId a47263c7-7adb-4318-8bd3-701d2e1ce3b1 on c8217bd9-e…" at bounding box center [436, 556] width 477 height 30
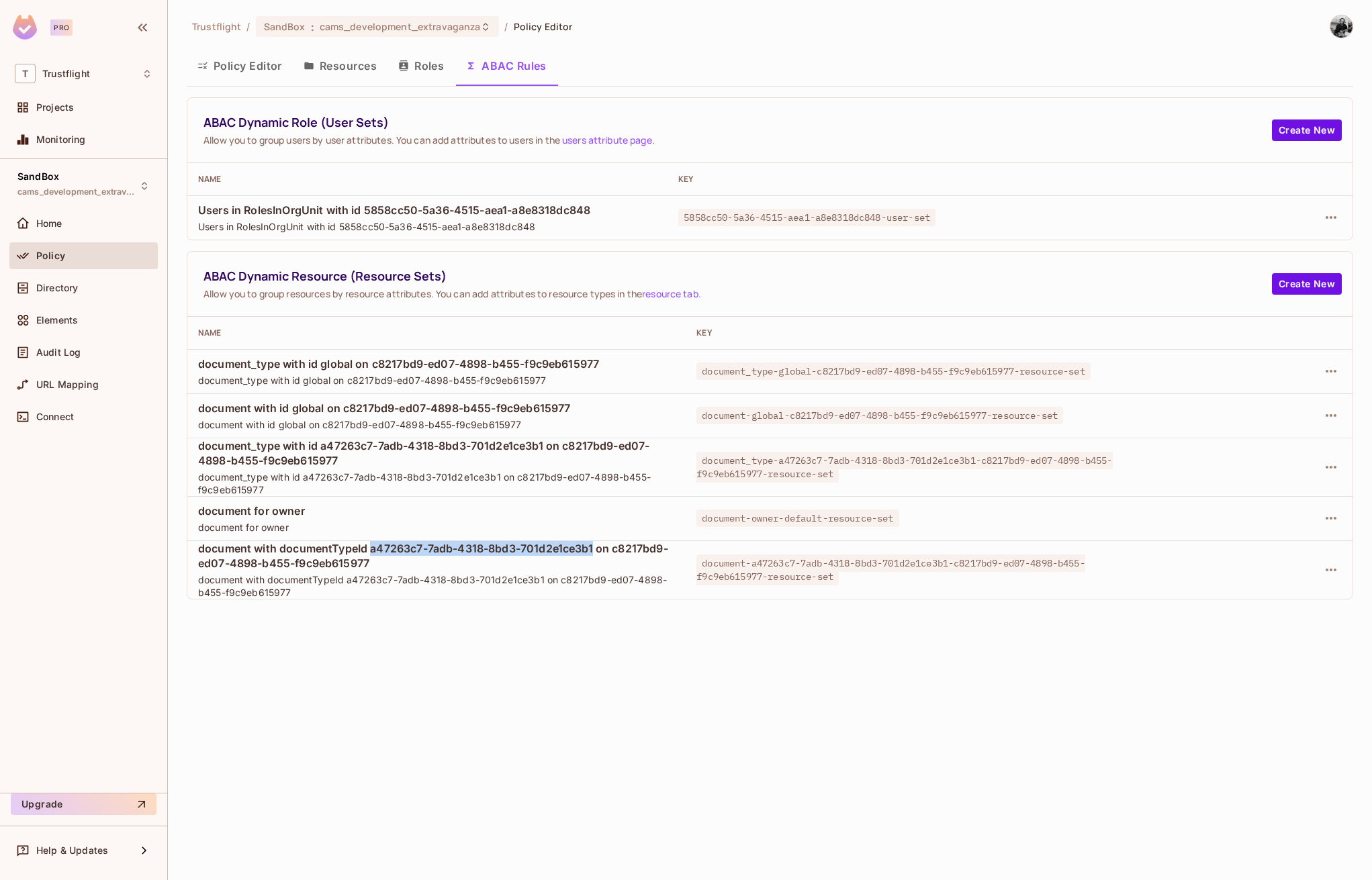
copy span "a47263c7-7adb-4318-8bd3-701d2e1ce3b1"
click at [1334, 571] on icon "button" at bounding box center [1331, 569] width 16 height 16
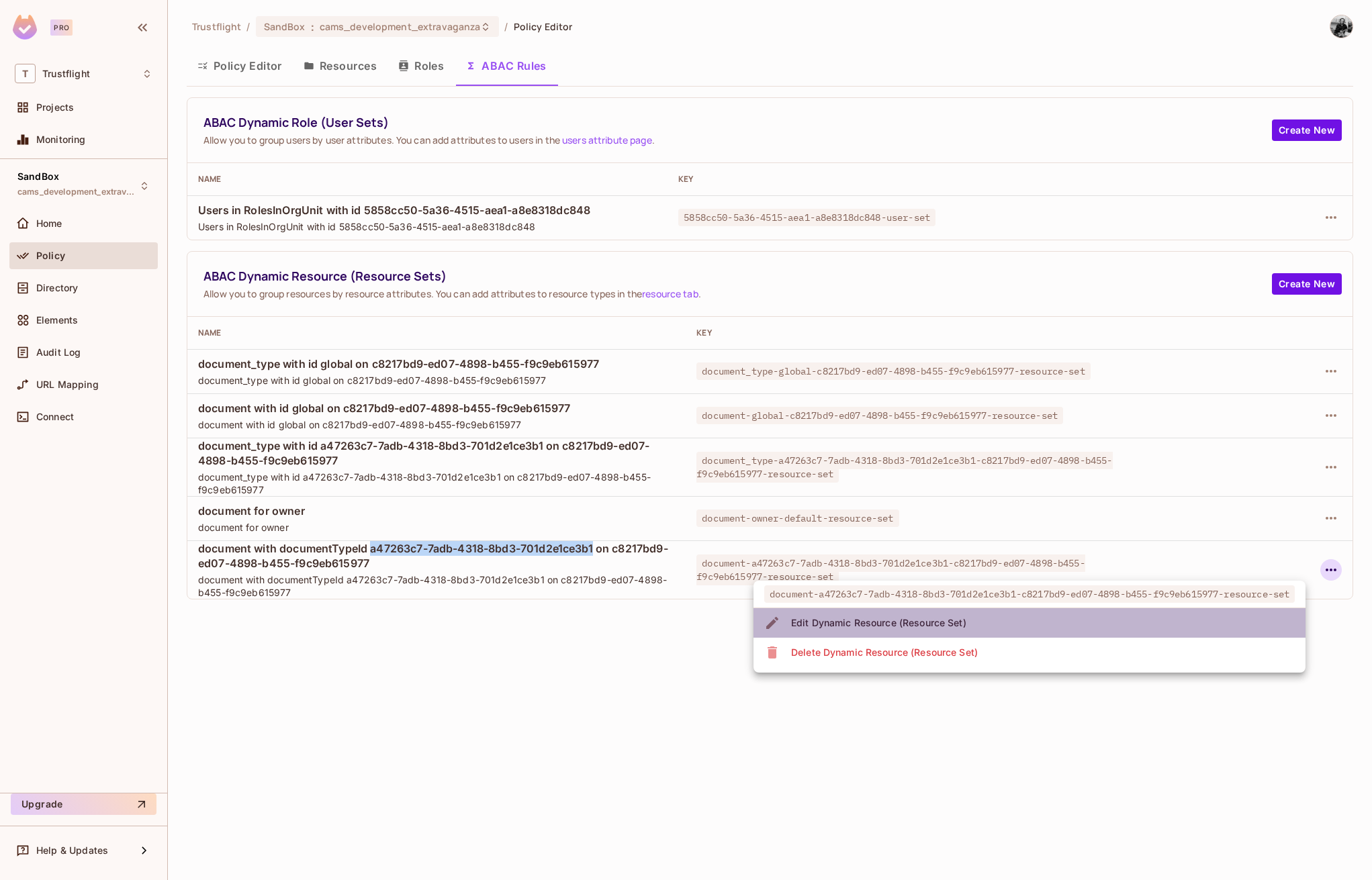
click at [921, 619] on div "Edit Dynamic Resource (Resource Set)" at bounding box center [878, 623] width 175 height 14
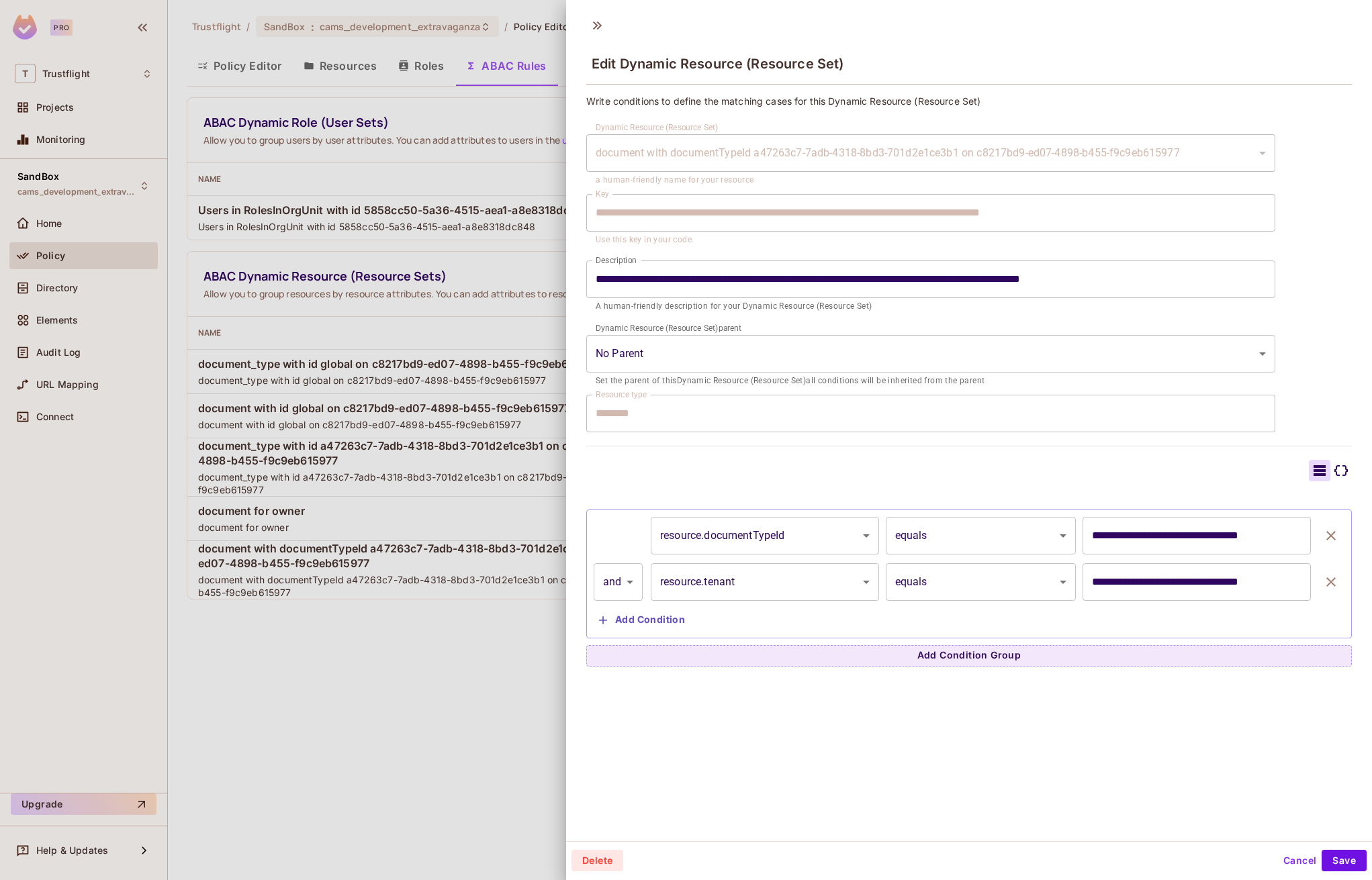
click at [435, 672] on div at bounding box center [686, 440] width 1372 height 880
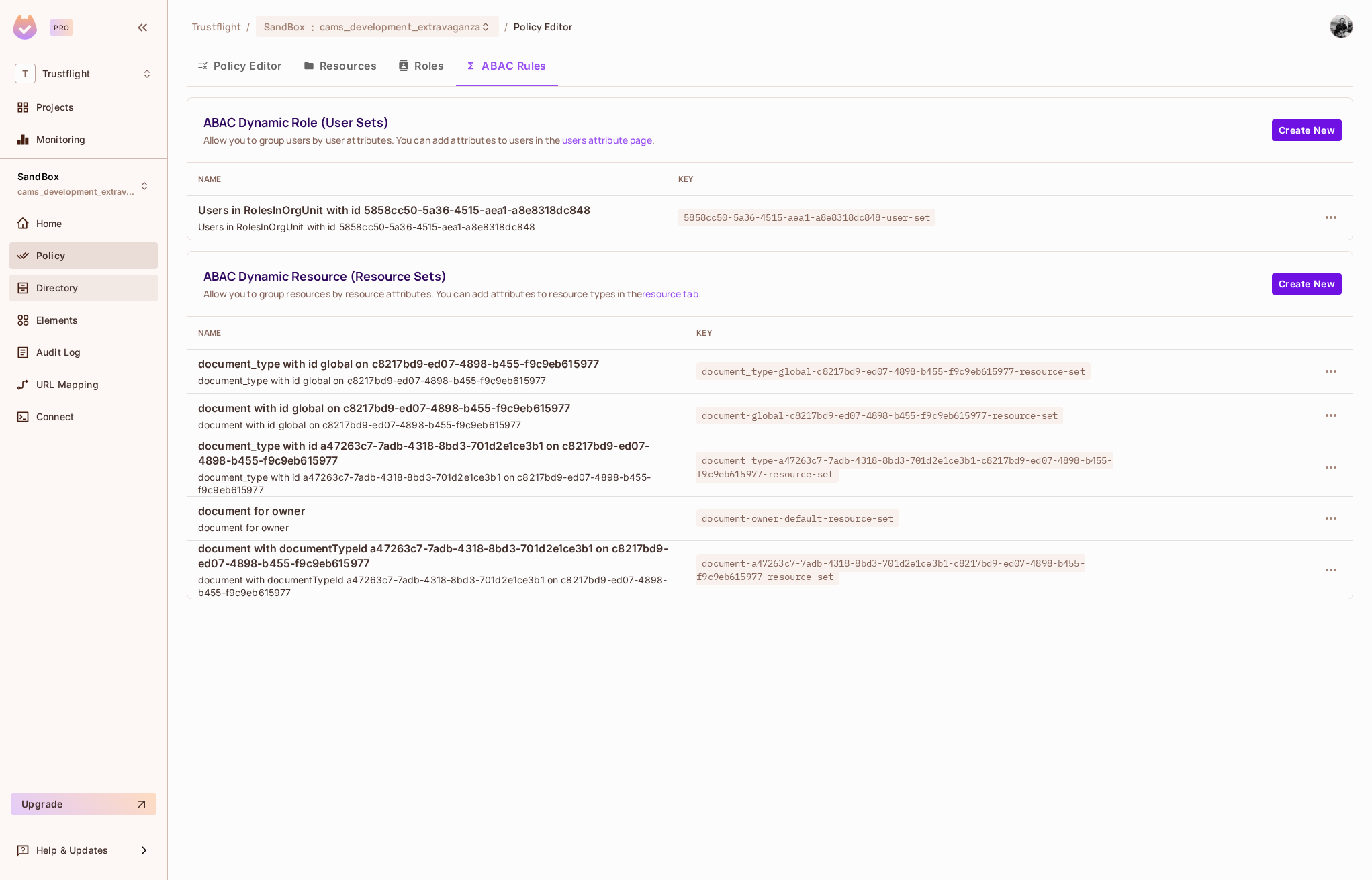
click at [99, 290] on div "Directory" at bounding box center [94, 288] width 116 height 11
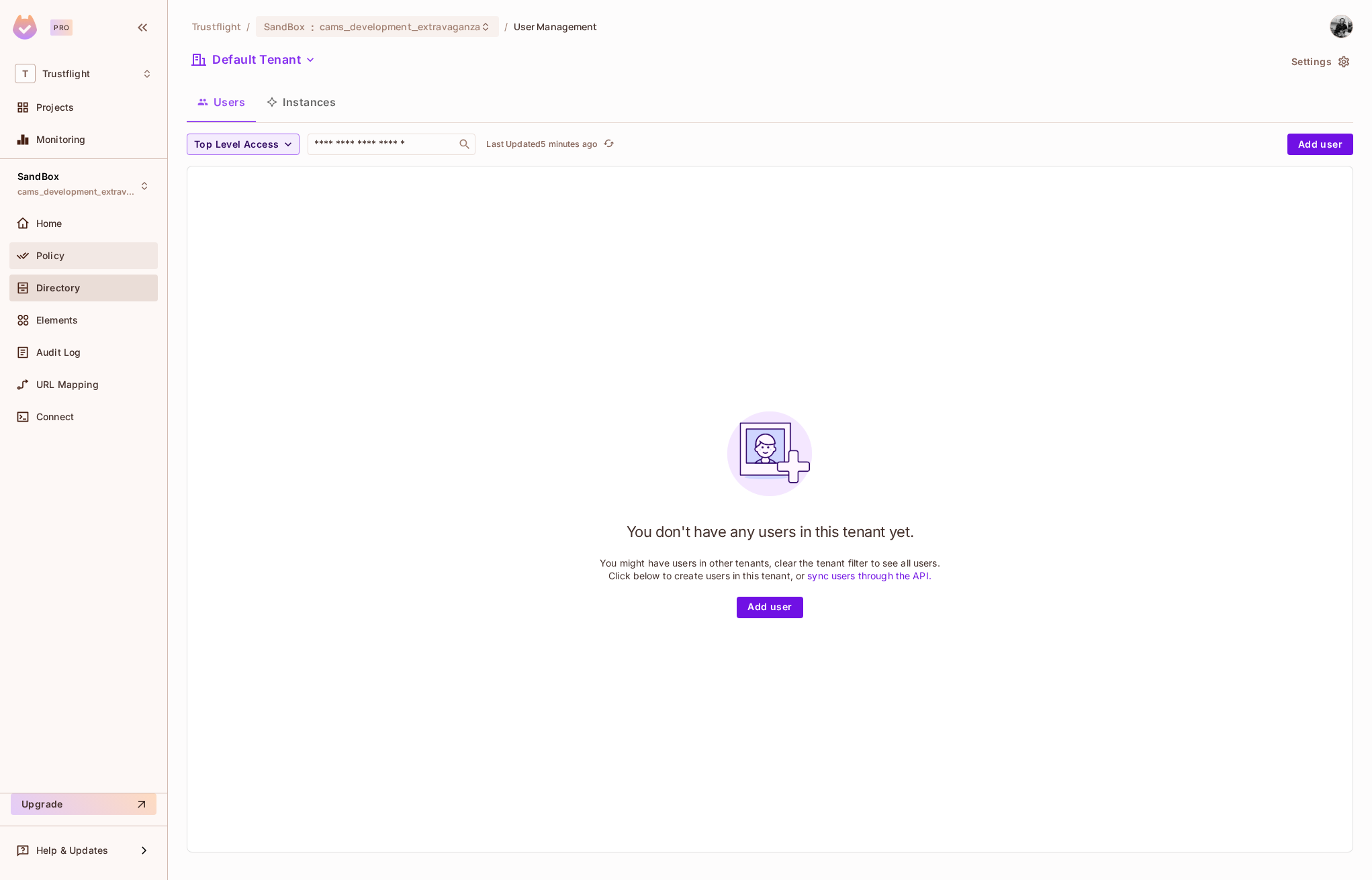
click at [85, 250] on div "Policy" at bounding box center [94, 256] width 116 height 11
